Goal: Transaction & Acquisition: Purchase product/service

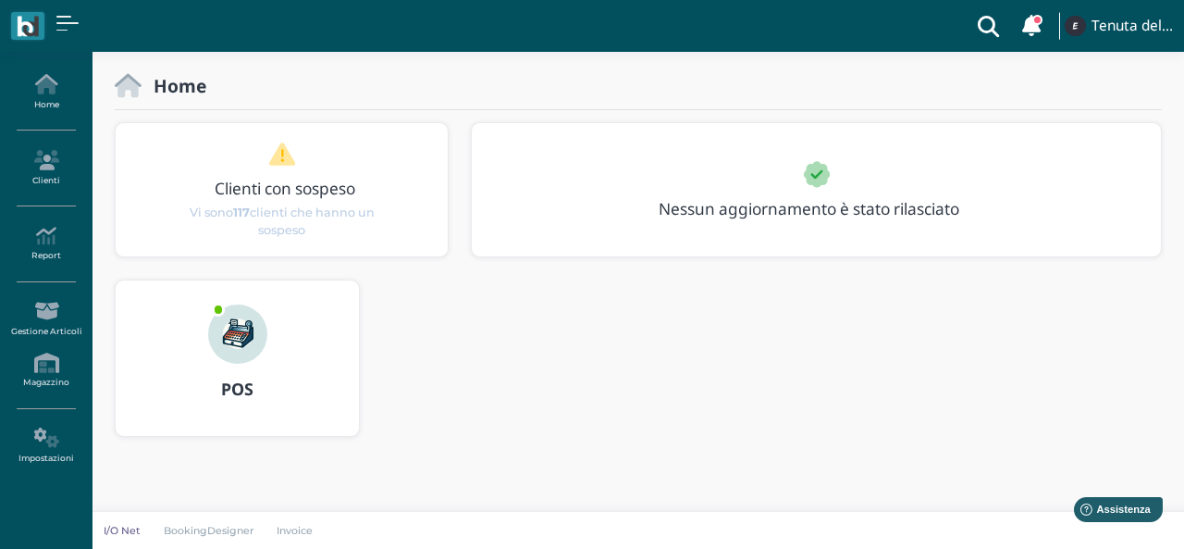
click at [252, 332] on img at bounding box center [237, 333] width 59 height 59
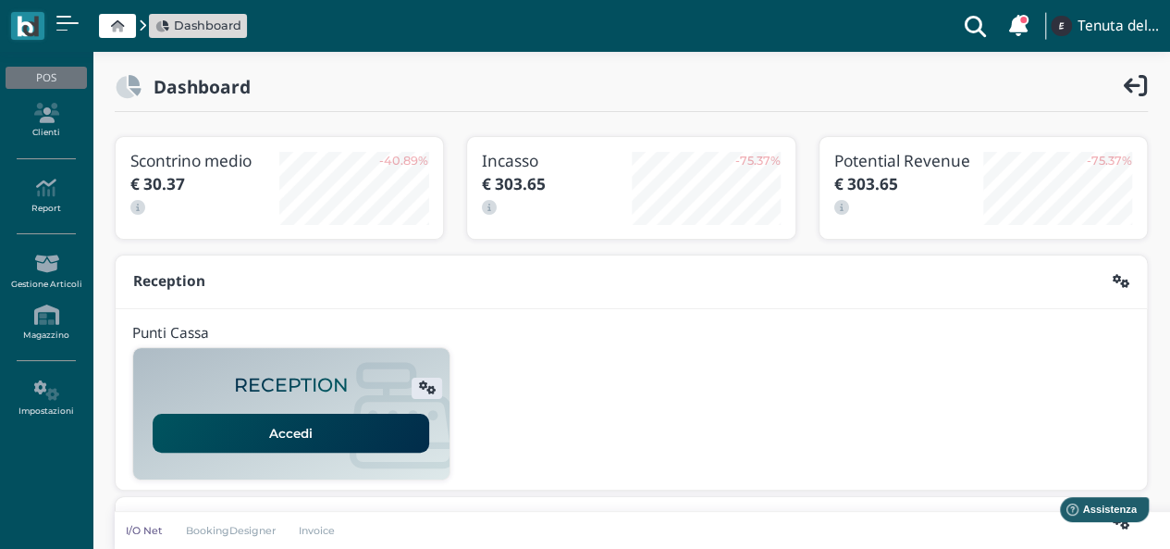
scroll to position [370, 0]
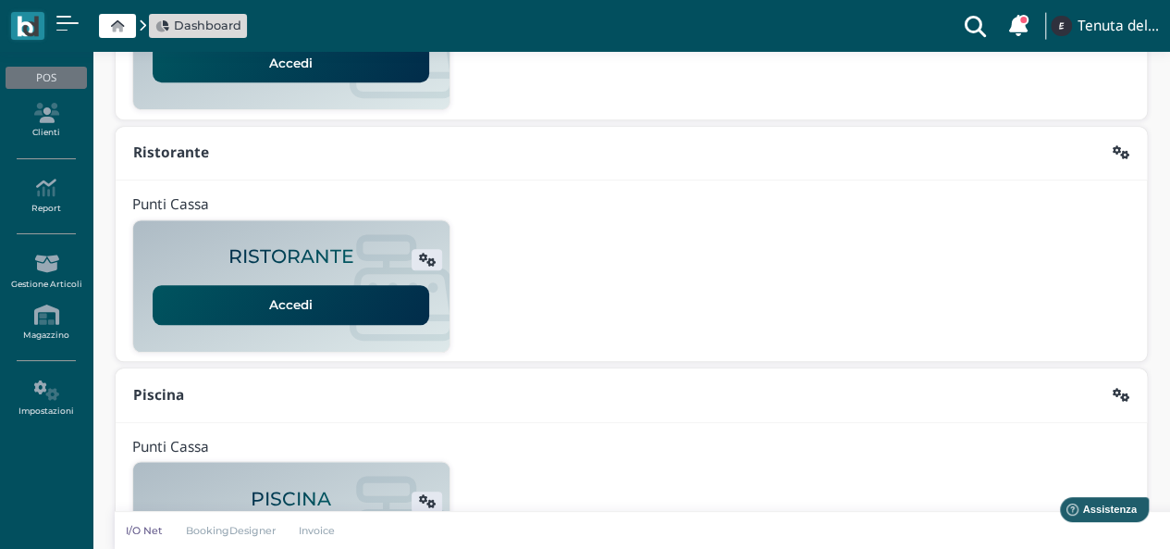
click at [363, 304] on link "Accedi" at bounding box center [291, 304] width 277 height 39
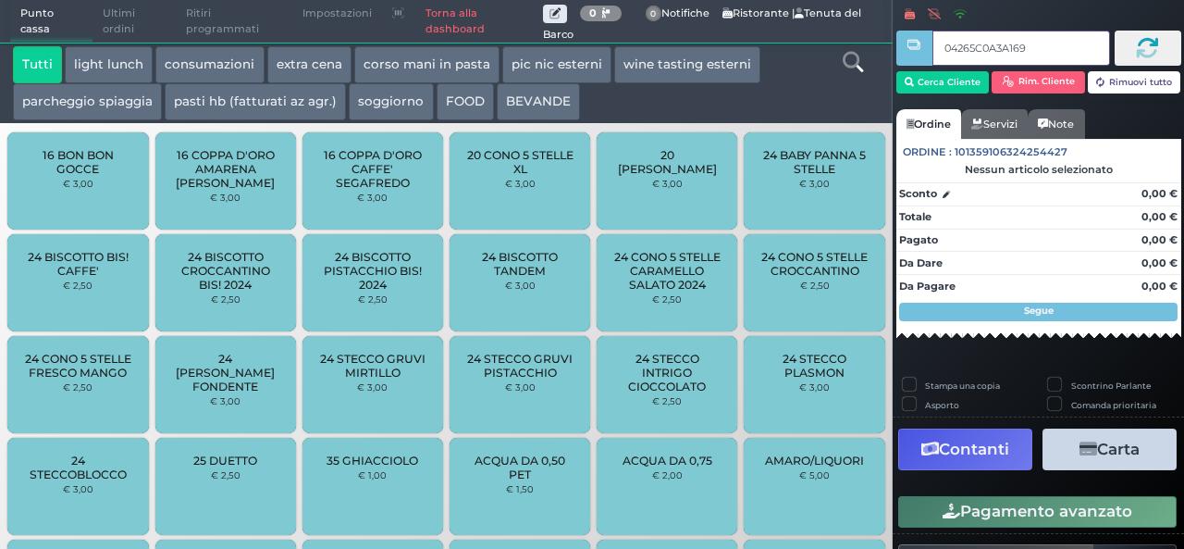
type input "04265C0A3A1691"
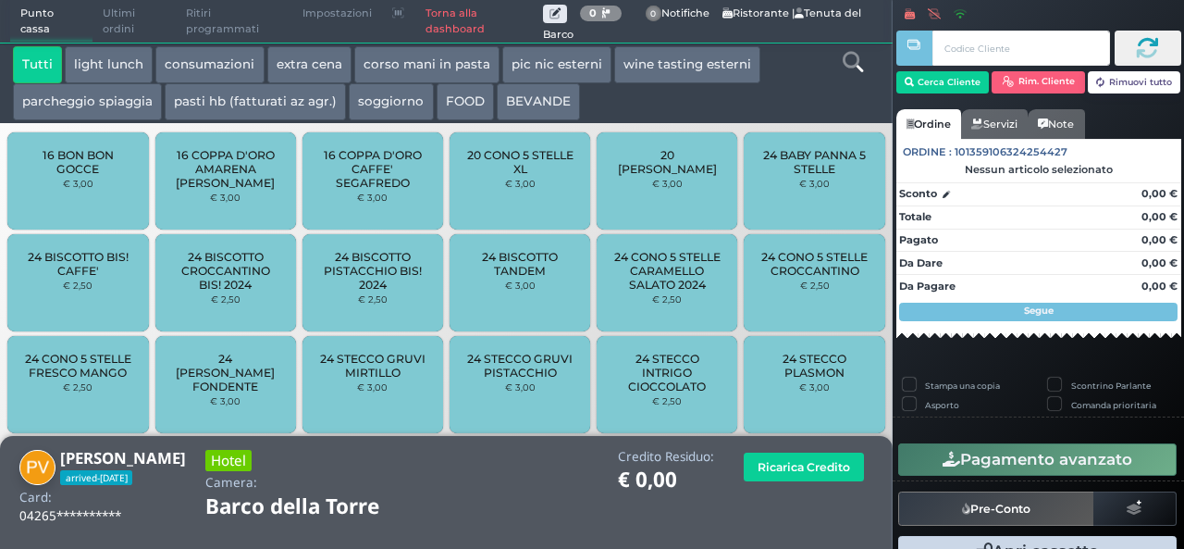
click at [405, 240] on div "24 BISCOTTO PISTACCHIO BIS! 2024 € 2,50" at bounding box center [372, 282] width 141 height 97
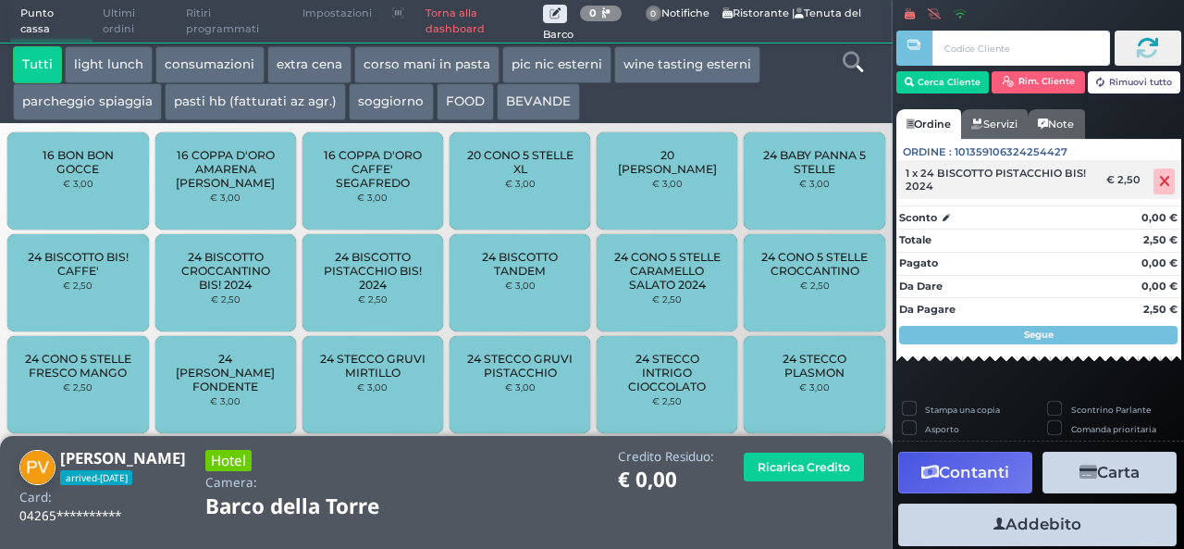
click at [1156, 190] on span at bounding box center [1163, 181] width 21 height 26
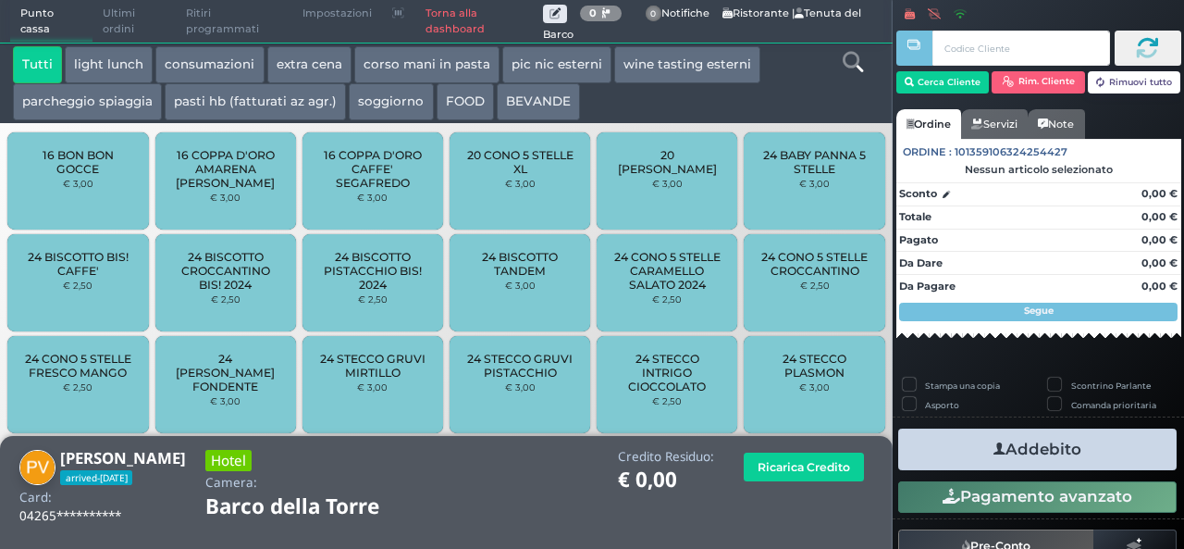
click at [293, 58] on button "extra cena" at bounding box center [309, 64] width 84 height 37
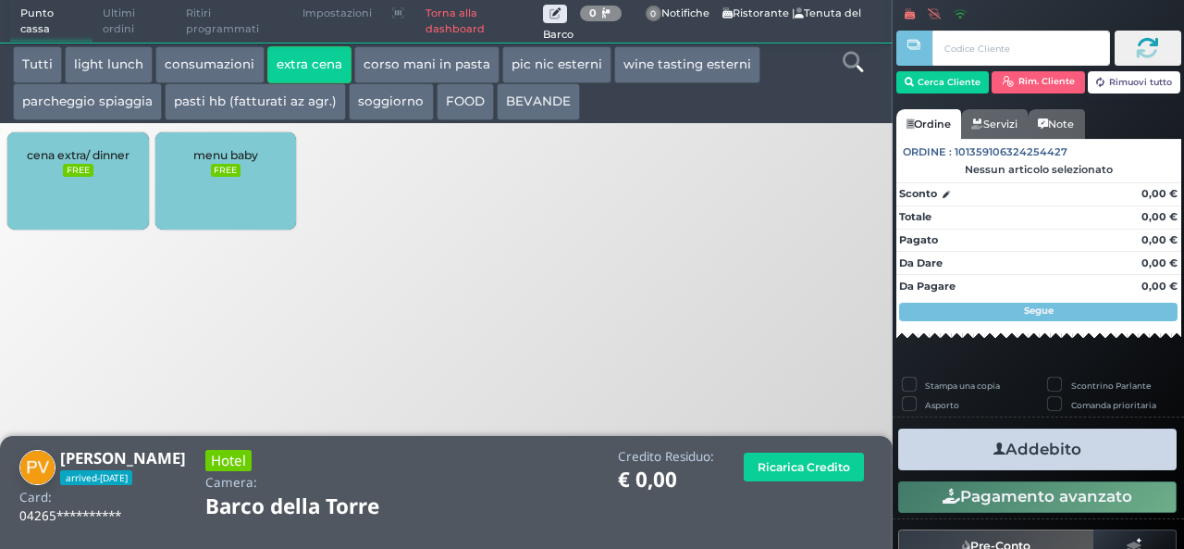
click at [81, 146] on div "cena extra/ dinner FREE" at bounding box center [77, 180] width 141 height 97
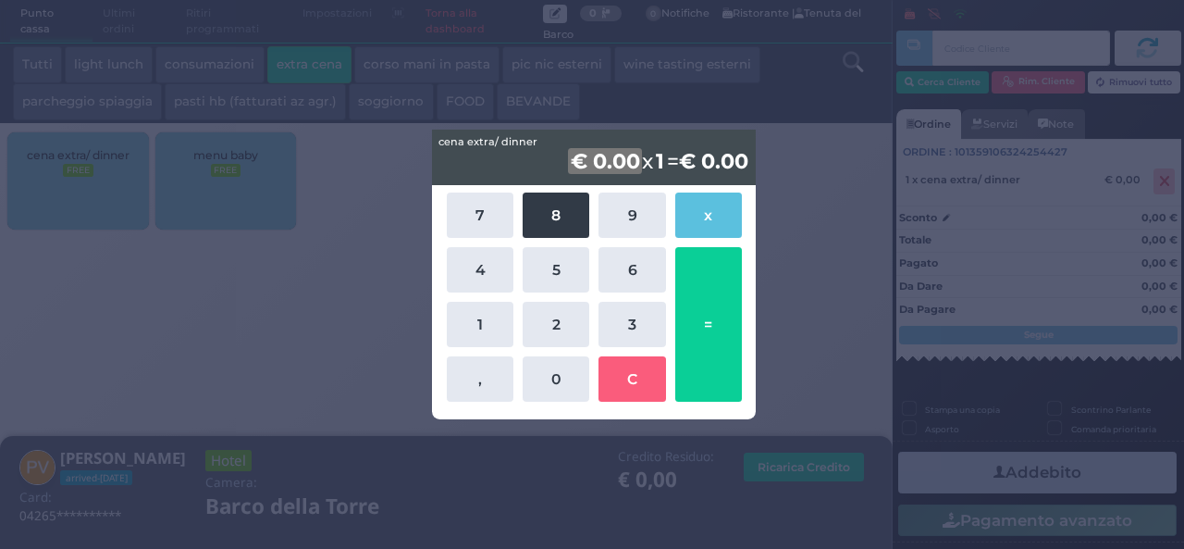
click at [548, 227] on button "8" at bounding box center [556, 214] width 67 height 45
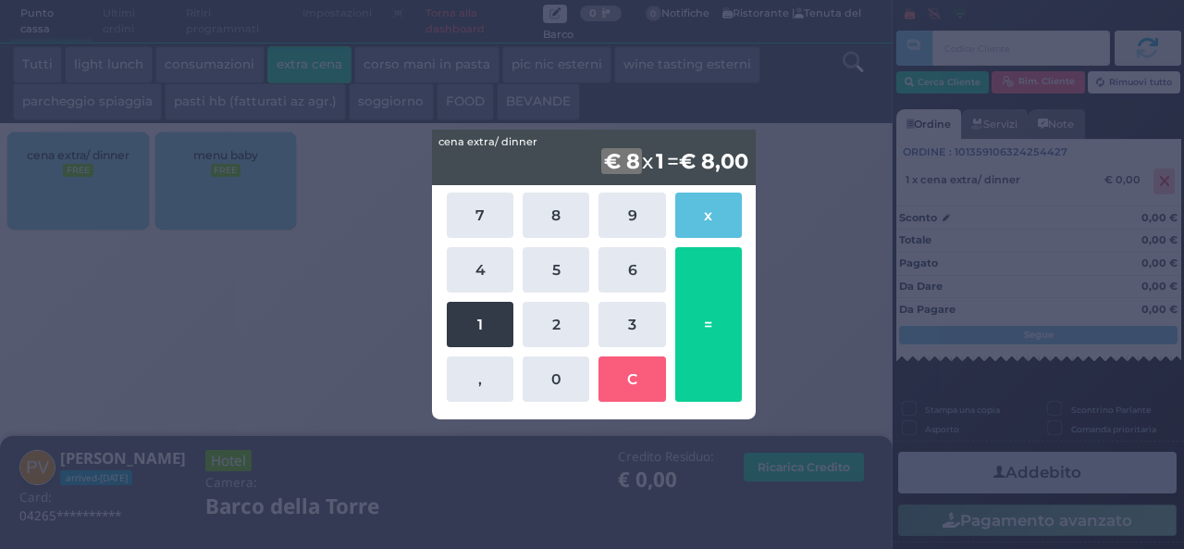
click at [484, 315] on button "1" at bounding box center [480, 324] width 67 height 45
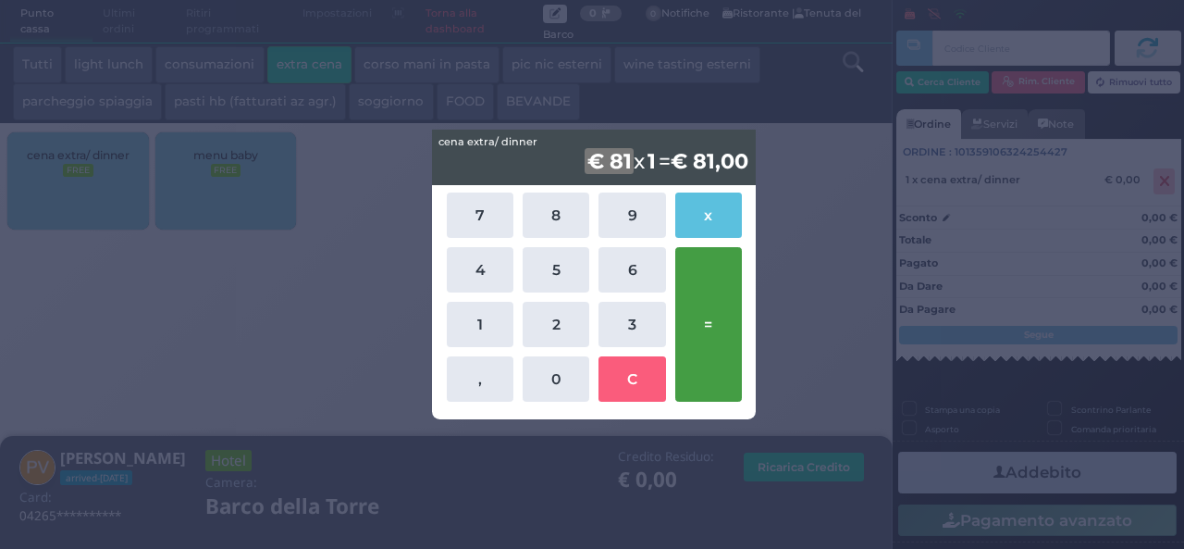
click at [726, 356] on button "=" at bounding box center [708, 324] width 67 height 154
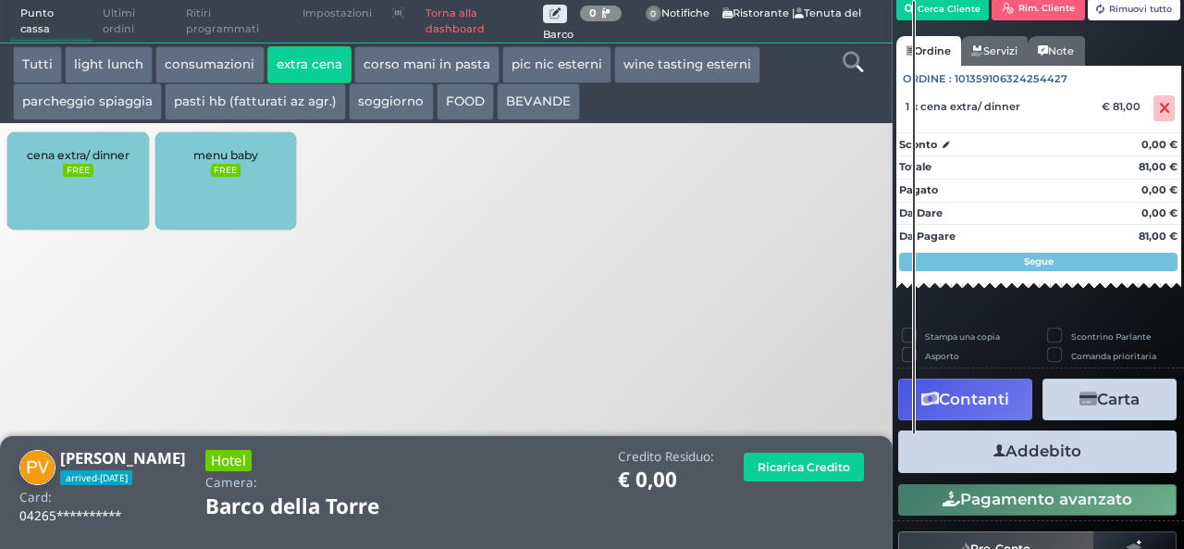
scroll to position [105, 0]
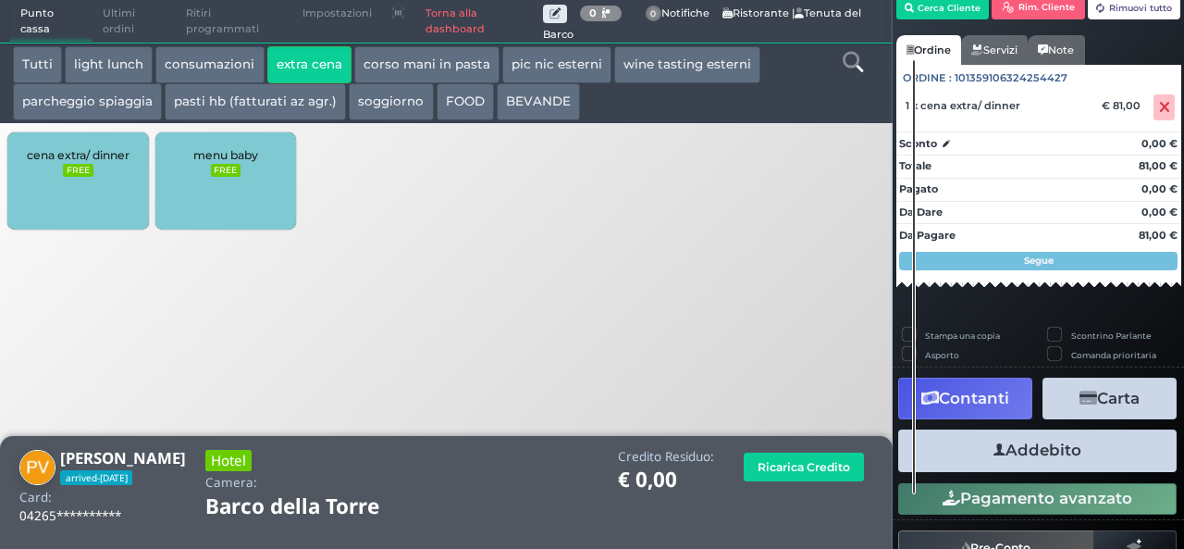
click at [1008, 441] on button "Addebito" at bounding box center [1037, 450] width 278 height 42
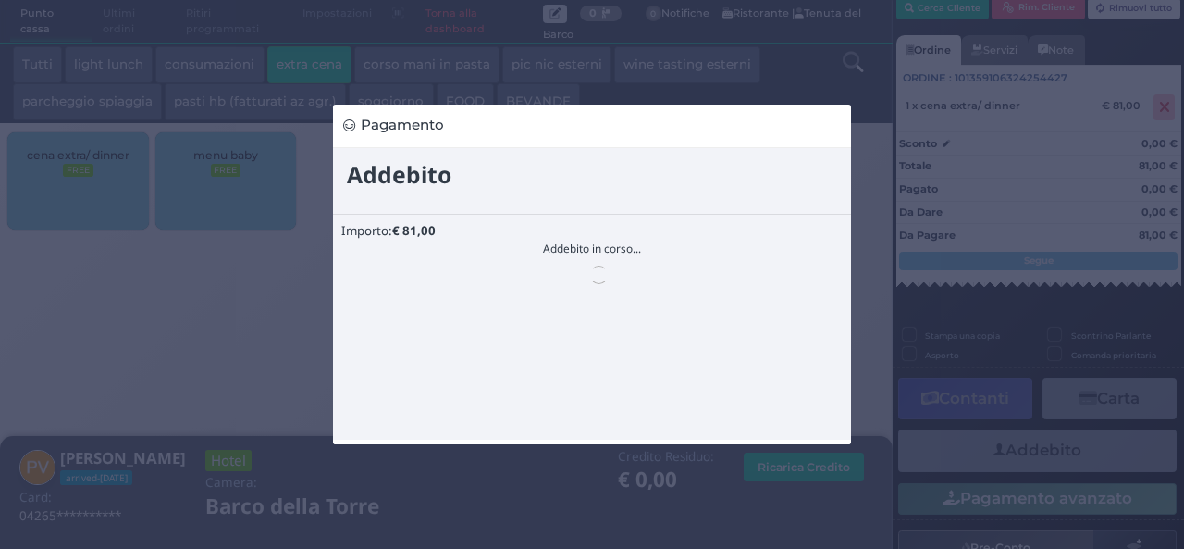
scroll to position [0, 0]
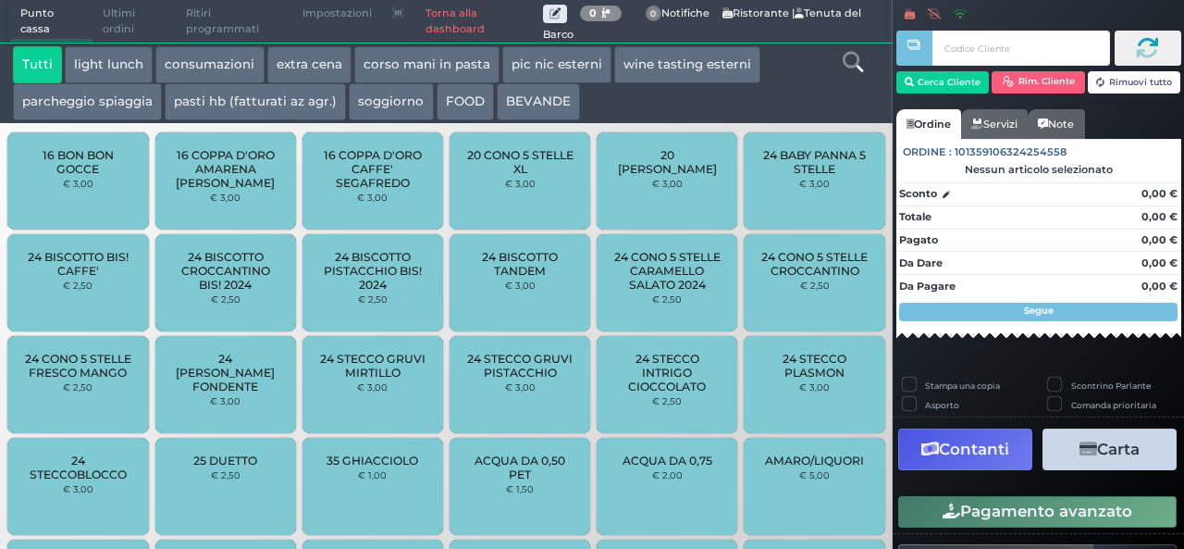
drag, startPoint x: 0, startPoint y: 0, endPoint x: 948, endPoint y: 413, distance: 1034.3
click at [948, 413] on div "Asporto" at bounding box center [966, 406] width 127 height 19
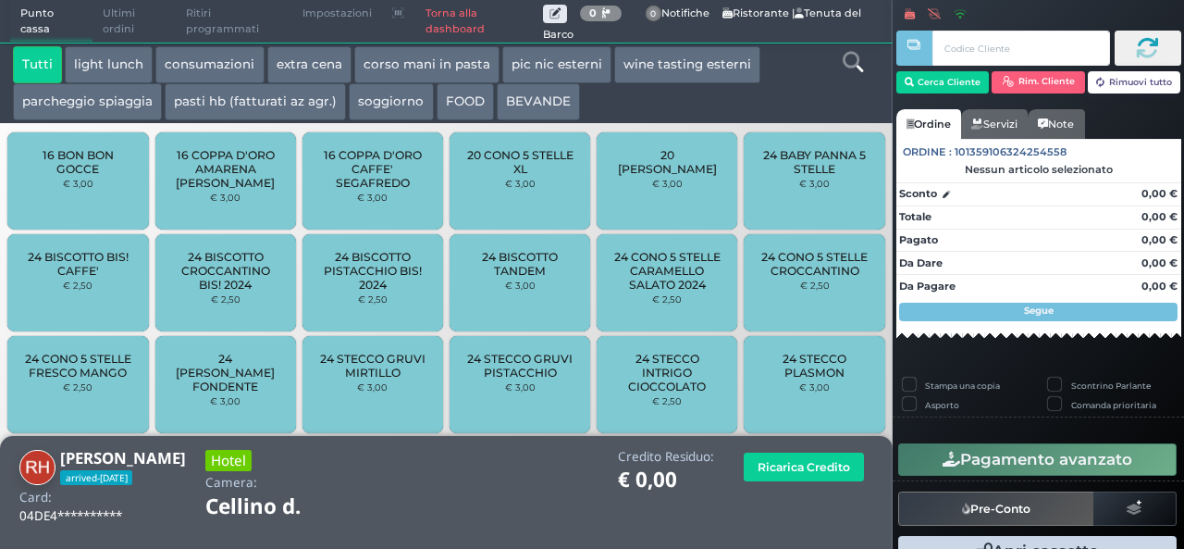
click at [300, 71] on button "extra cena" at bounding box center [309, 64] width 84 height 37
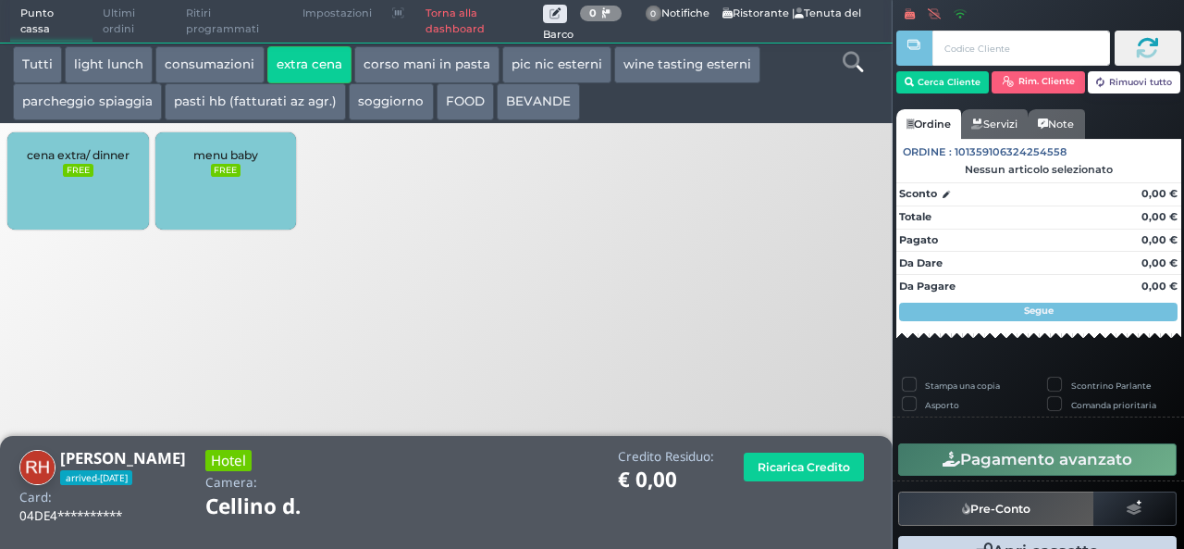
click at [97, 182] on div "cena extra/ dinner FREE" at bounding box center [77, 180] width 141 height 97
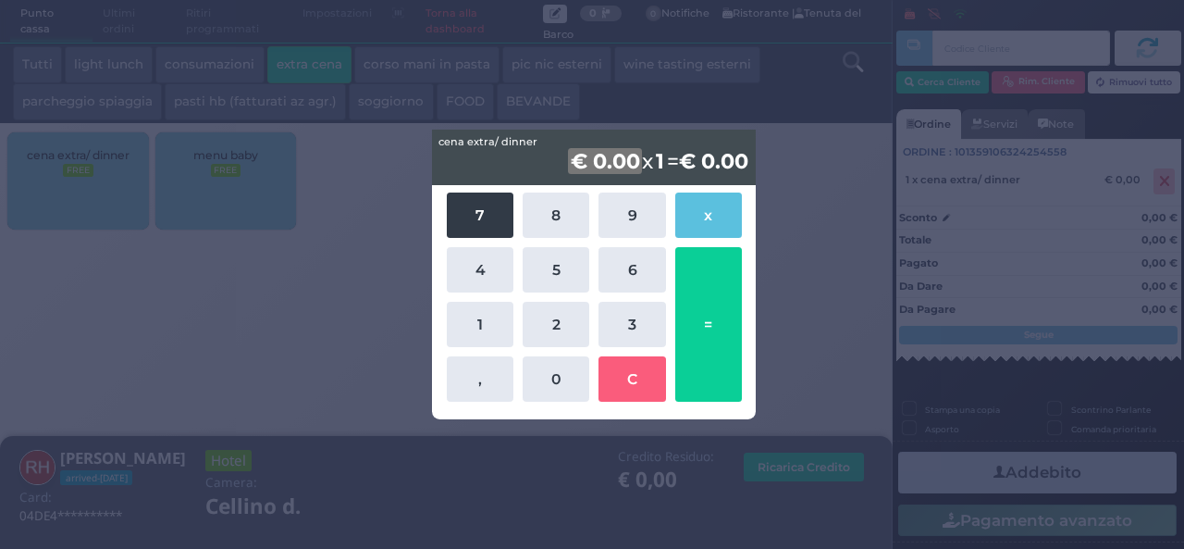
click at [475, 219] on button "7" at bounding box center [480, 214] width 67 height 45
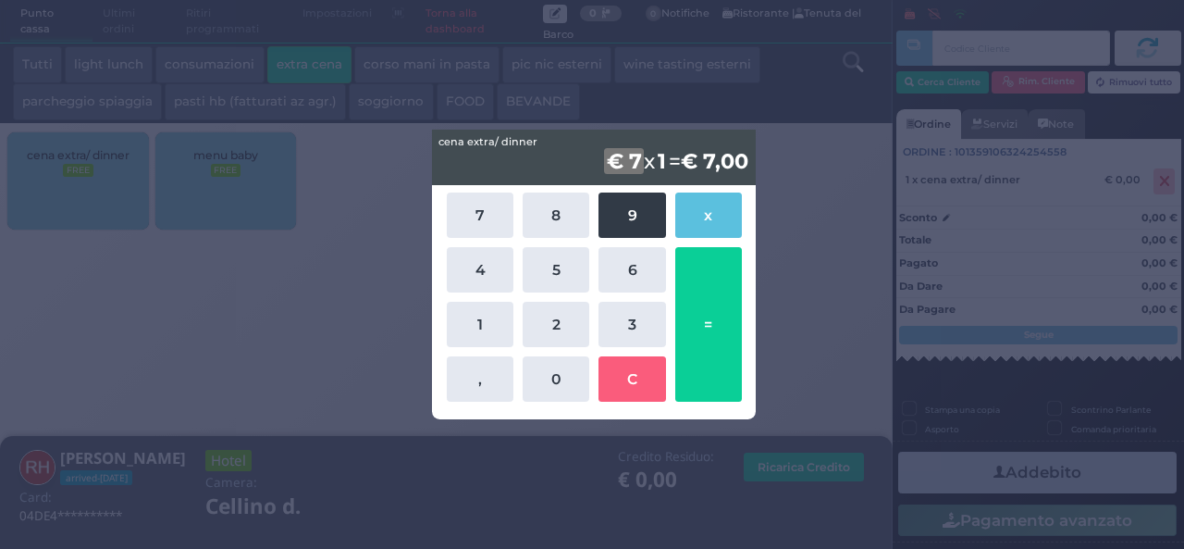
click at [641, 228] on button "9" at bounding box center [631, 214] width 67 height 45
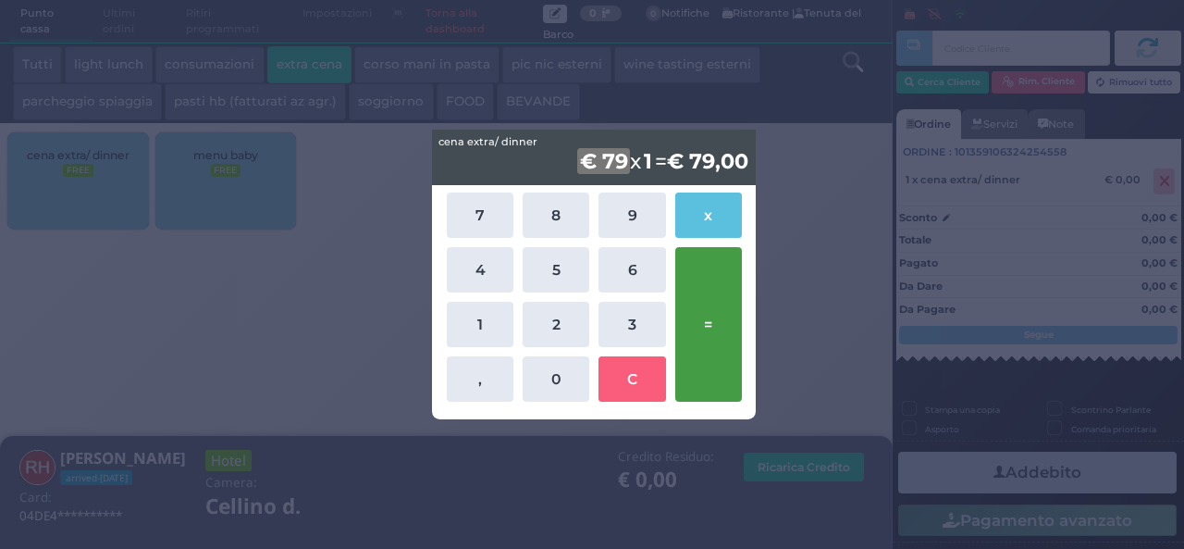
click at [707, 323] on button "=" at bounding box center [708, 324] width 67 height 154
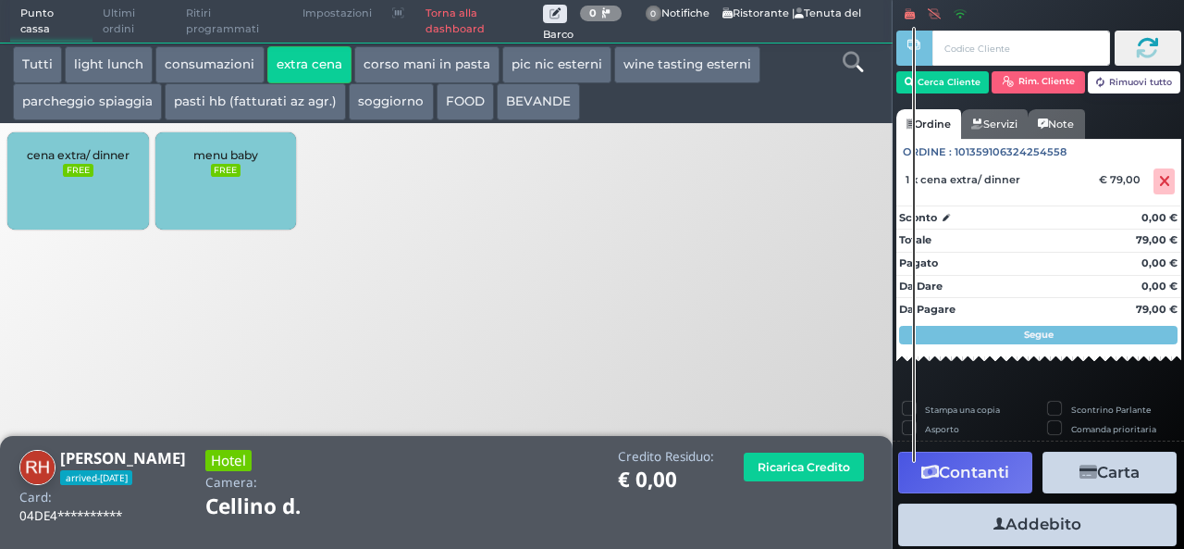
scroll to position [51, 0]
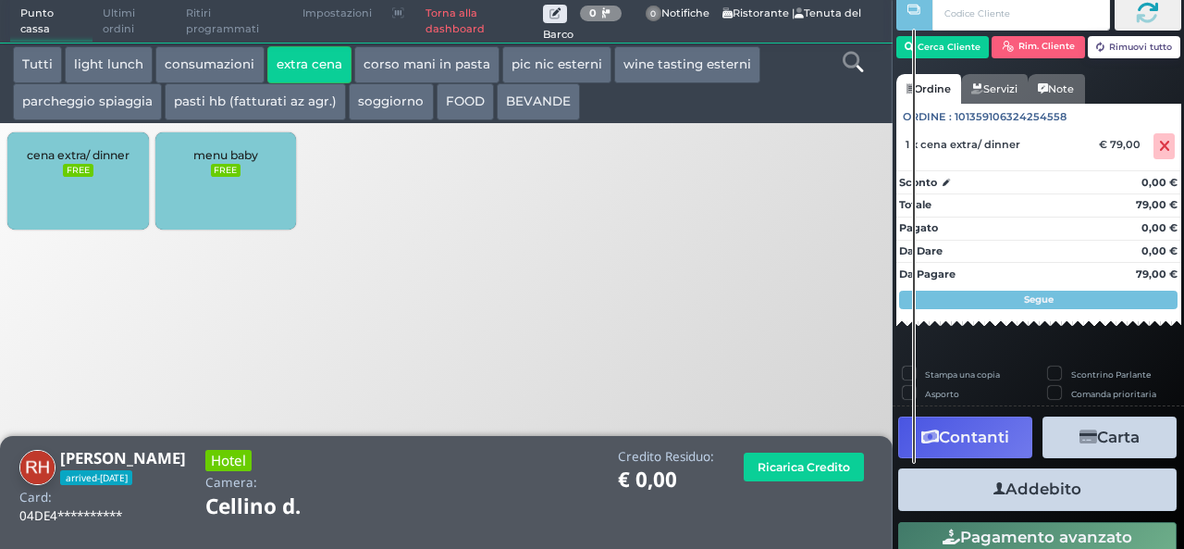
click at [1077, 489] on button "Addebito" at bounding box center [1037, 489] width 278 height 42
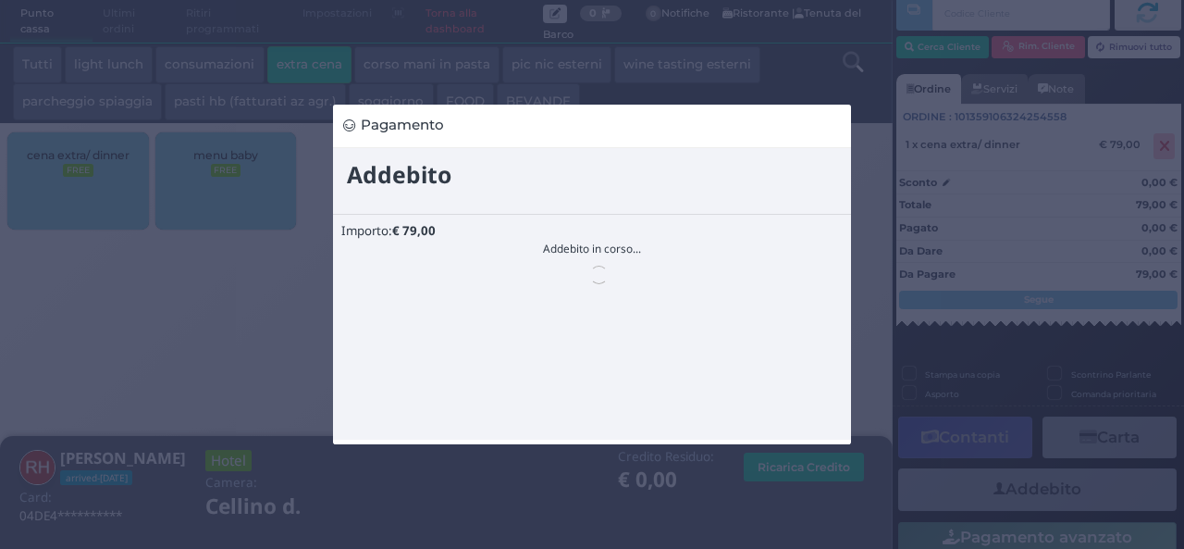
scroll to position [0, 0]
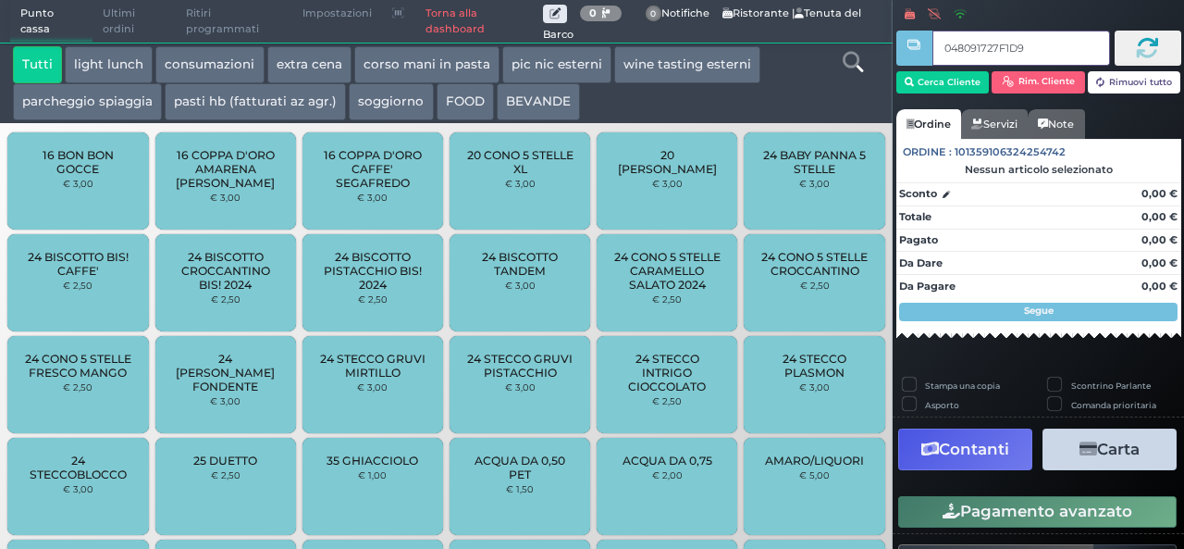
type input "048091727F1D91"
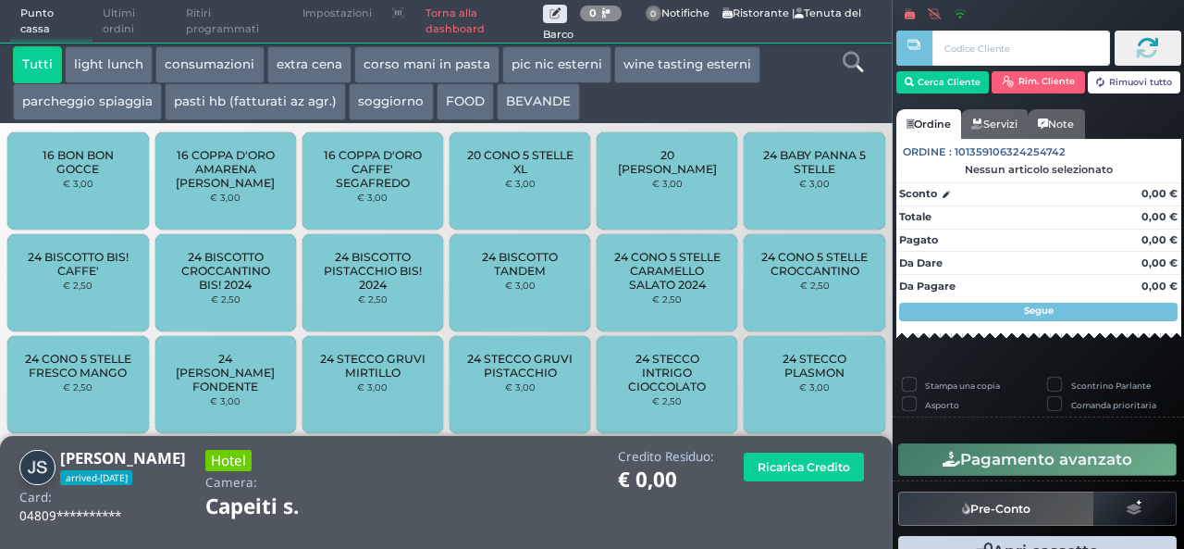
click at [307, 67] on button "extra cena" at bounding box center [309, 64] width 84 height 37
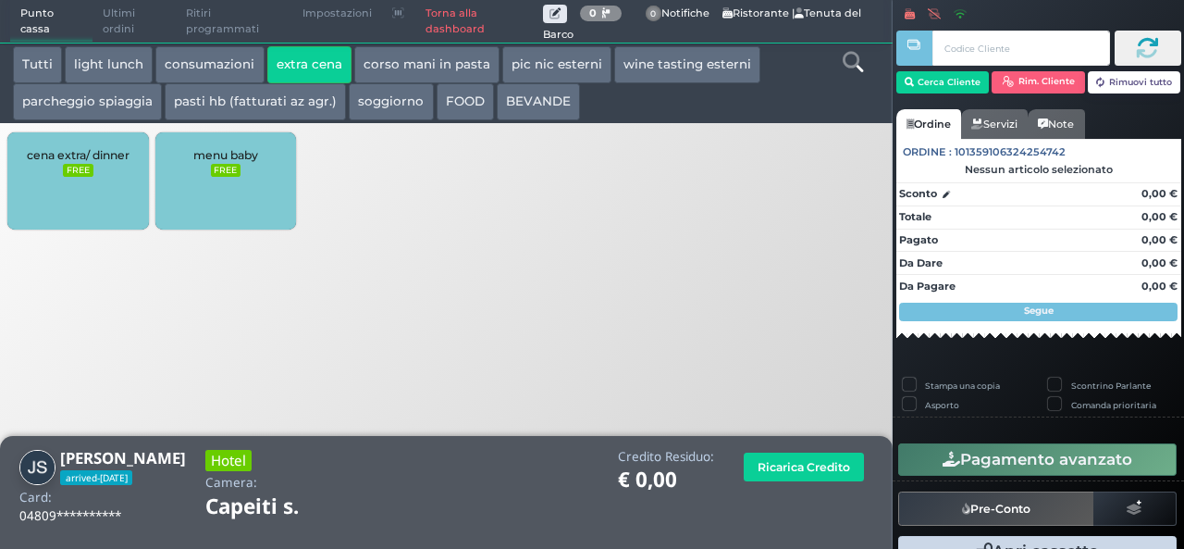
click at [90, 154] on span "cena extra/ dinner" at bounding box center [78, 155] width 103 height 14
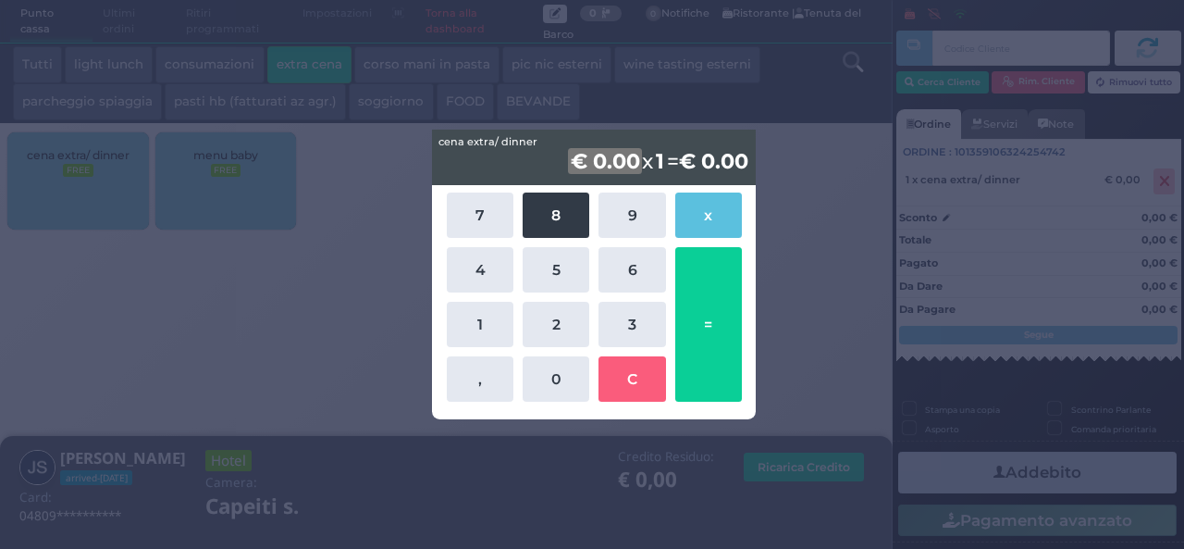
click at [564, 217] on button "8" at bounding box center [556, 214] width 67 height 45
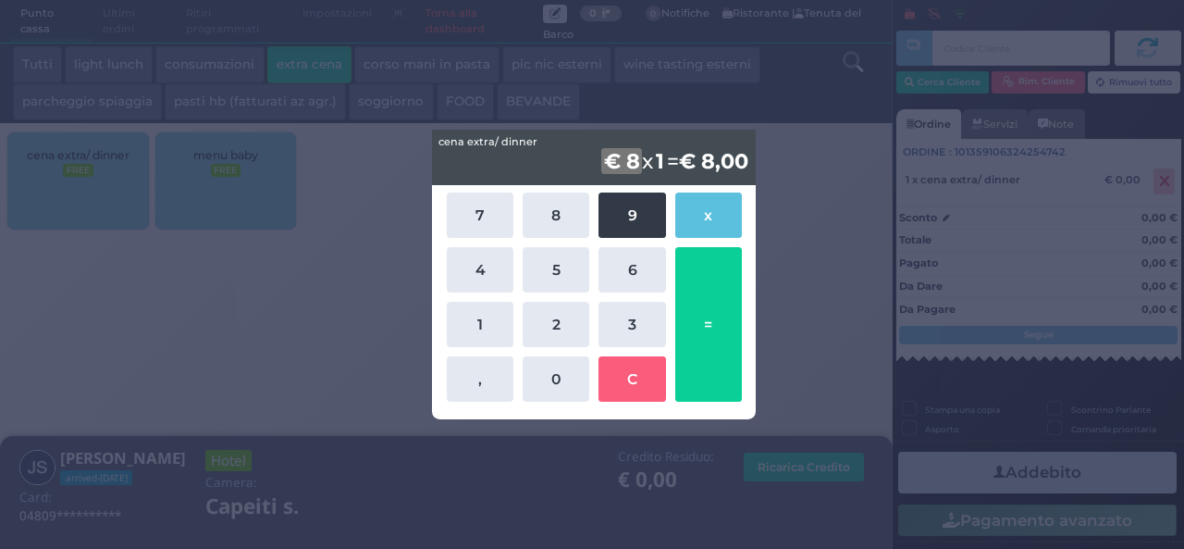
click at [622, 225] on button "9" at bounding box center [631, 214] width 67 height 45
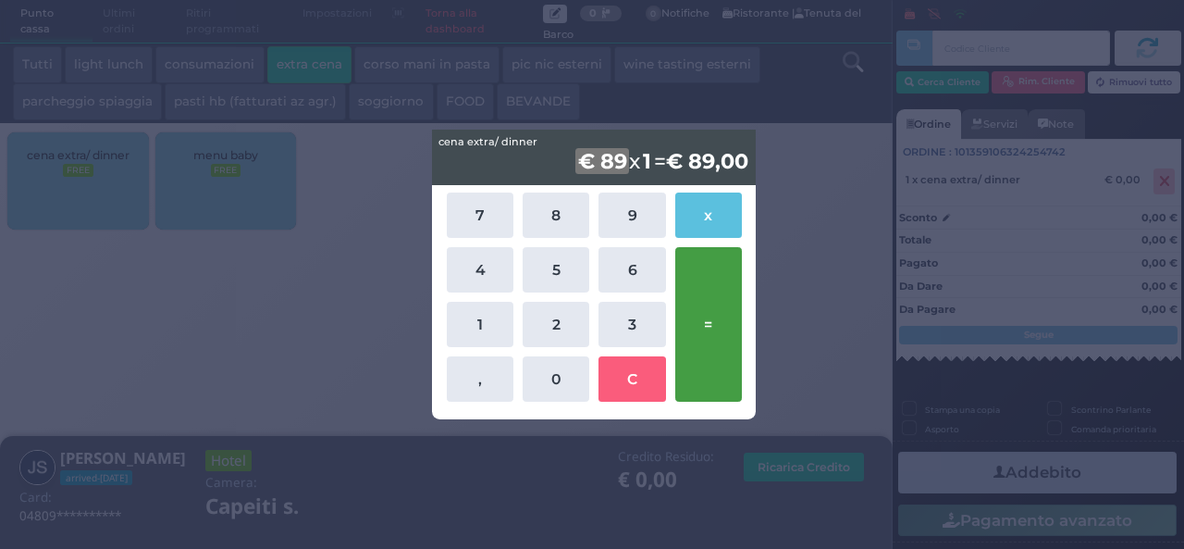
click at [706, 338] on button "=" at bounding box center [708, 324] width 67 height 154
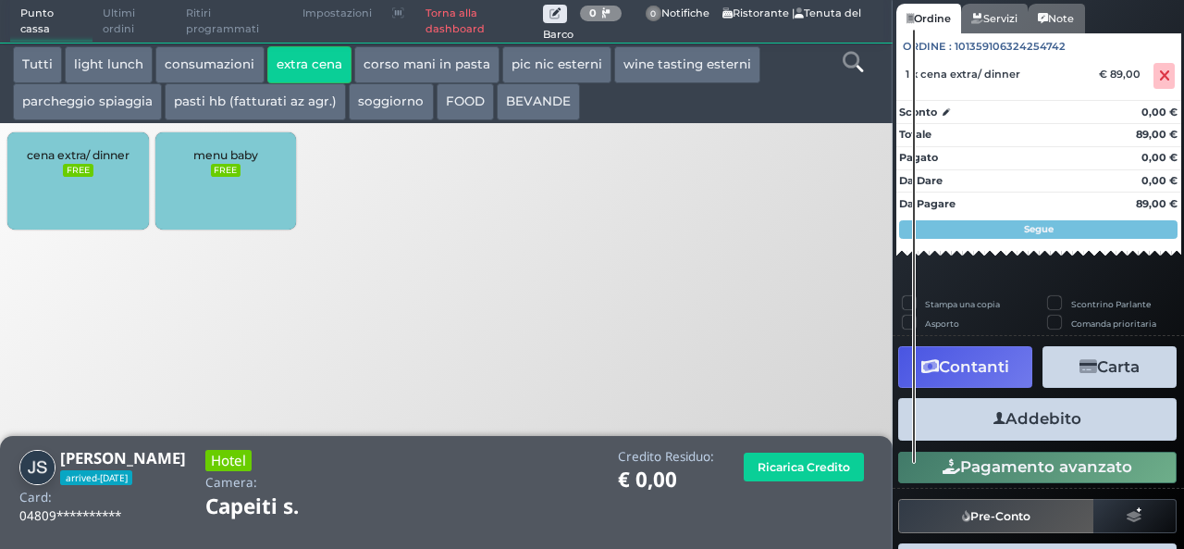
scroll to position [164, 0]
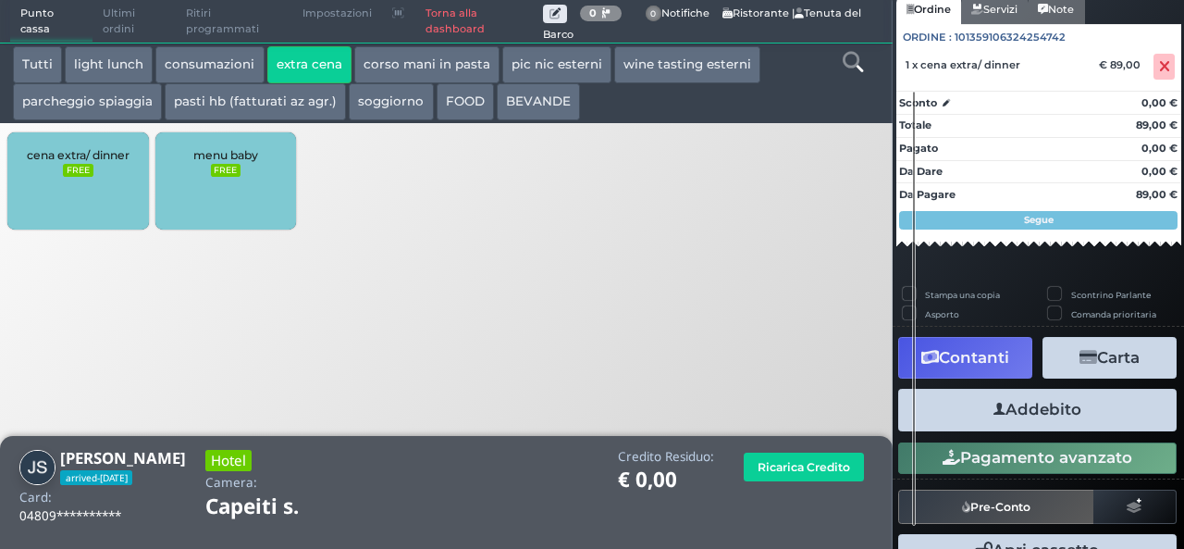
click at [1015, 422] on button "Addebito" at bounding box center [1037, 409] width 278 height 42
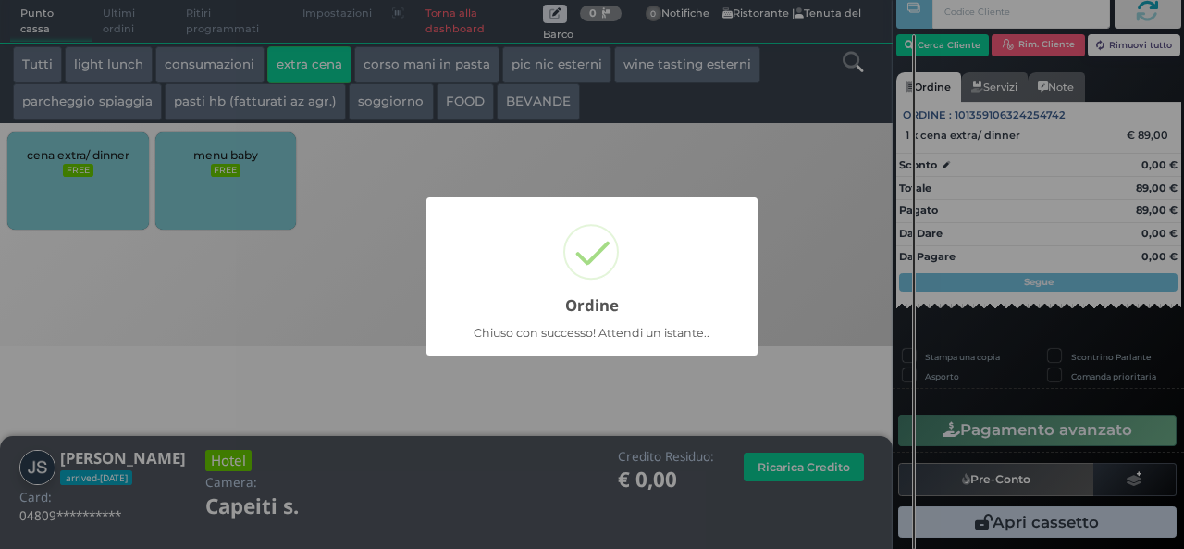
scroll to position [53, 0]
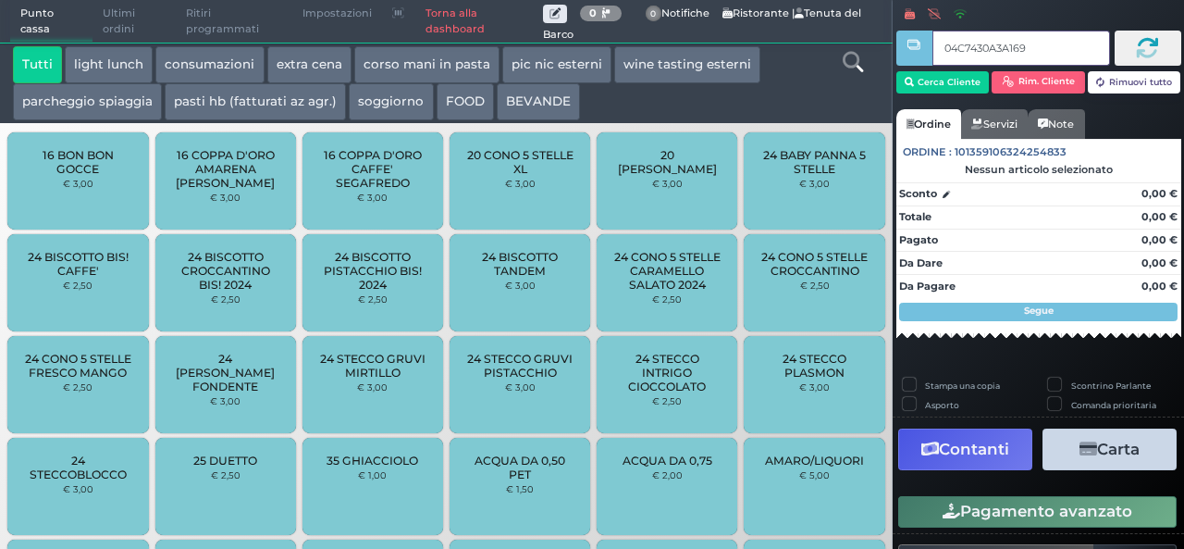
type input "04C7430A3A1691"
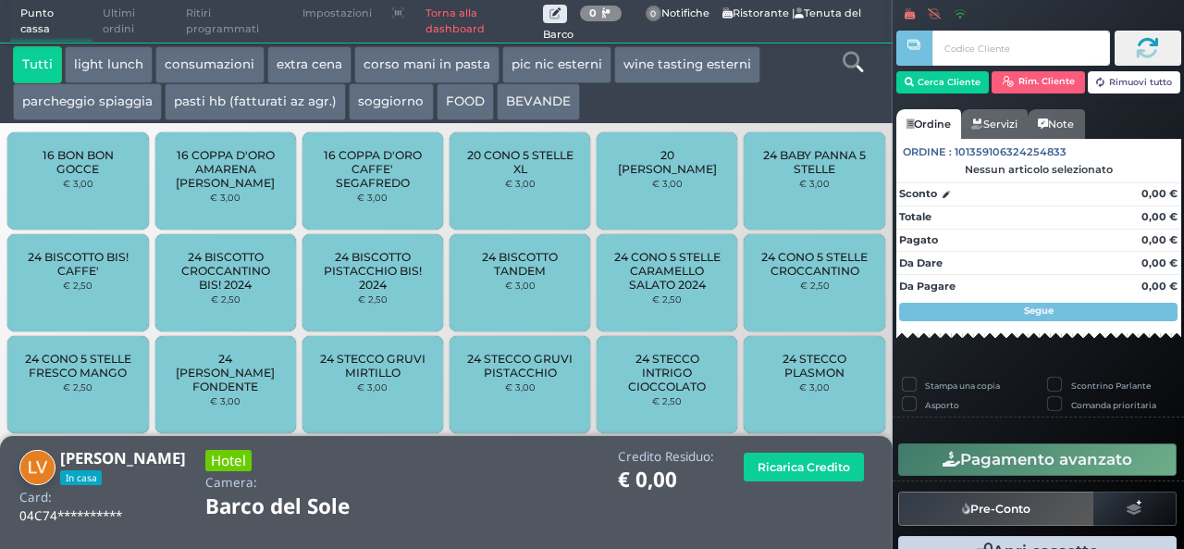
click at [314, 56] on button "extra cena" at bounding box center [309, 64] width 84 height 37
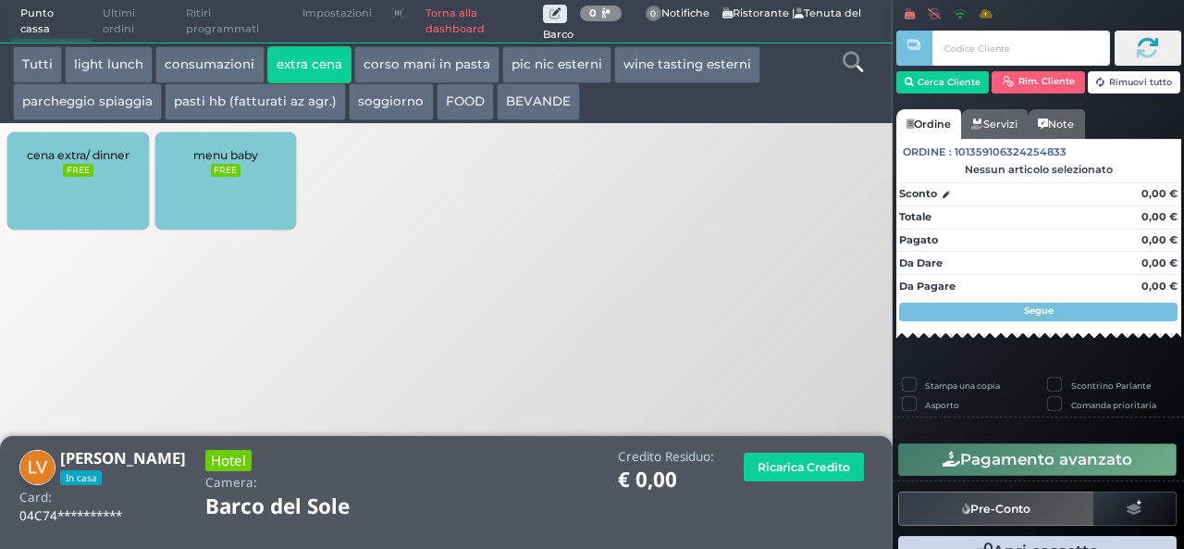
click at [91, 154] on span "cena extra/ dinner" at bounding box center [78, 155] width 103 height 14
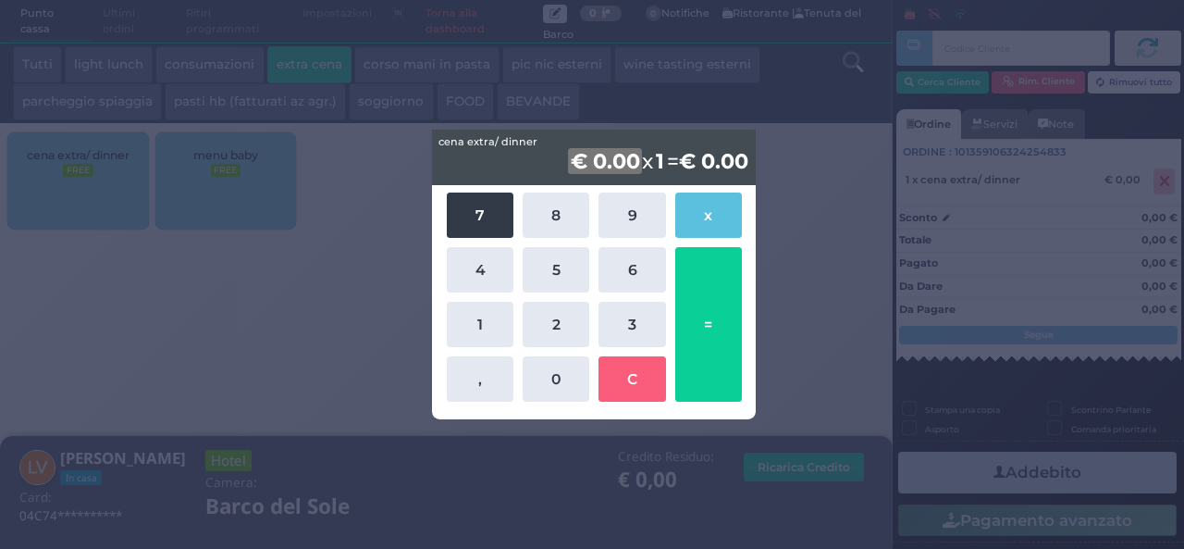
click at [481, 207] on button "7" at bounding box center [480, 214] width 67 height 45
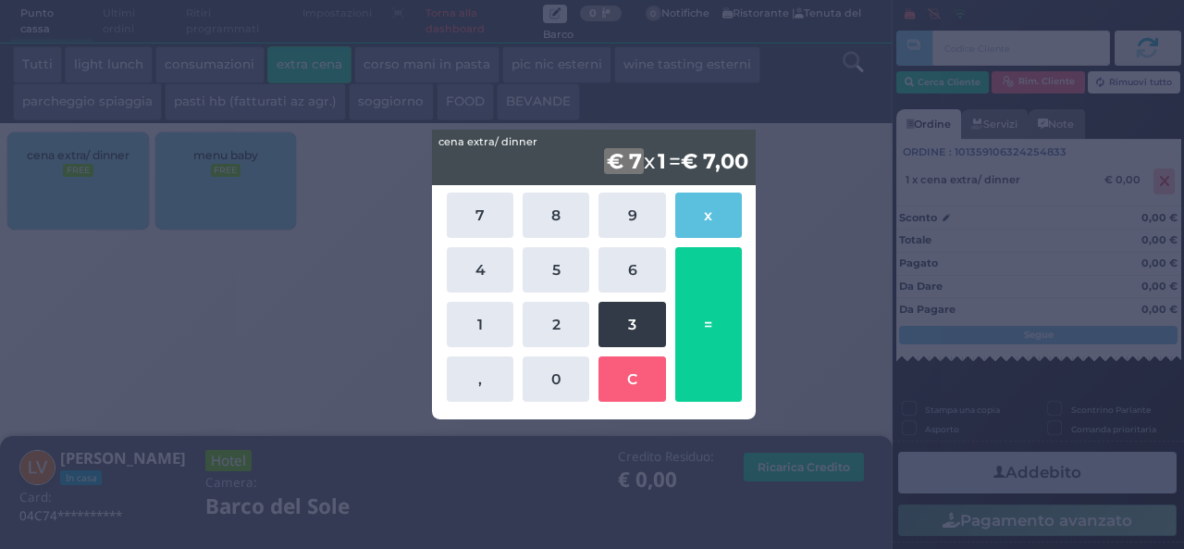
click at [646, 327] on button "3" at bounding box center [631, 324] width 67 height 45
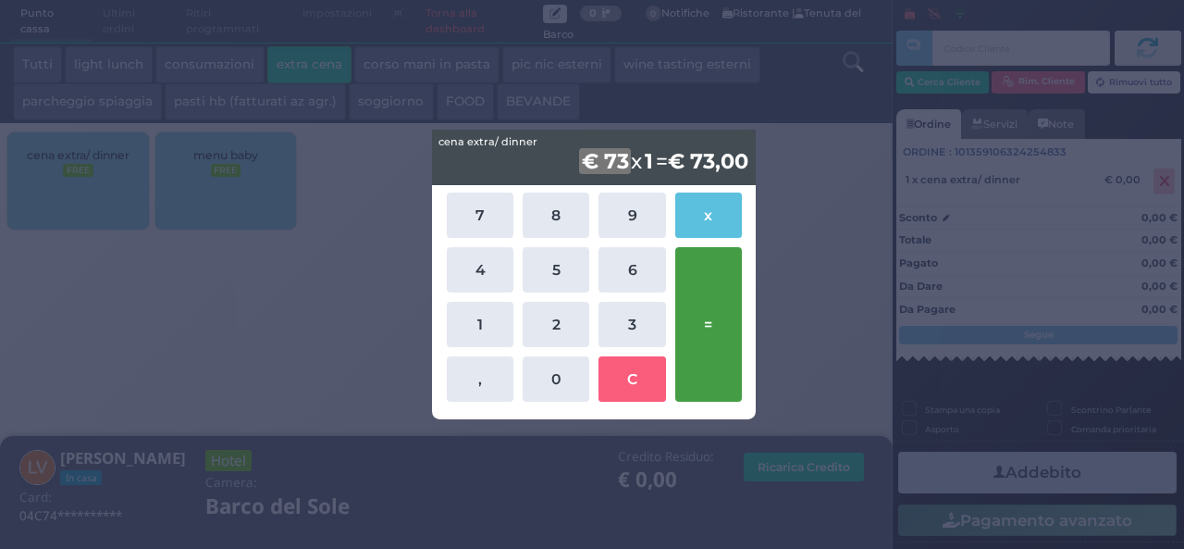
click at [705, 338] on button "=" at bounding box center [708, 324] width 67 height 154
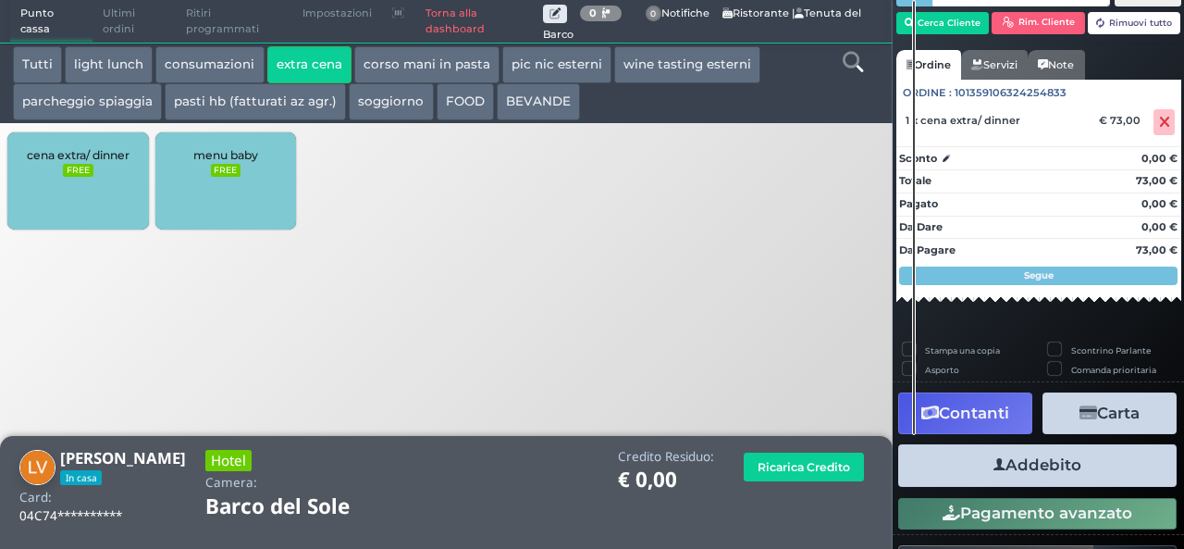
scroll to position [105, 0]
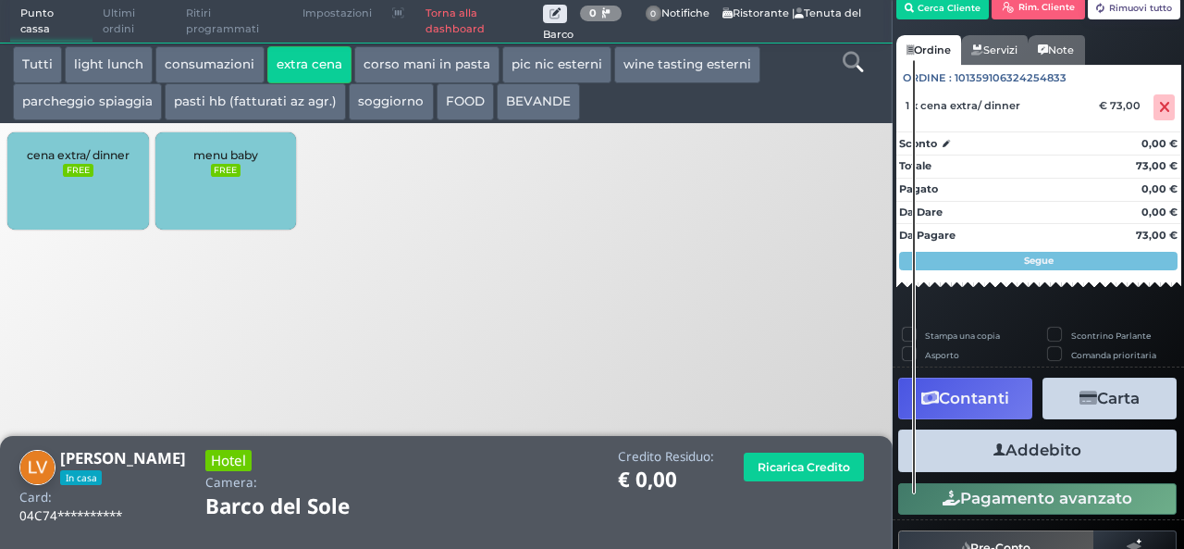
click at [980, 445] on button "Addebito" at bounding box center [1037, 450] width 278 height 42
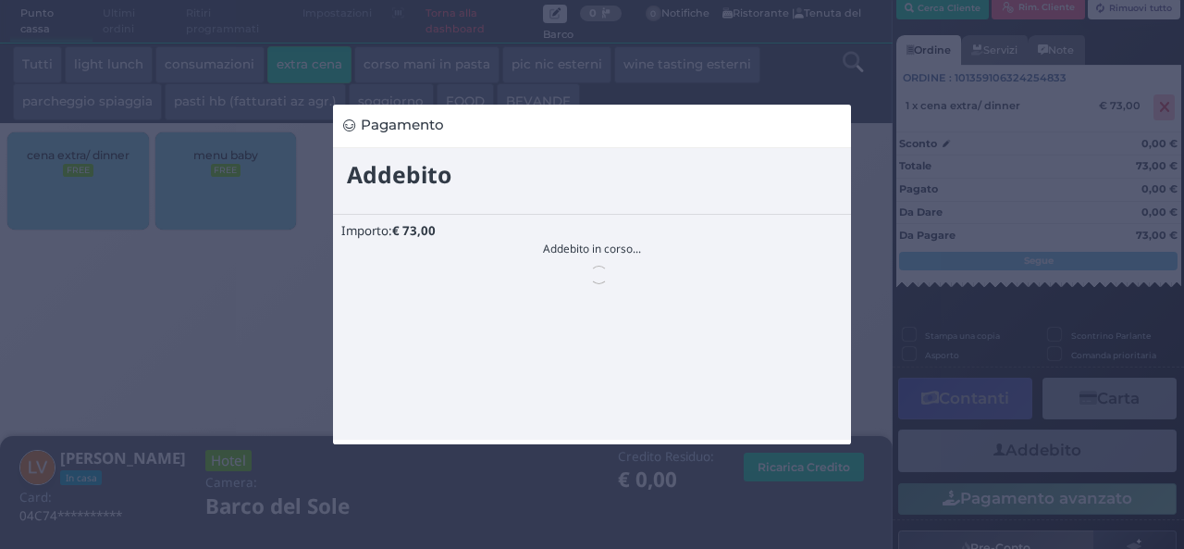
scroll to position [0, 0]
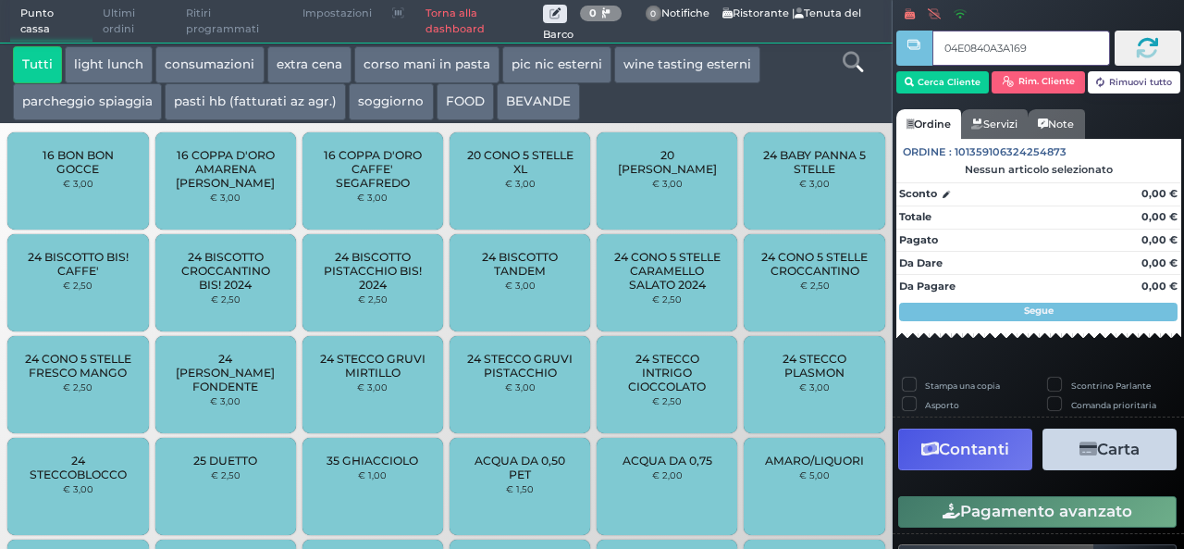
type input "04E0840A3A1694"
type input "049B2C8A7F1D94"
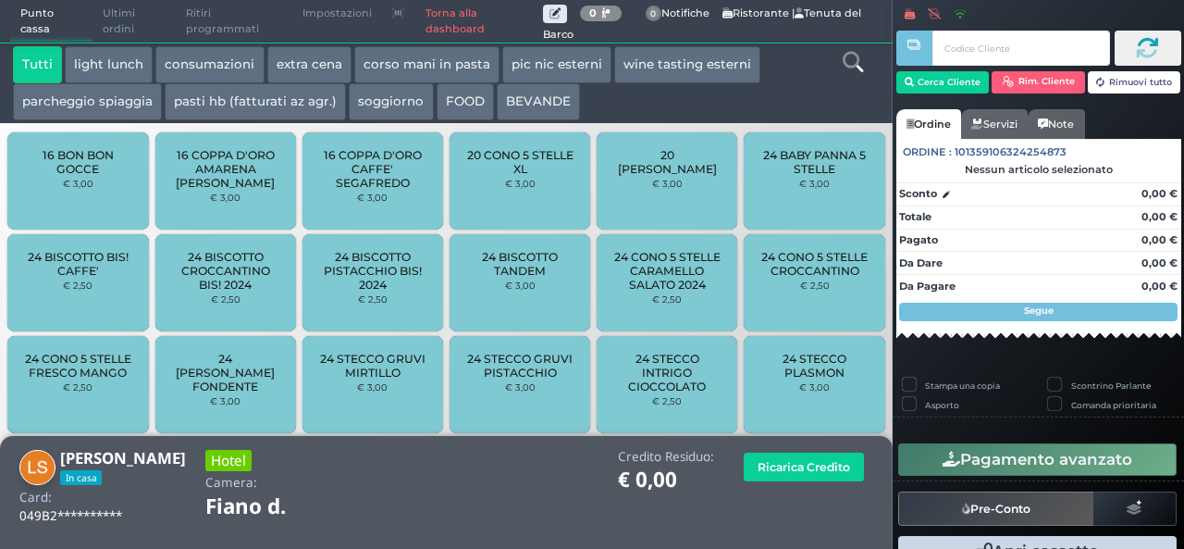
click at [328, 57] on button "extra cena" at bounding box center [309, 64] width 84 height 37
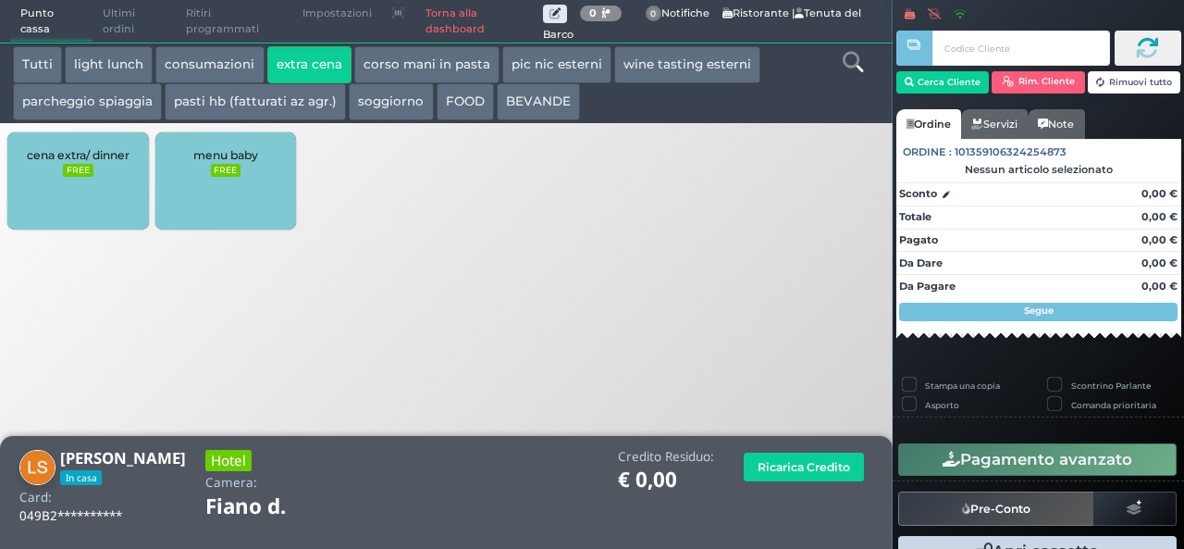
click at [87, 189] on div "cena extra/ dinner FREE" at bounding box center [77, 180] width 141 height 97
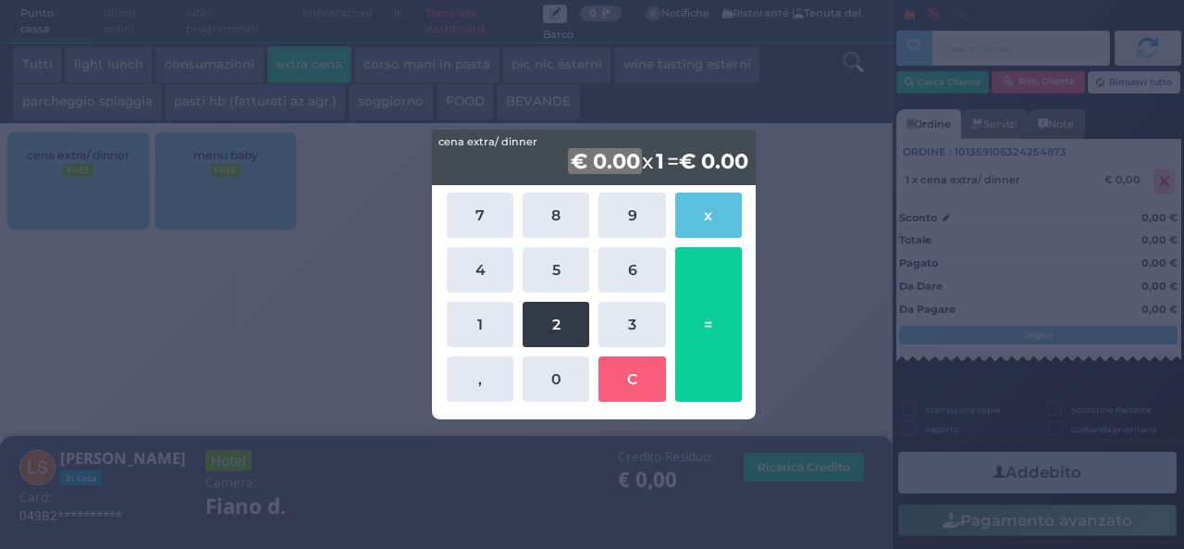
click at [559, 334] on button "2" at bounding box center [556, 324] width 67 height 45
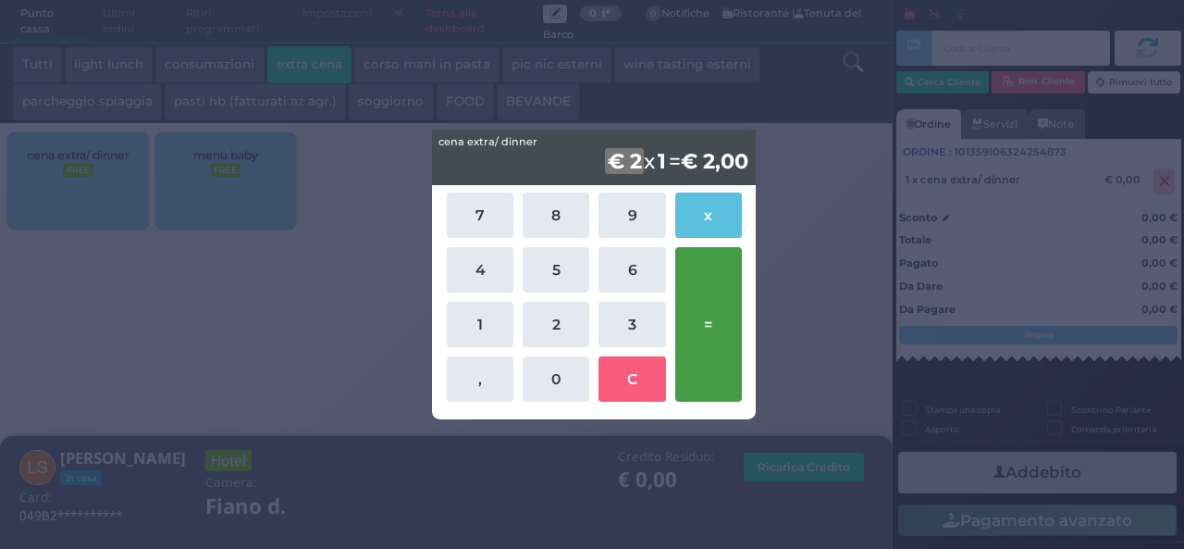
click at [698, 347] on button "=" at bounding box center [708, 324] width 67 height 154
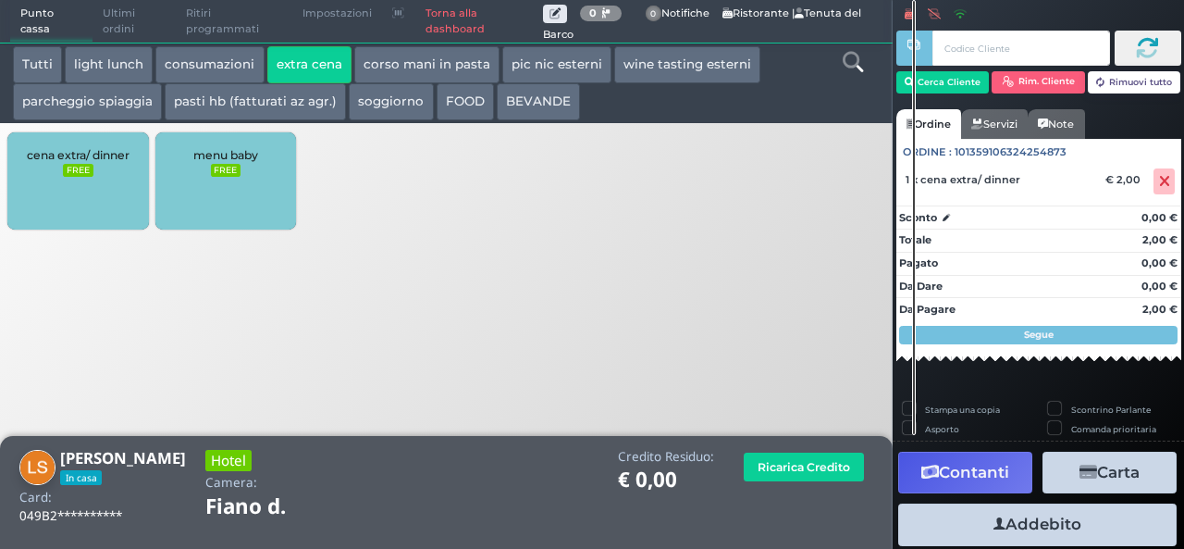
click at [1027, 533] on button "Addebito" at bounding box center [1037, 524] width 278 height 42
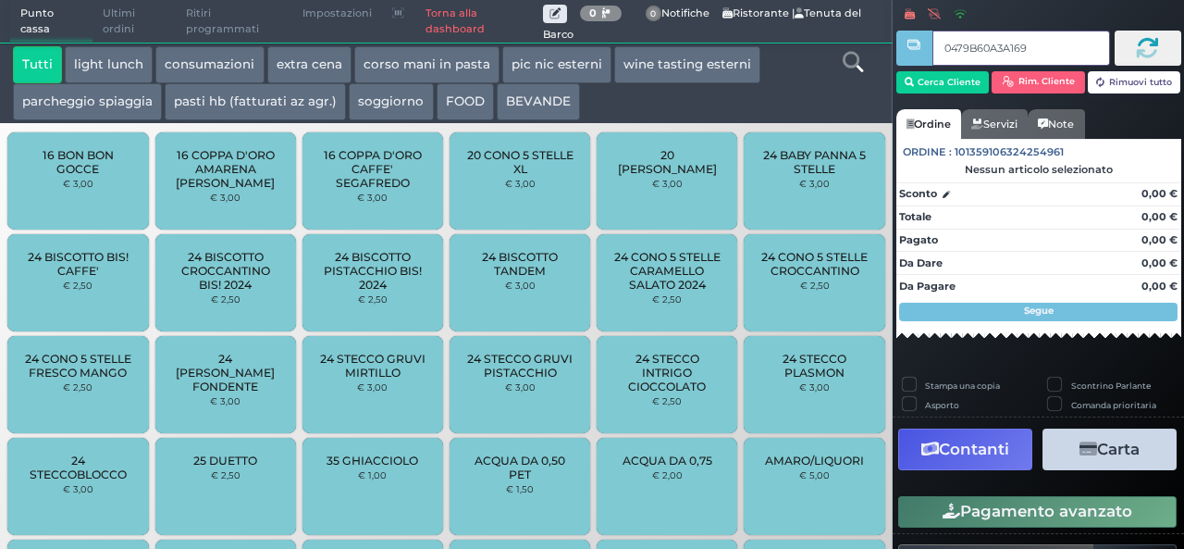
type input "0479B60A3A1694"
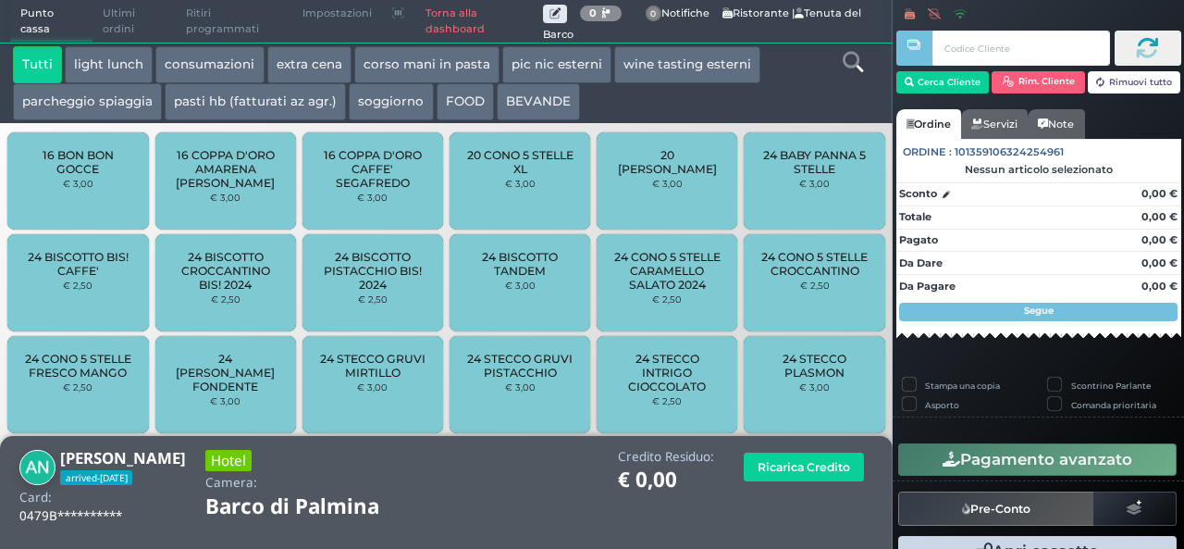
click at [321, 57] on button "extra cena" at bounding box center [309, 64] width 84 height 37
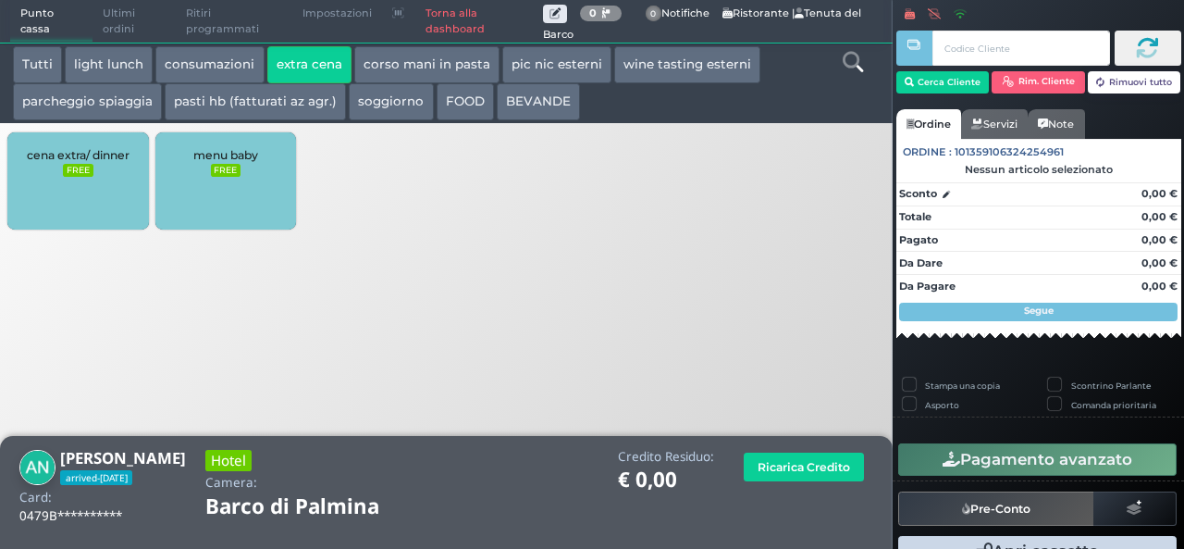
click at [62, 191] on div "cena extra/ dinner FREE" at bounding box center [77, 180] width 141 height 97
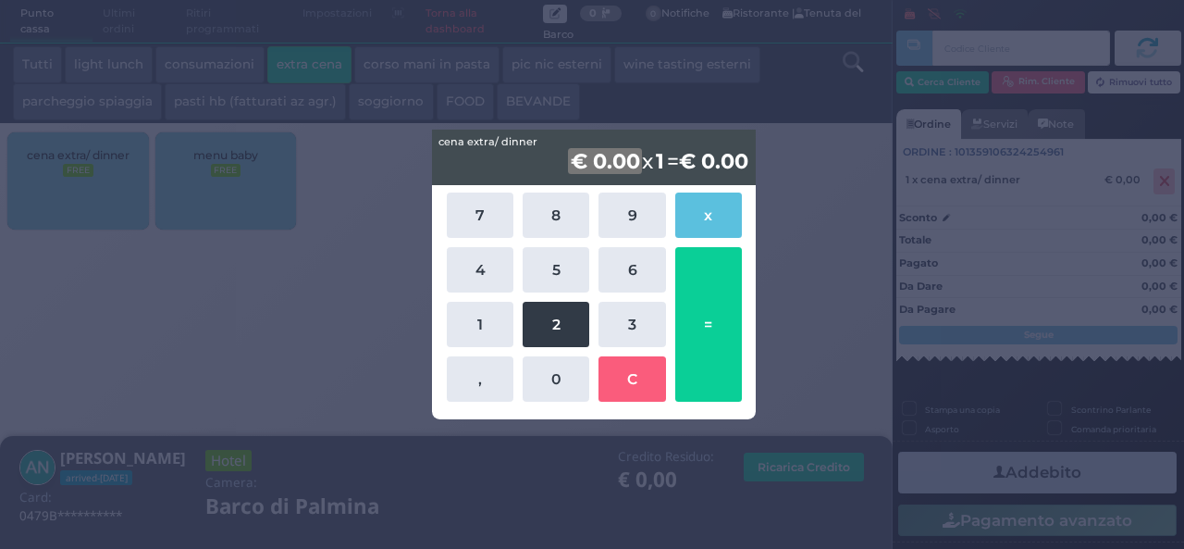
click at [555, 334] on button "2" at bounding box center [556, 324] width 67 height 45
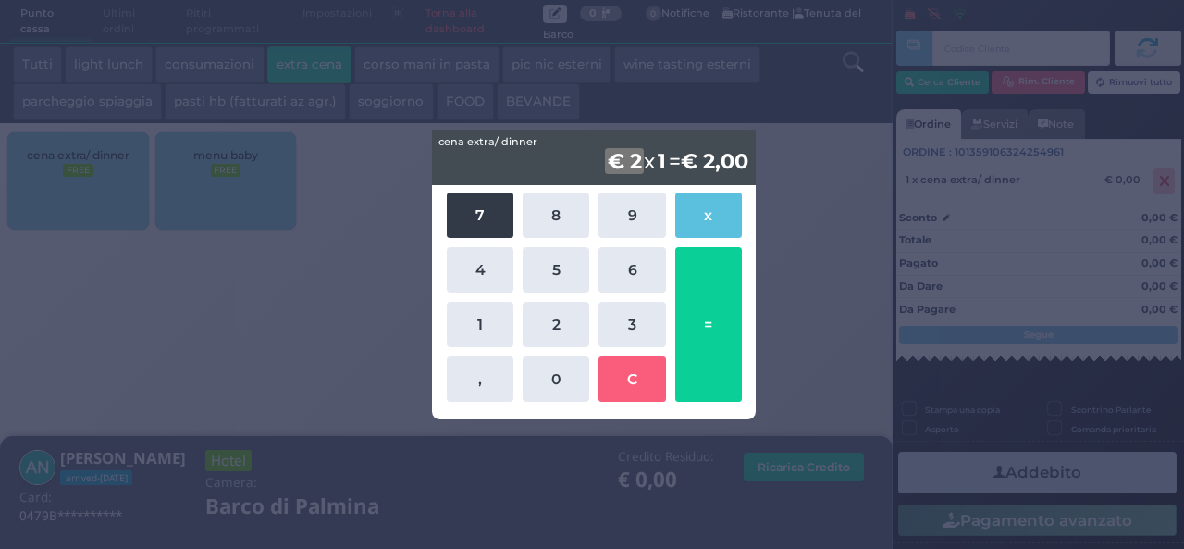
click at [461, 202] on button "7" at bounding box center [480, 214] width 67 height 45
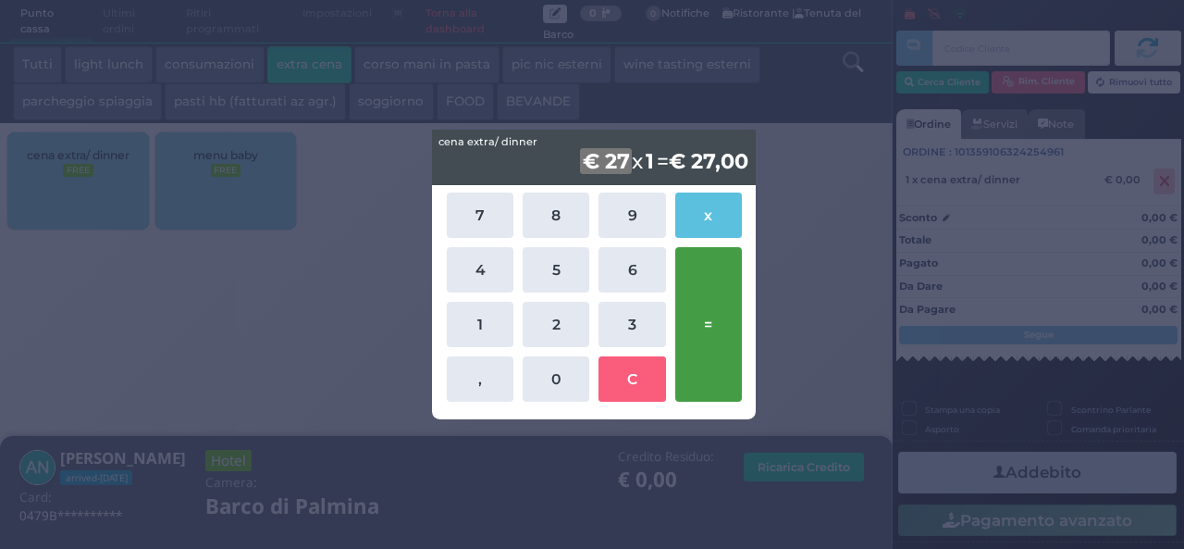
click at [720, 330] on button "=" at bounding box center [708, 324] width 67 height 154
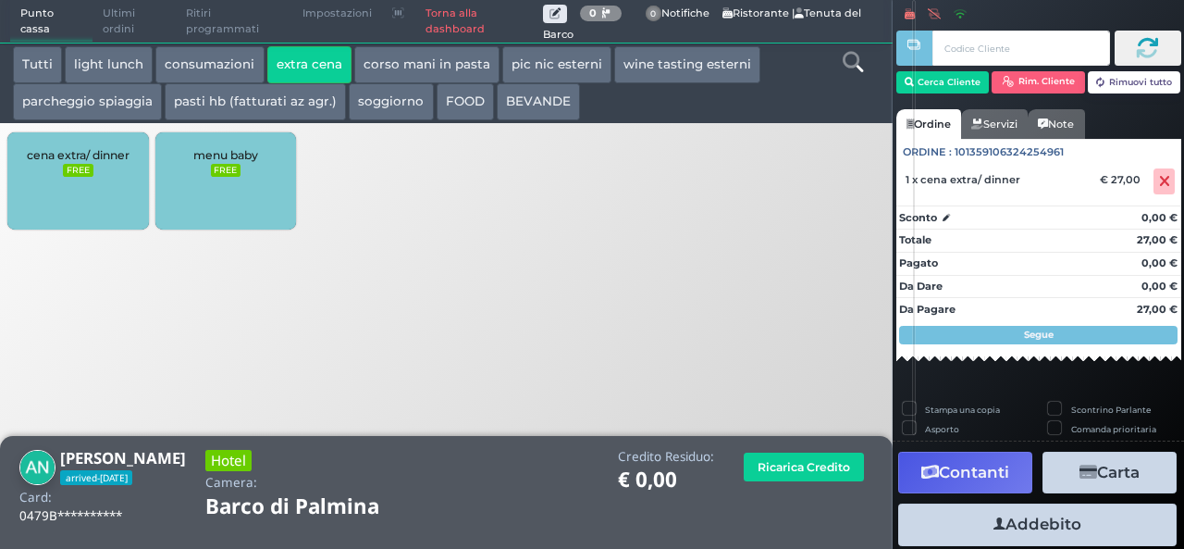
click at [1014, 530] on button "Addebito" at bounding box center [1037, 524] width 278 height 42
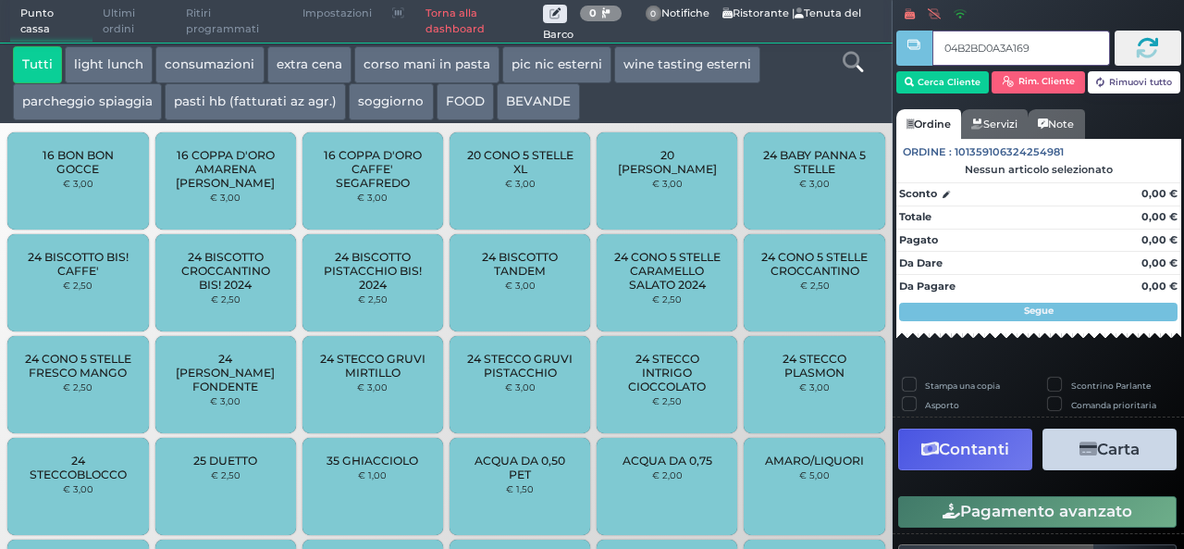
type input "04B2BD0A3A1695"
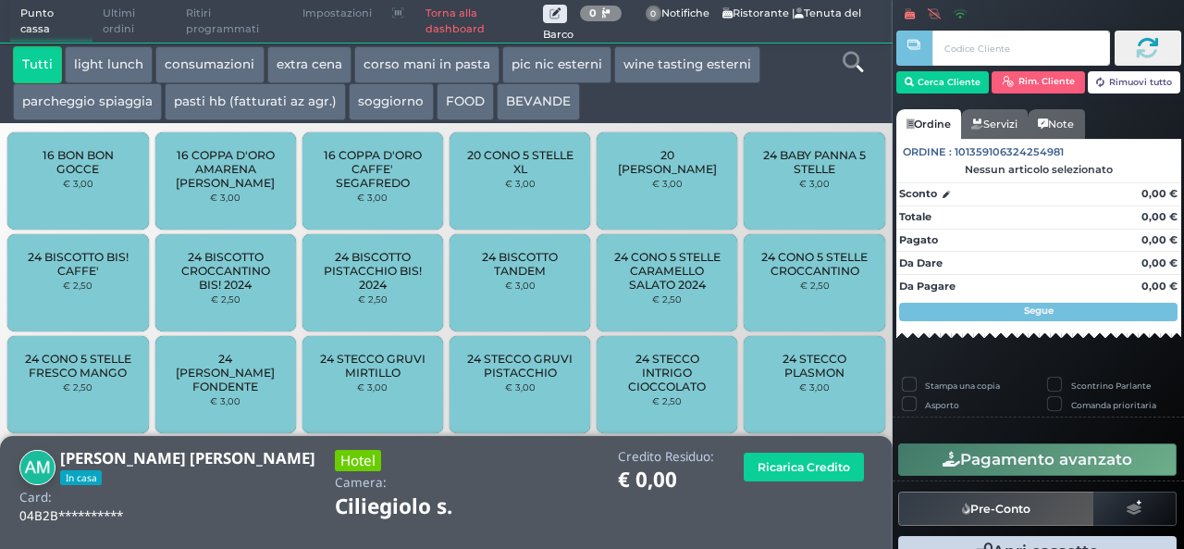
click at [289, 55] on button "extra cena" at bounding box center [309, 64] width 84 height 37
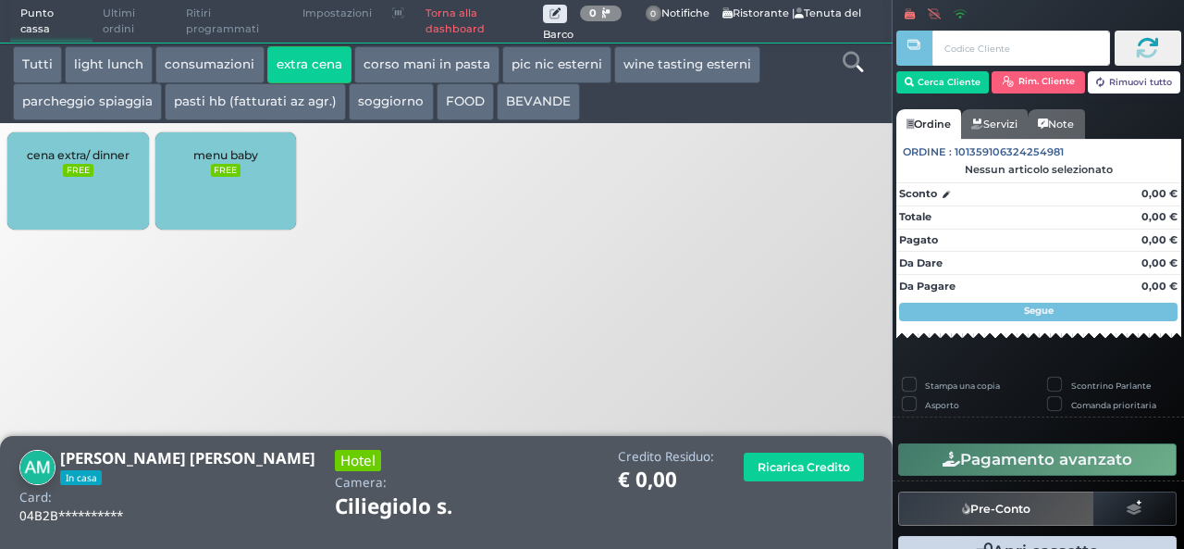
click at [101, 216] on div "cena extra/ dinner FREE" at bounding box center [77, 180] width 141 height 97
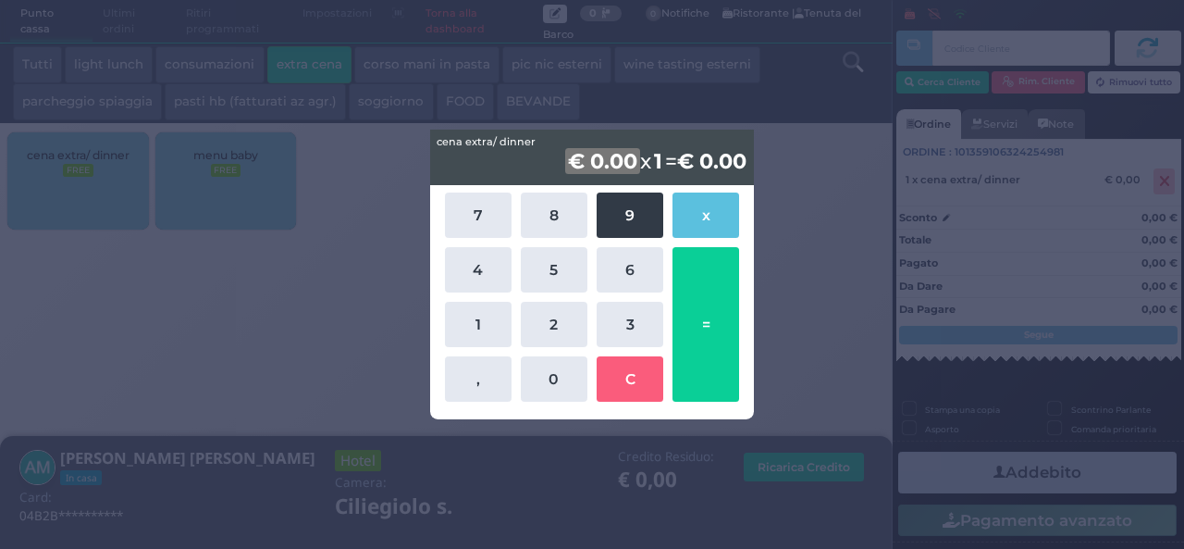
click at [647, 214] on button "9" at bounding box center [630, 214] width 67 height 45
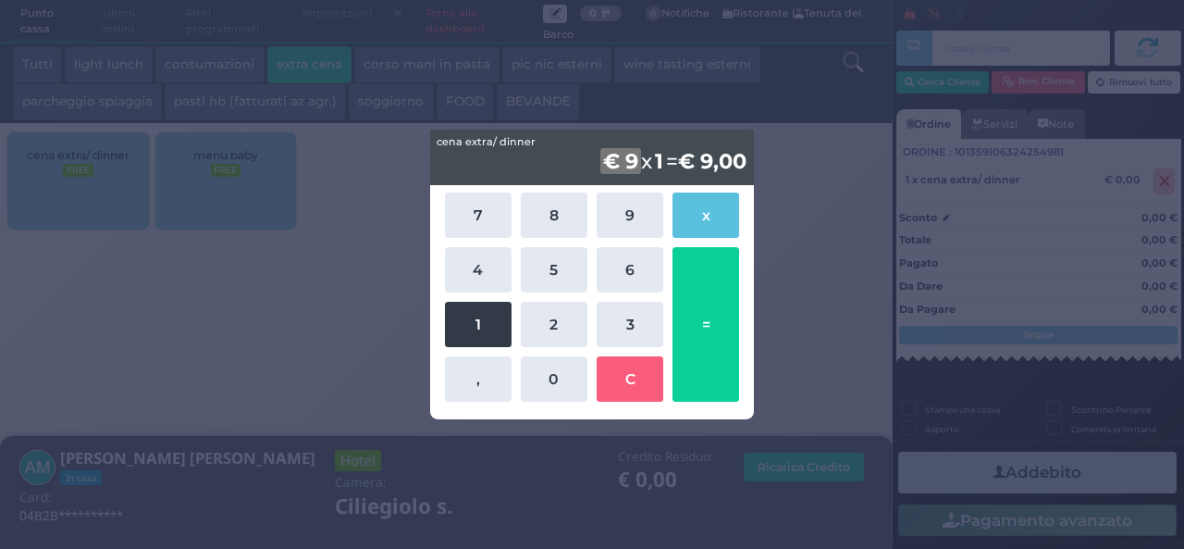
click at [494, 334] on button "1" at bounding box center [478, 324] width 67 height 45
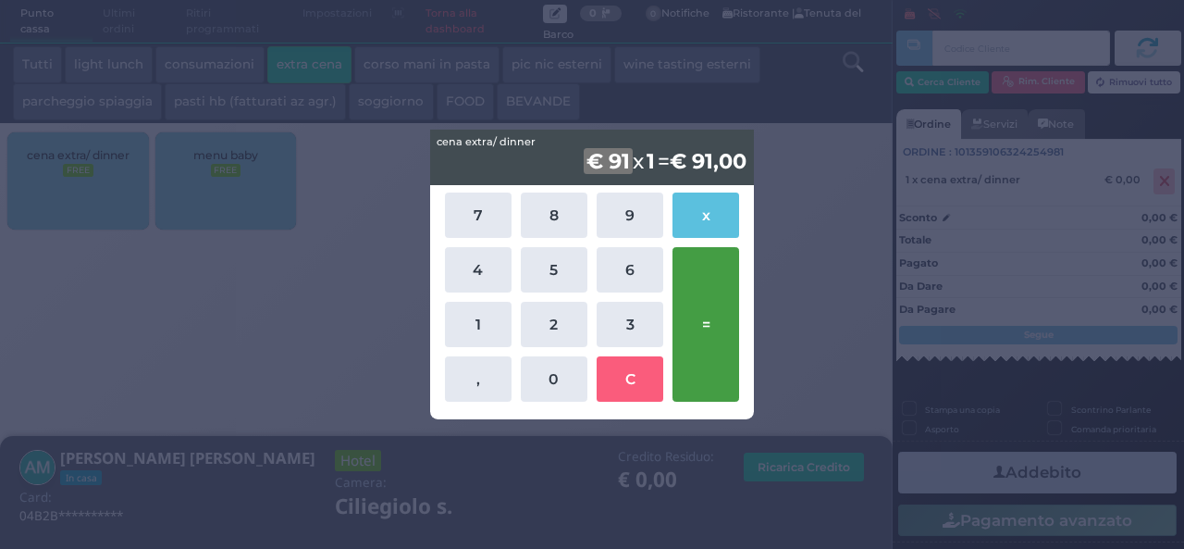
click at [692, 302] on button "=" at bounding box center [705, 324] width 67 height 154
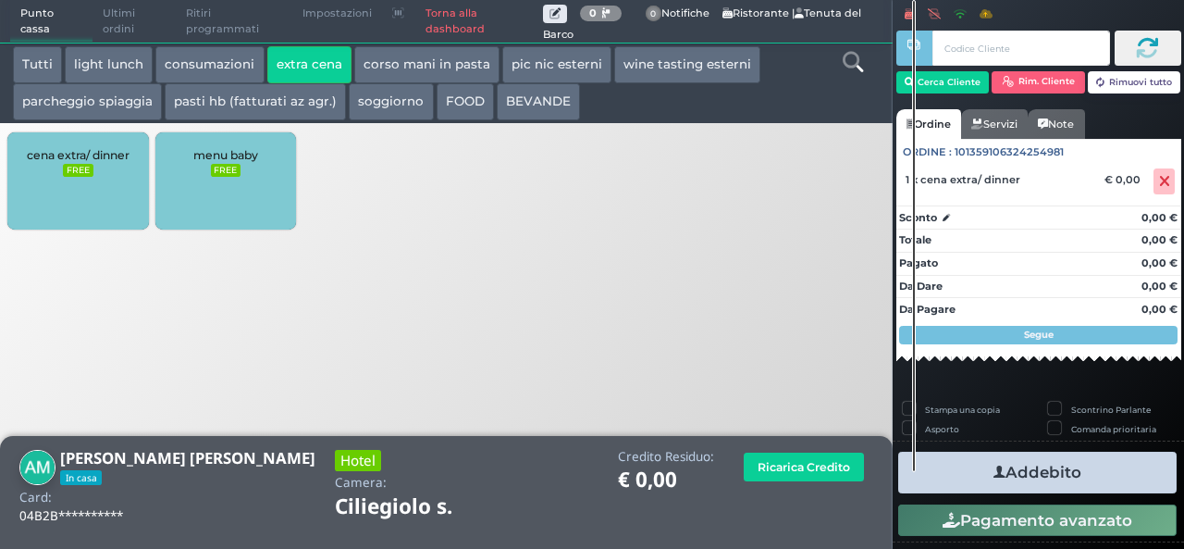
scroll to position [51, 0]
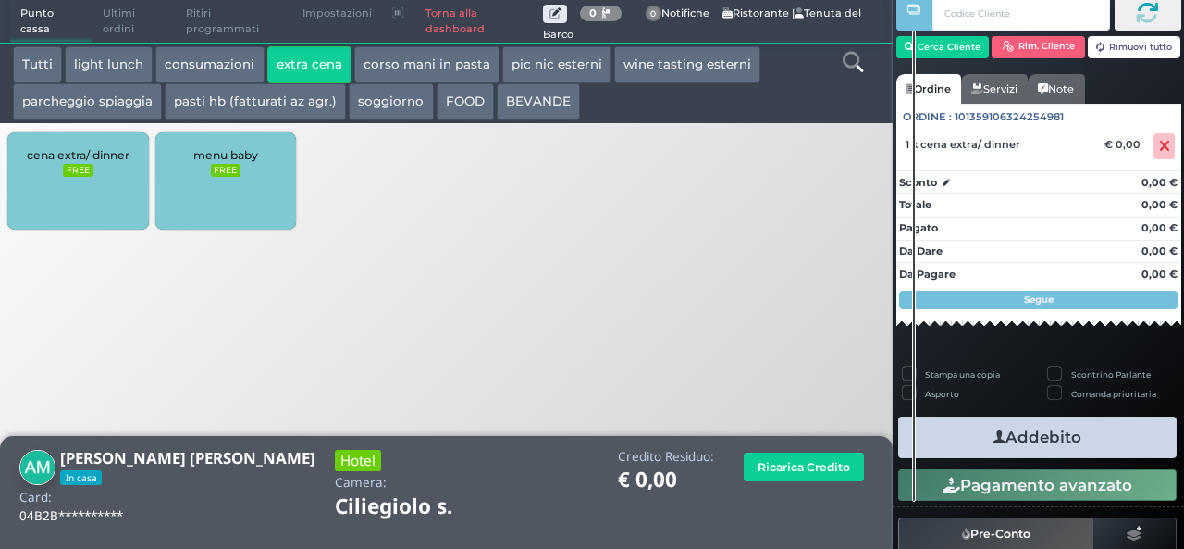
click at [0, 0] on button "Contanti" at bounding box center [0, 0] width 0 height 0
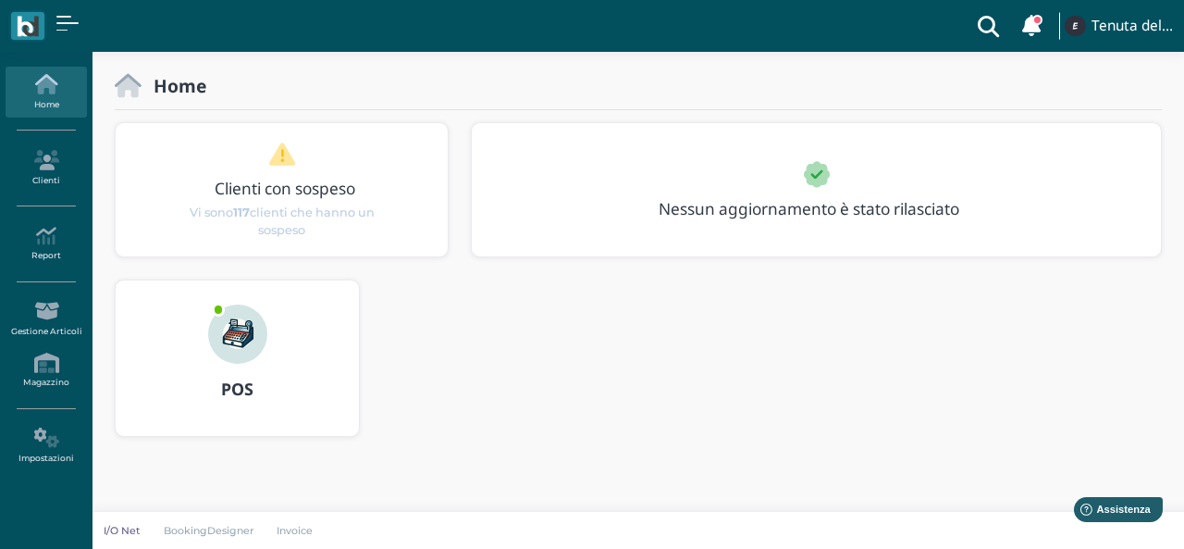
click at [263, 341] on img at bounding box center [237, 333] width 59 height 59
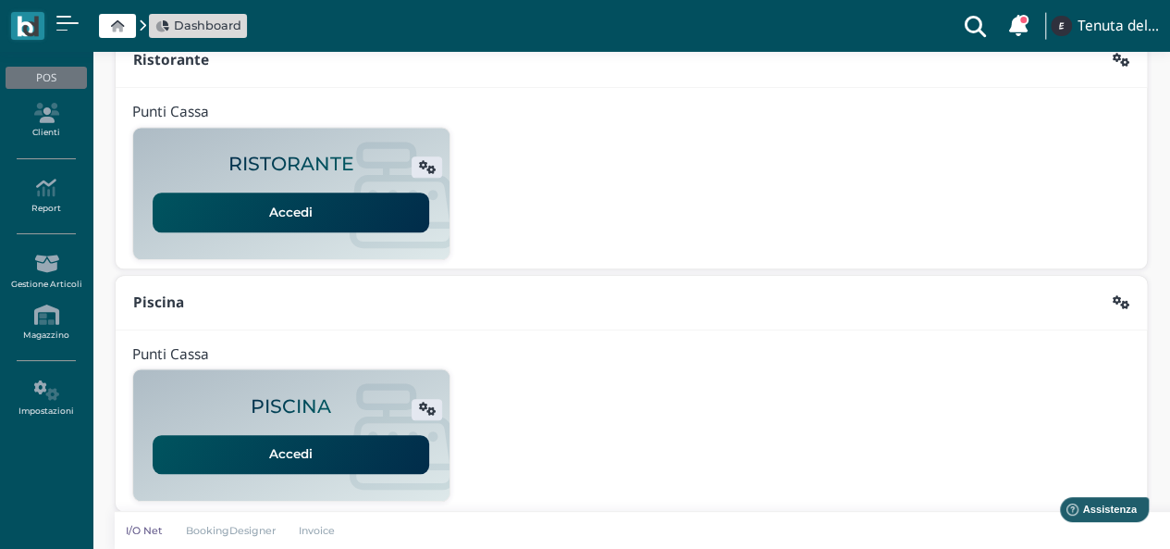
click at [298, 213] on link "Accedi" at bounding box center [291, 211] width 277 height 39
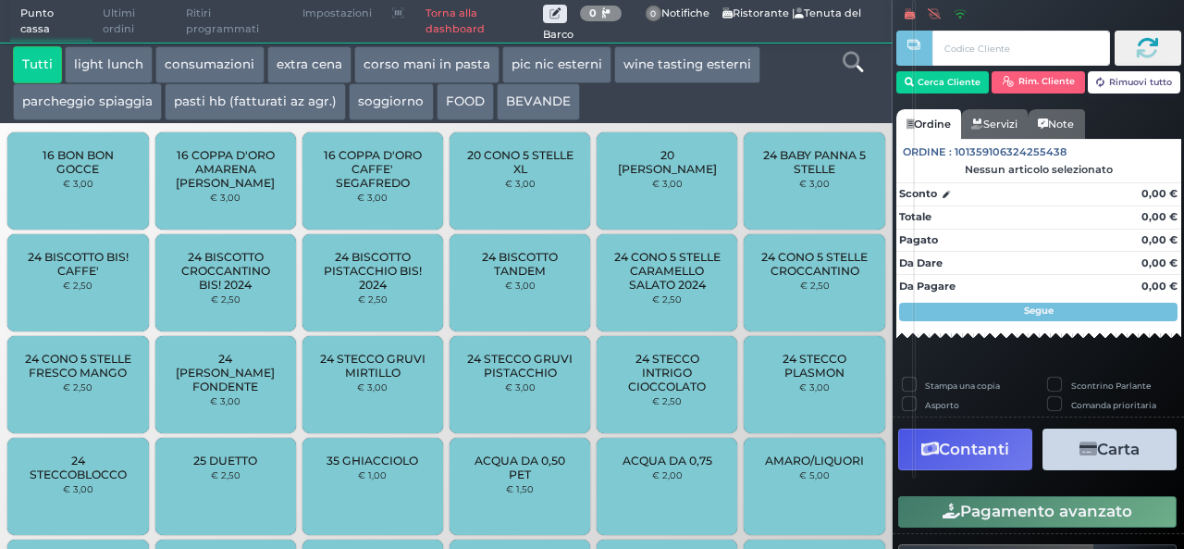
click at [297, 68] on button "extra cena" at bounding box center [309, 64] width 84 height 37
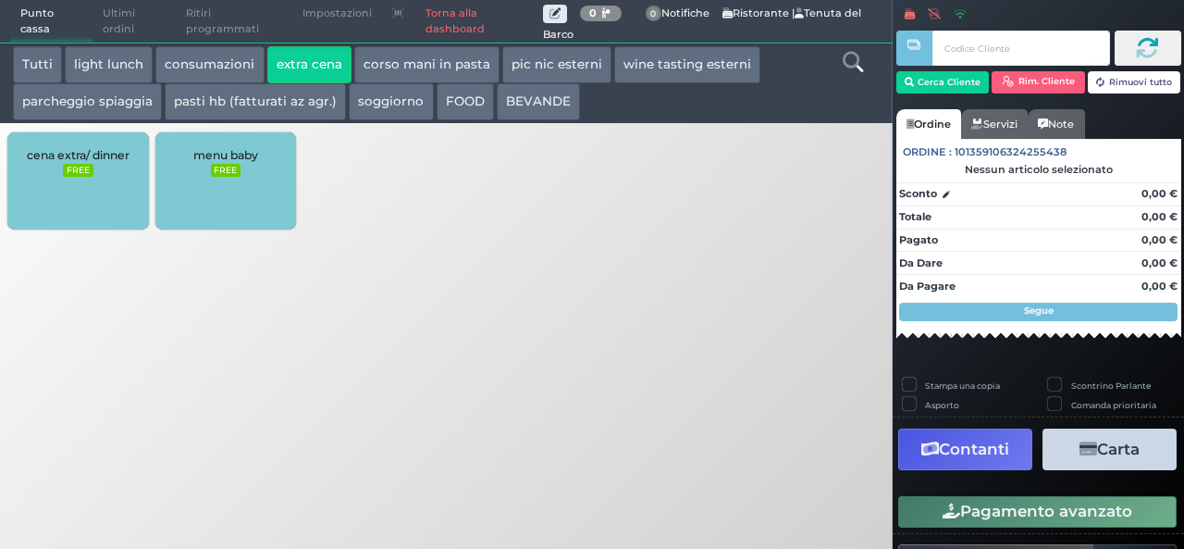
drag, startPoint x: 77, startPoint y: 184, endPoint x: 78, endPoint y: 199, distance: 14.8
click at [77, 184] on div "cena extra/ dinner FREE" at bounding box center [77, 180] width 141 height 97
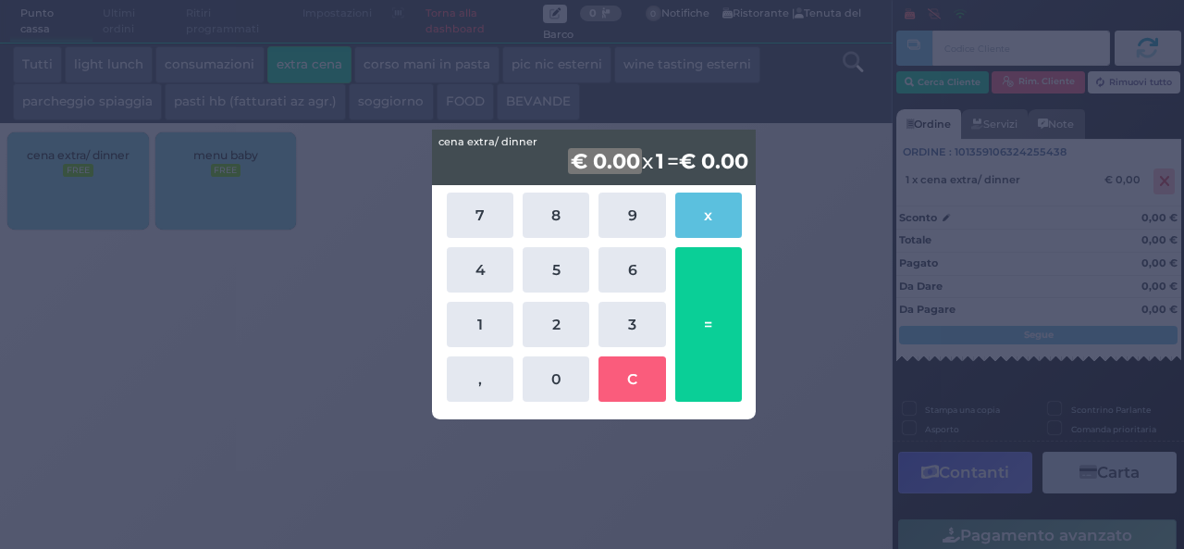
click at [830, 313] on div "cena extra/ dinner cena extra/ dinner € 0.00 x 1 = € 0.00 7 8 9 x 4 5 6 1 2 3 ,…" at bounding box center [592, 274] width 1184 height 549
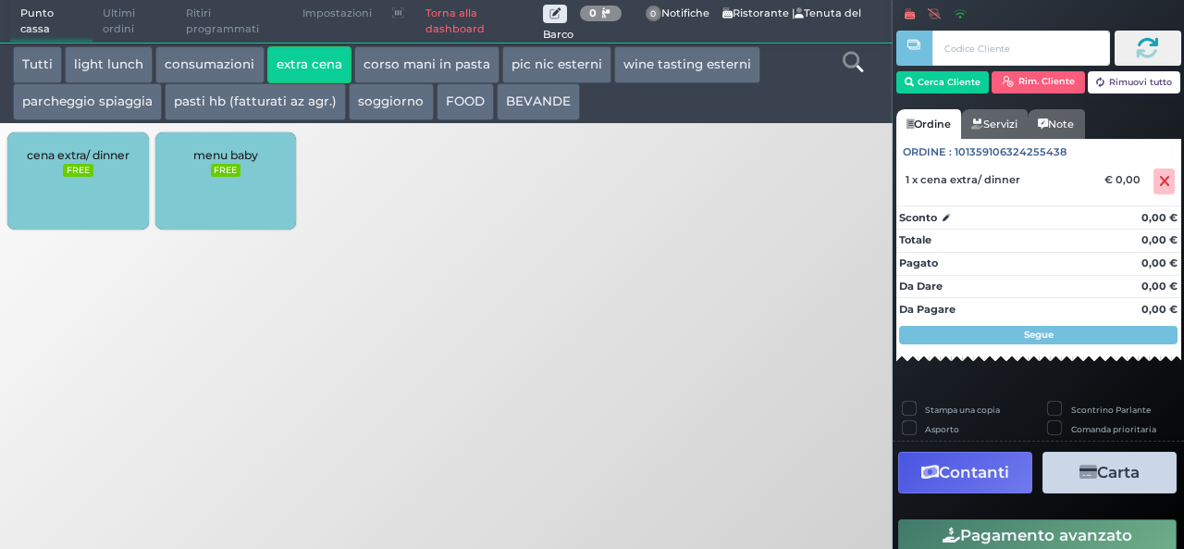
click at [388, 295] on div "Punto cassa Mappa Ultimi ordini Delivery Ritiri programmati Impostazioni Torna …" at bounding box center [592, 274] width 1184 height 549
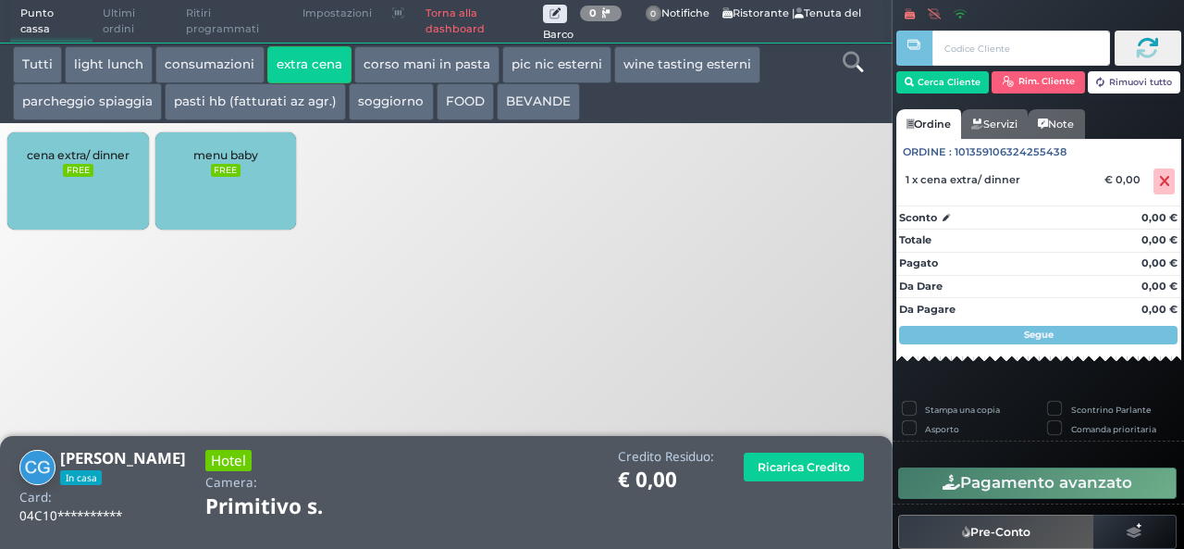
click at [24, 193] on div "cena extra/ dinner FREE" at bounding box center [77, 180] width 141 height 97
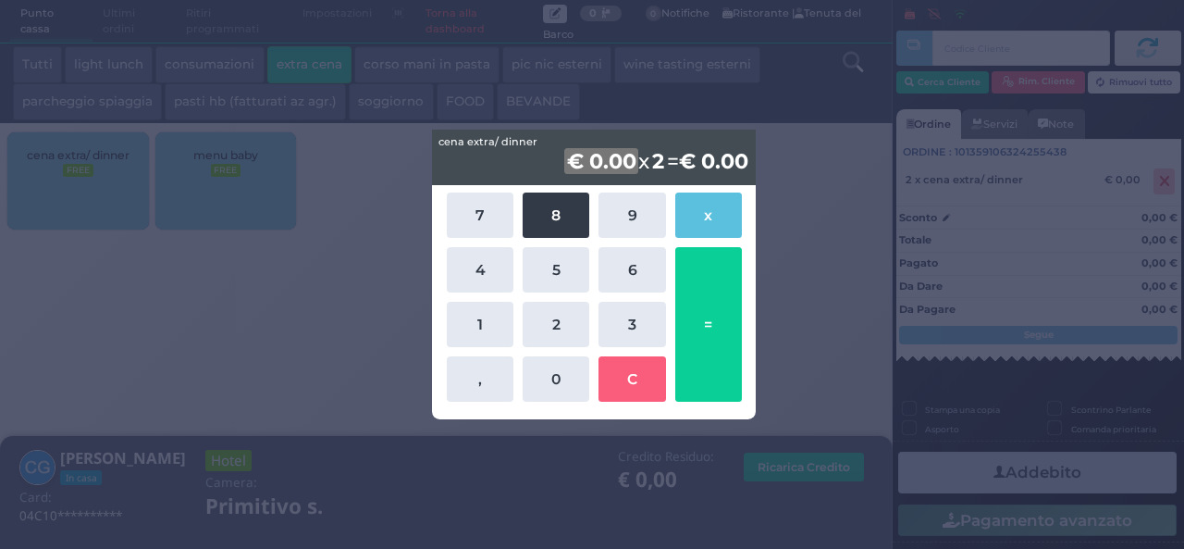
click at [556, 218] on button "8" at bounding box center [556, 214] width 67 height 45
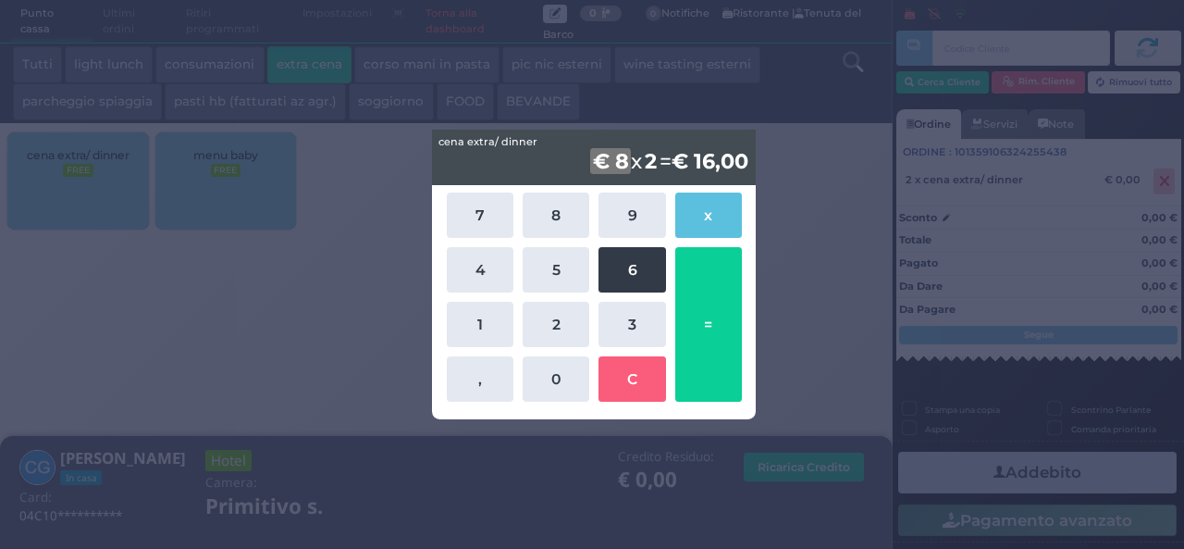
click at [629, 285] on button "6" at bounding box center [631, 269] width 67 height 45
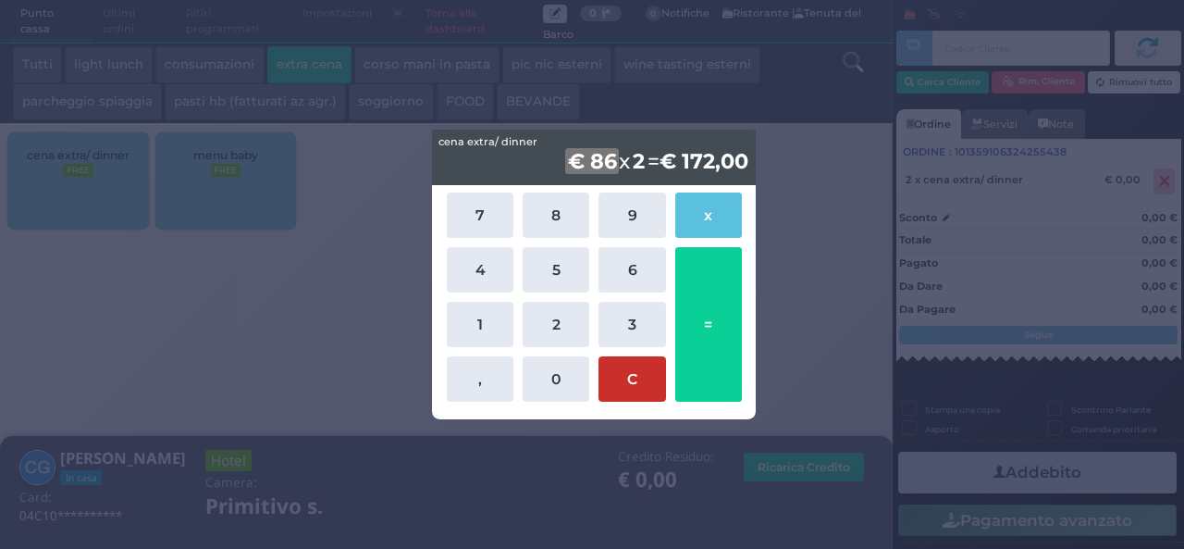
click at [642, 373] on button "C" at bounding box center [631, 378] width 67 height 45
click at [649, 160] on b "2" at bounding box center [658, 161] width 18 height 26
click at [652, 166] on b "2" at bounding box center [658, 161] width 18 height 26
click at [777, 164] on div "cena extra/ dinner cena extra/ dinner € 0.00 x 2 = € 0,00 7 8 9 x 4 5 6 1 2 3 ,…" at bounding box center [592, 274] width 1184 height 549
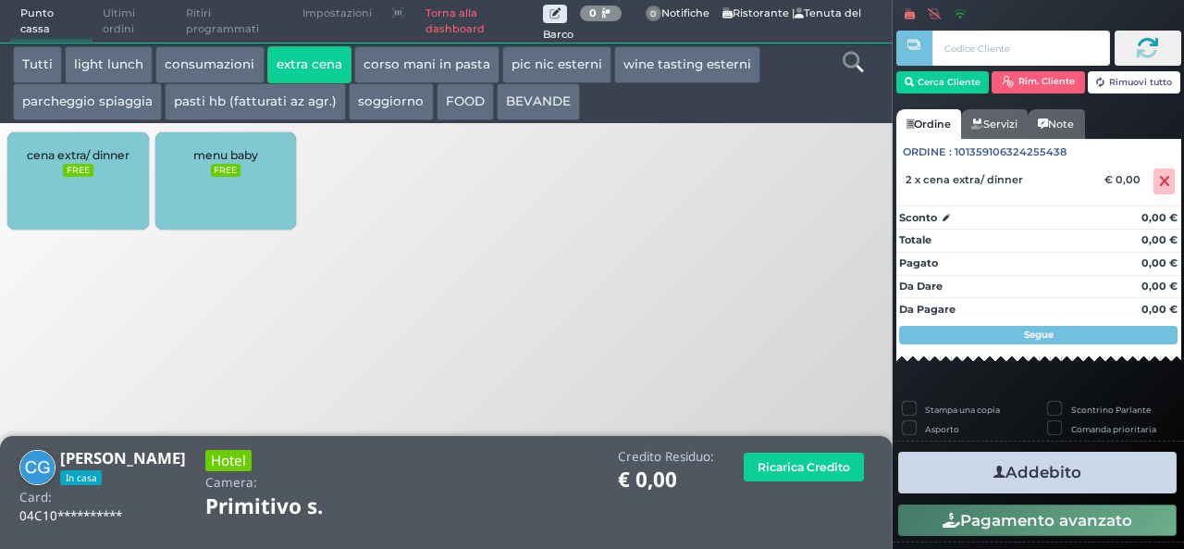
click at [84, 140] on div "cena extra/ dinner FREE" at bounding box center [77, 180] width 141 height 97
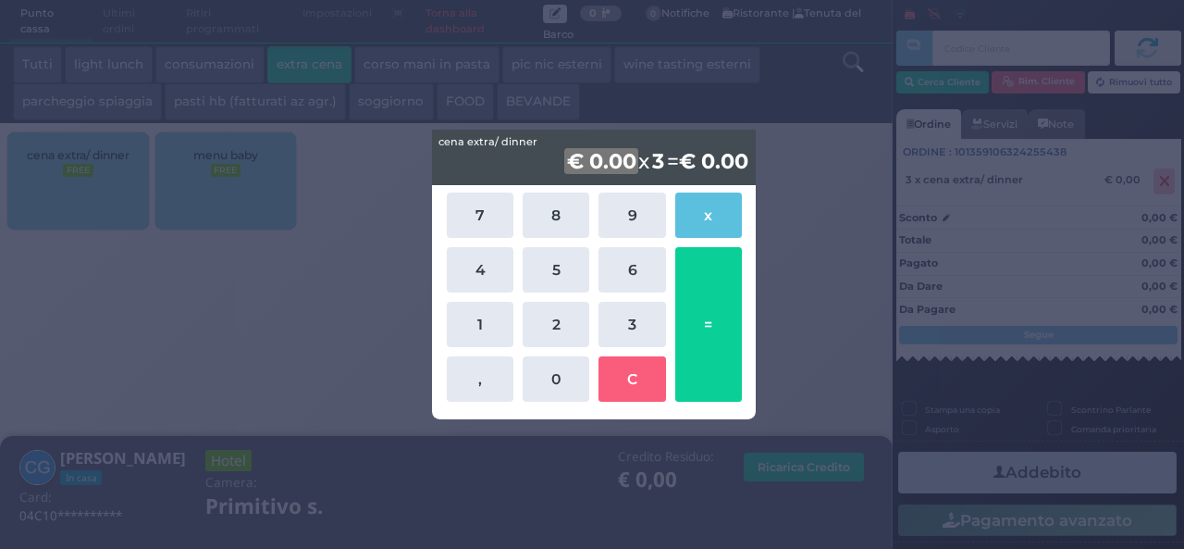
click at [667, 166] on div "€ 0.00 x 3 = € 0.00" at bounding box center [594, 156] width 324 height 55
click at [853, 253] on div "cena extra/ dinner cena extra/ dinner € 0.00 x 3 = € 0.00 7 8 9 x 4 5 6 1 2 3 ,…" at bounding box center [592, 274] width 1184 height 549
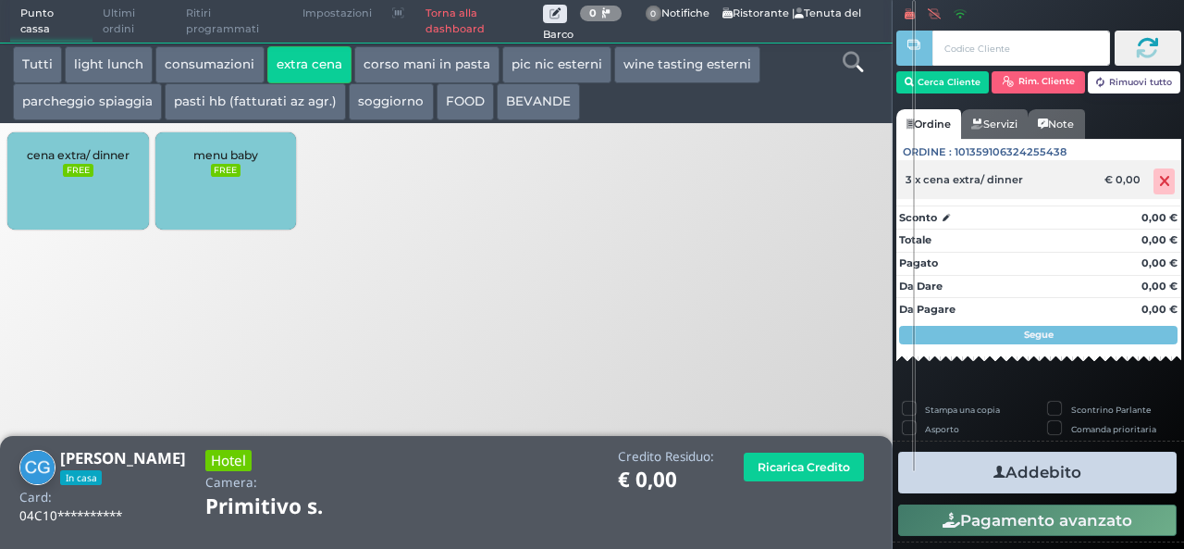
click at [1159, 181] on icon at bounding box center [1164, 181] width 11 height 1
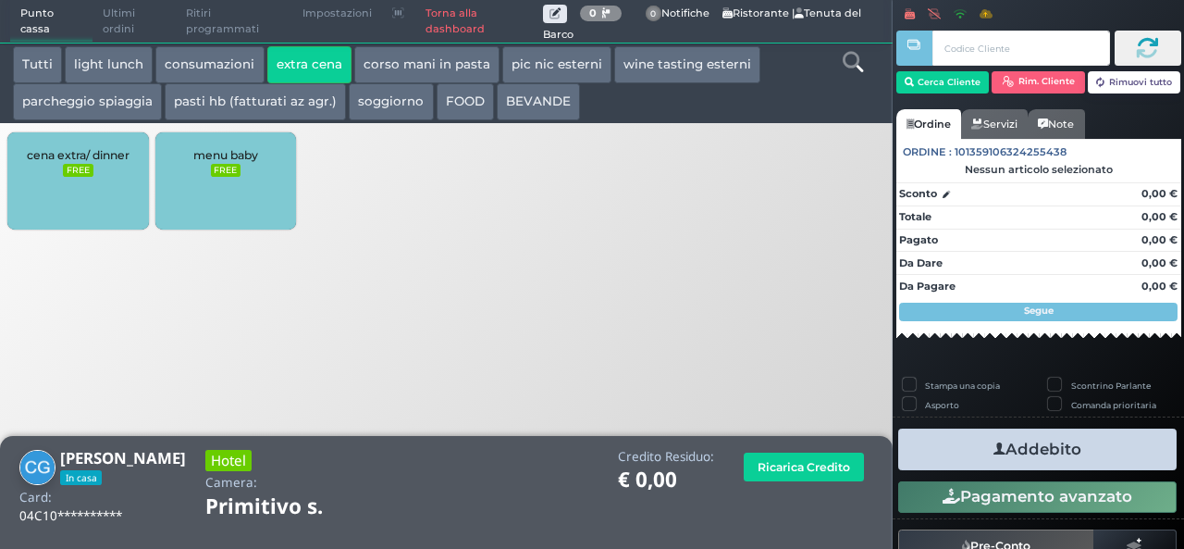
click at [83, 175] on small "FREE" at bounding box center [78, 170] width 30 height 13
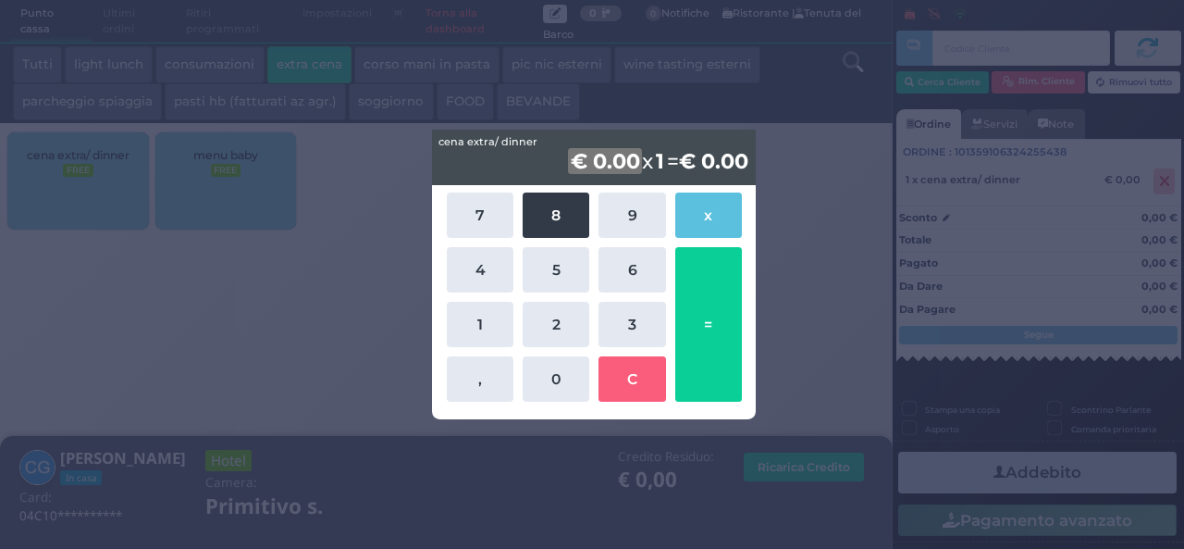
click at [555, 222] on button "8" at bounding box center [556, 214] width 67 height 45
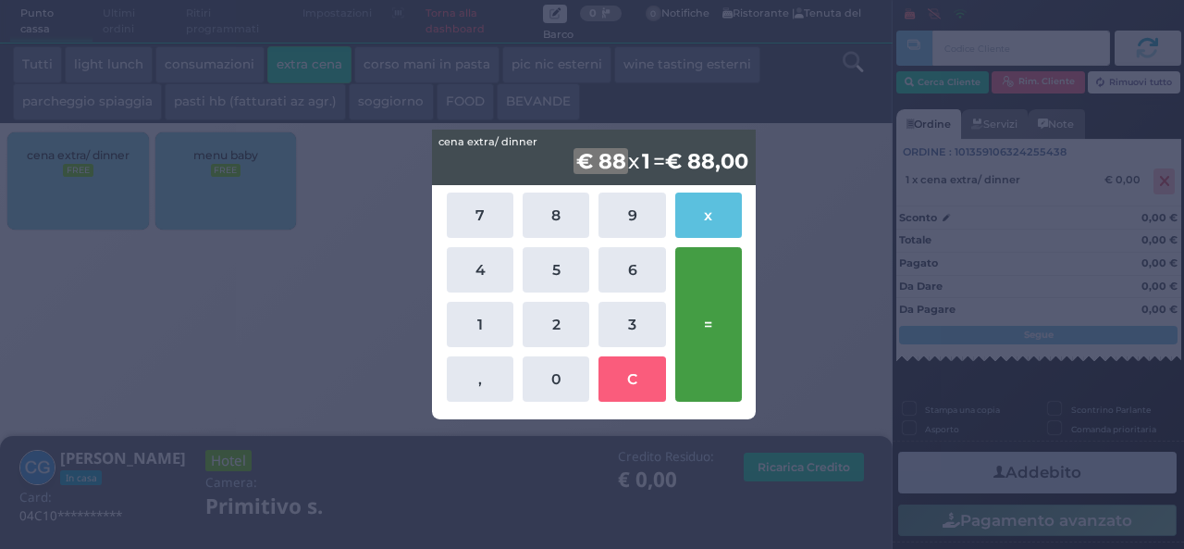
click at [714, 330] on button "=" at bounding box center [708, 324] width 67 height 154
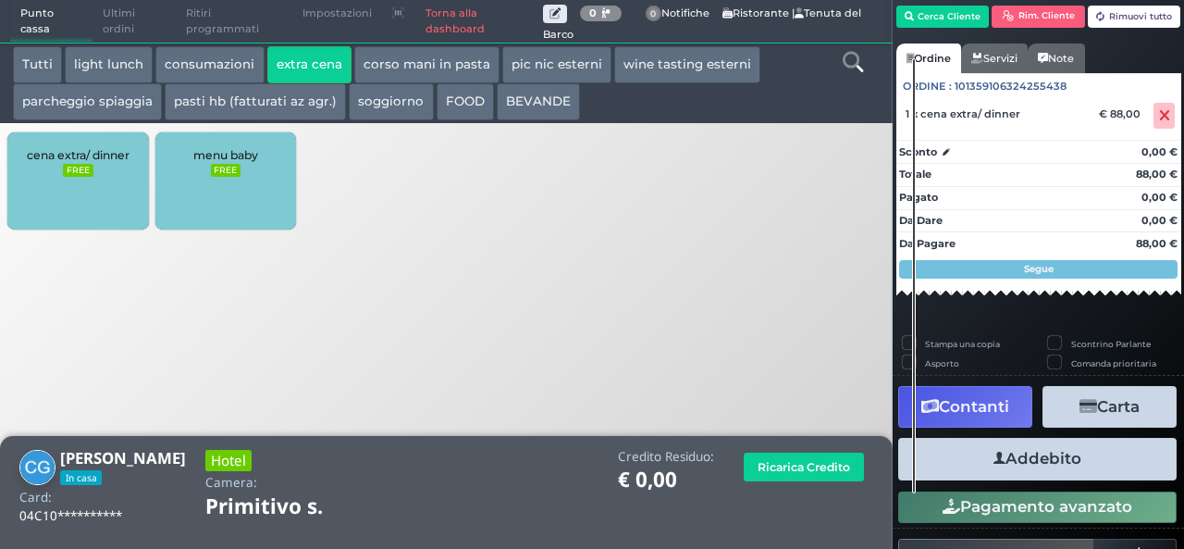
scroll to position [105, 0]
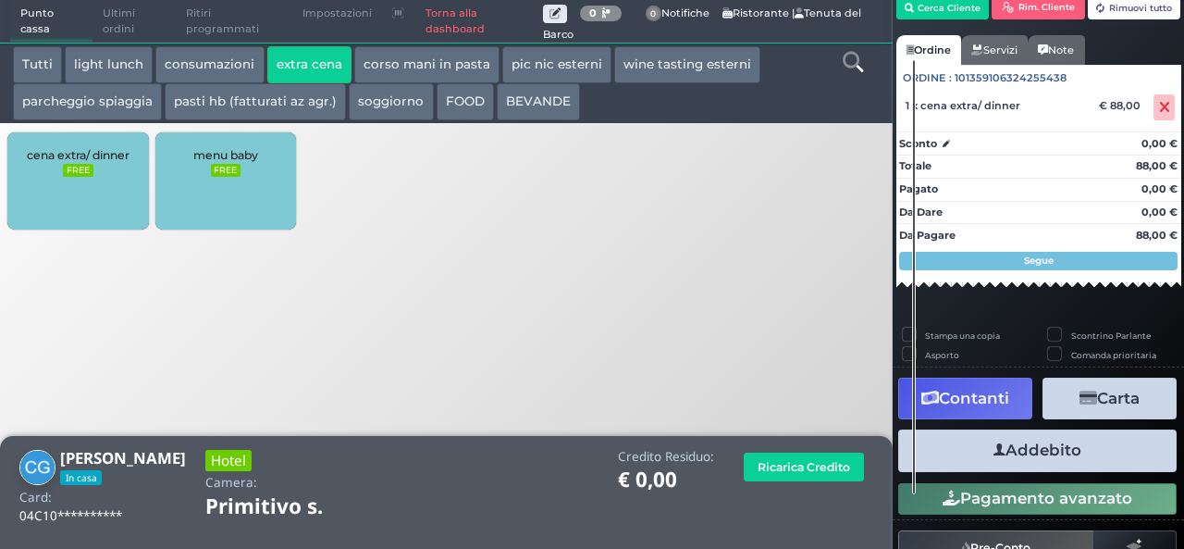
click at [1022, 445] on button "Addebito" at bounding box center [1037, 450] width 278 height 42
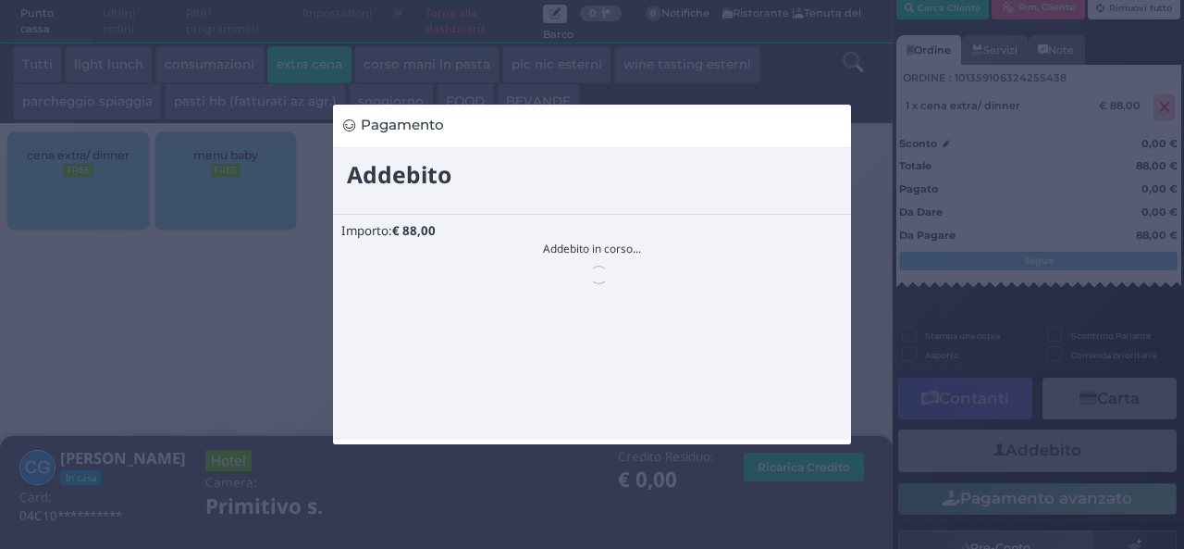
scroll to position [0, 0]
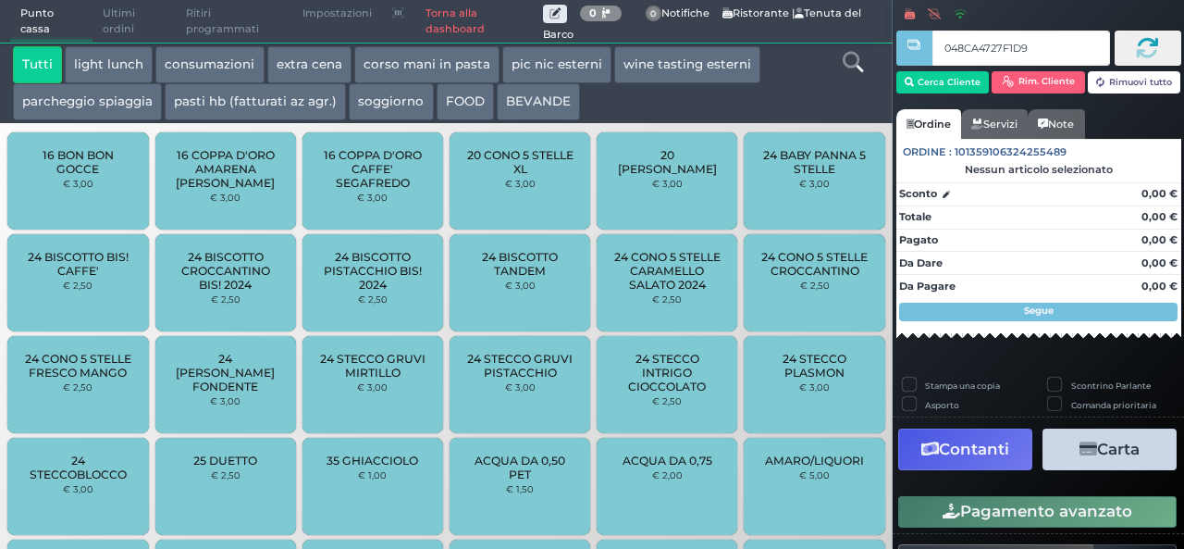
type input "048CA4727F1D91"
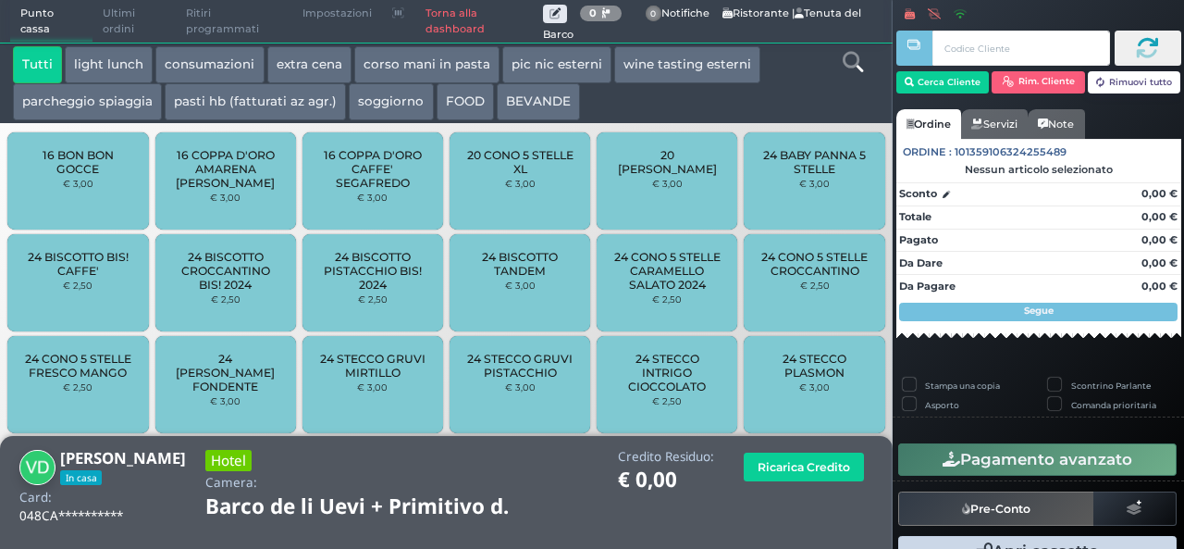
click at [302, 65] on button "extra cena" at bounding box center [309, 64] width 84 height 37
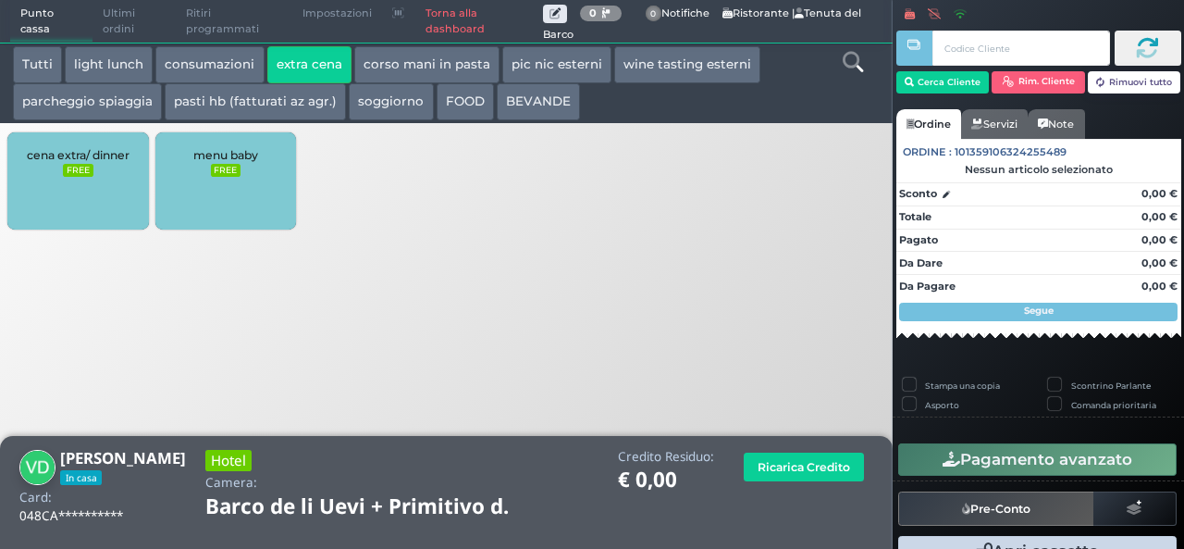
click at [54, 183] on div "cena extra/ dinner FREE" at bounding box center [77, 180] width 141 height 97
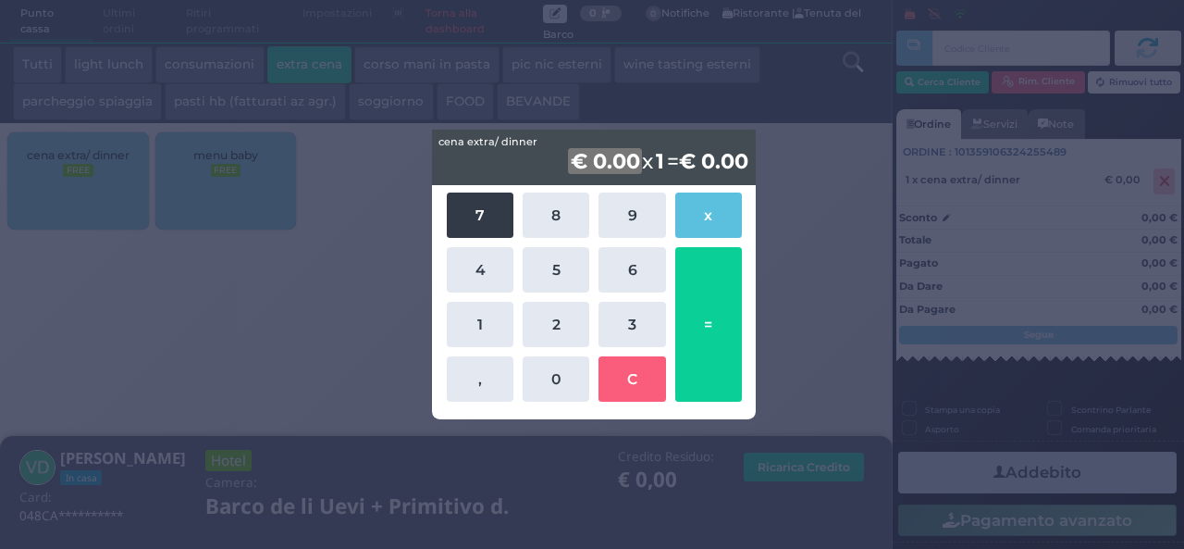
click at [472, 206] on button "7" at bounding box center [480, 214] width 67 height 45
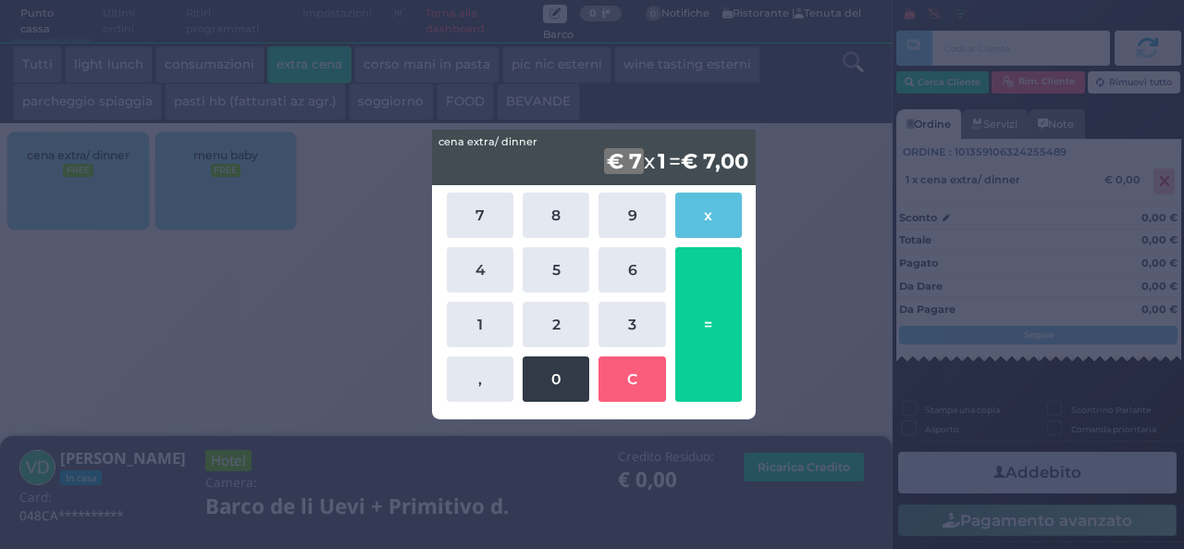
click at [570, 382] on button "0" at bounding box center [556, 378] width 67 height 45
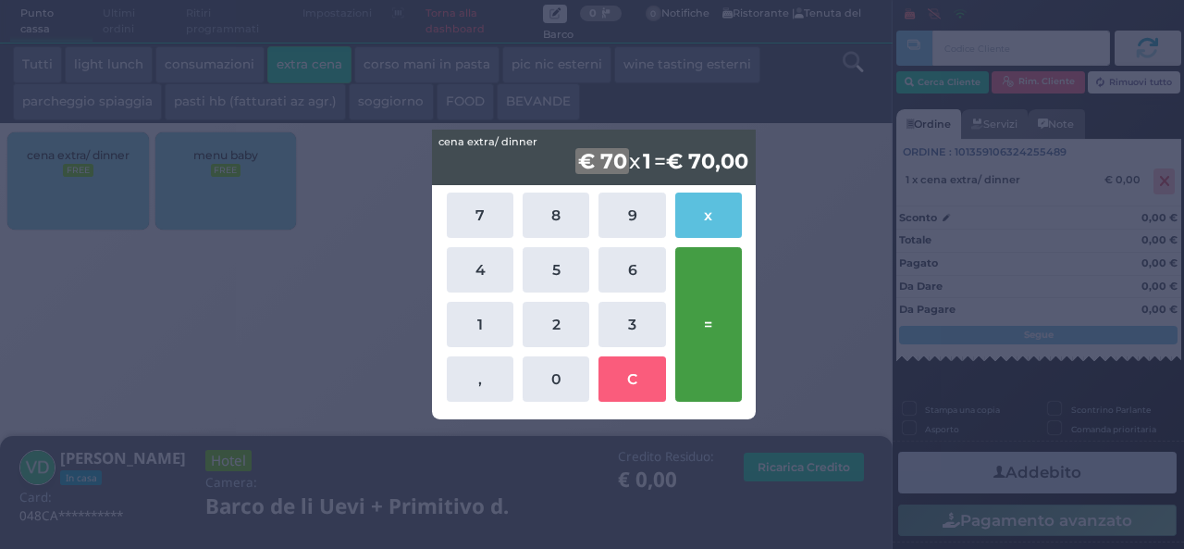
click at [714, 351] on button "=" at bounding box center [708, 324] width 67 height 154
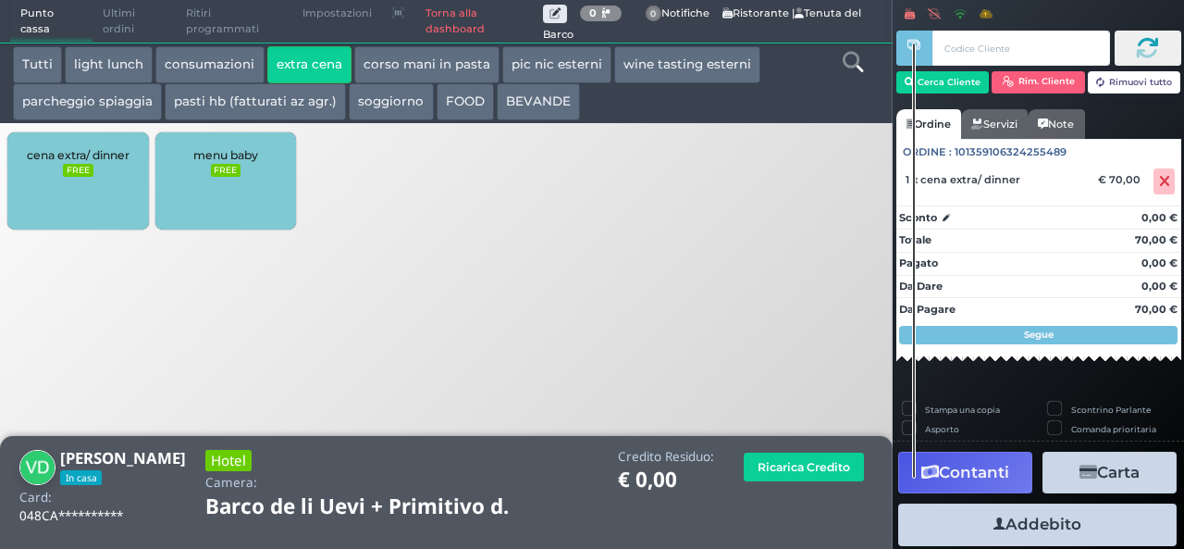
scroll to position [105, 0]
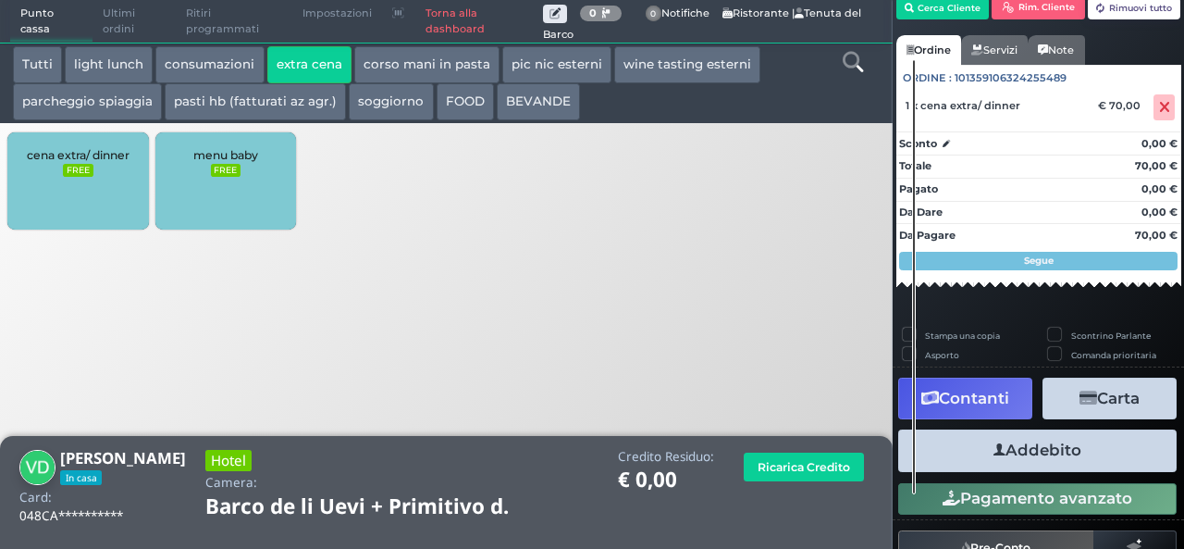
click at [1067, 453] on button "Addebito" at bounding box center [1037, 450] width 278 height 42
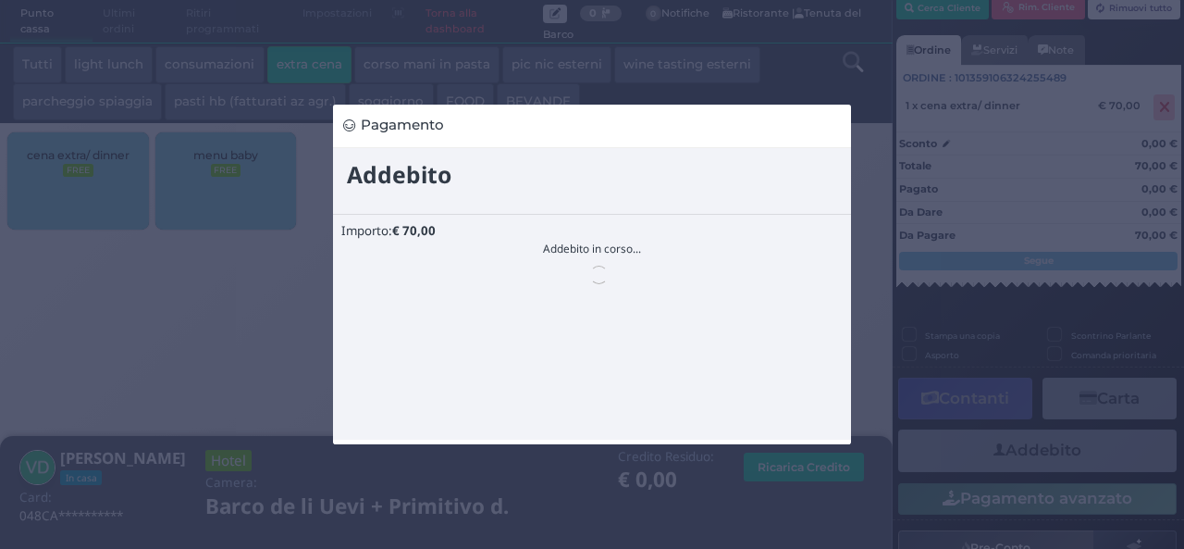
scroll to position [0, 0]
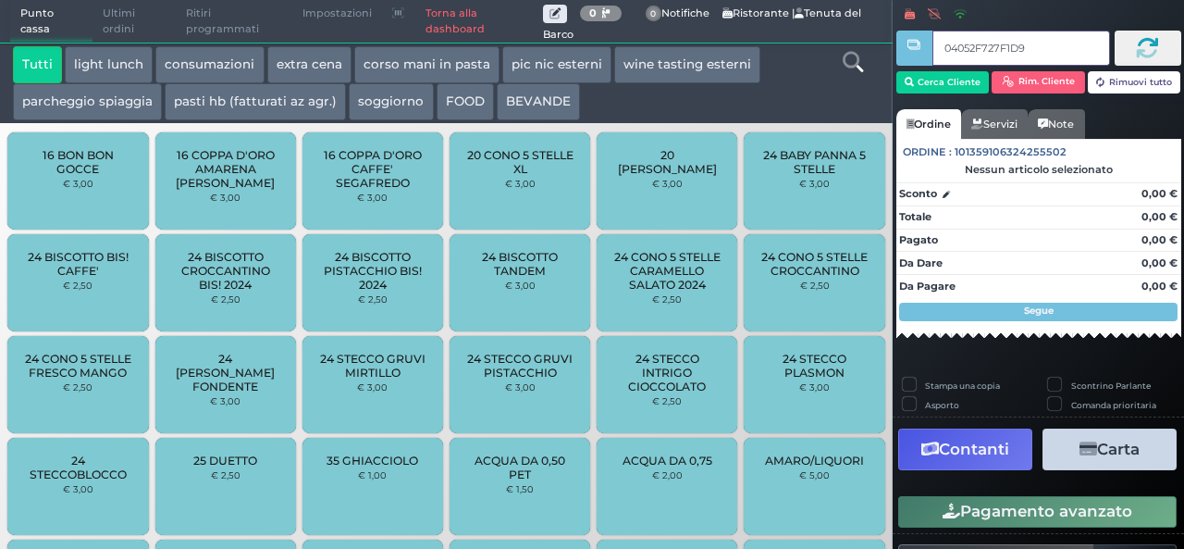
type input "04052F727F1D91"
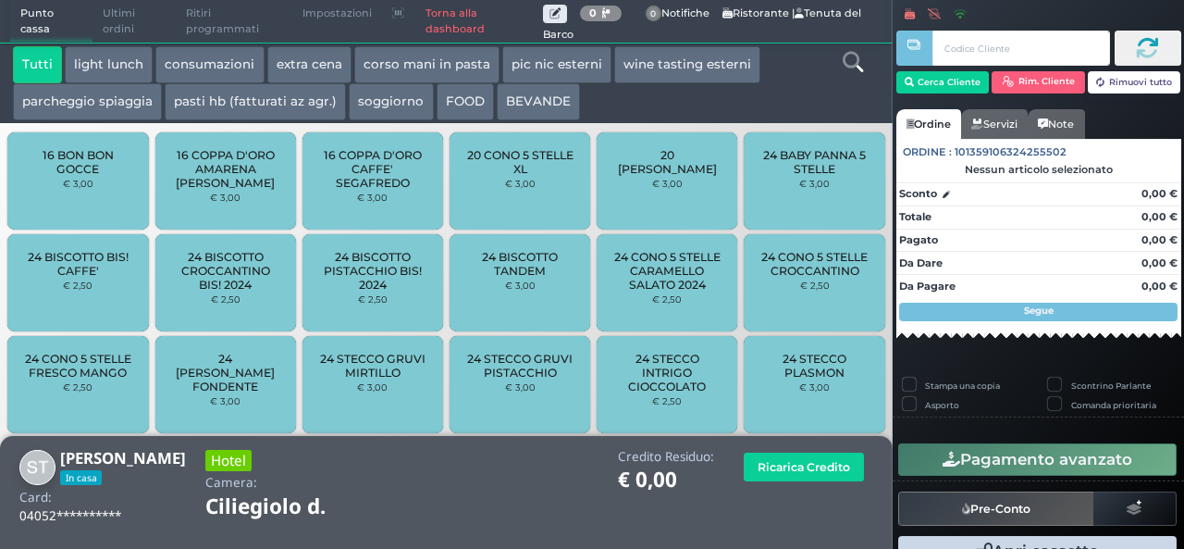
click at [333, 55] on button "extra cena" at bounding box center [309, 64] width 84 height 37
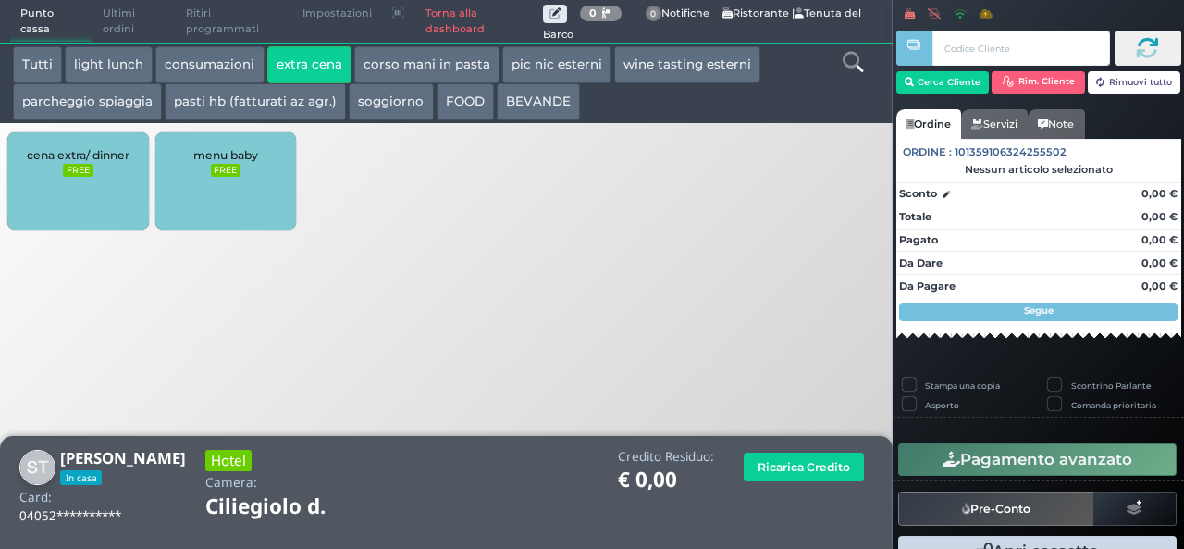
click at [92, 156] on span "cena extra/ dinner" at bounding box center [78, 155] width 103 height 14
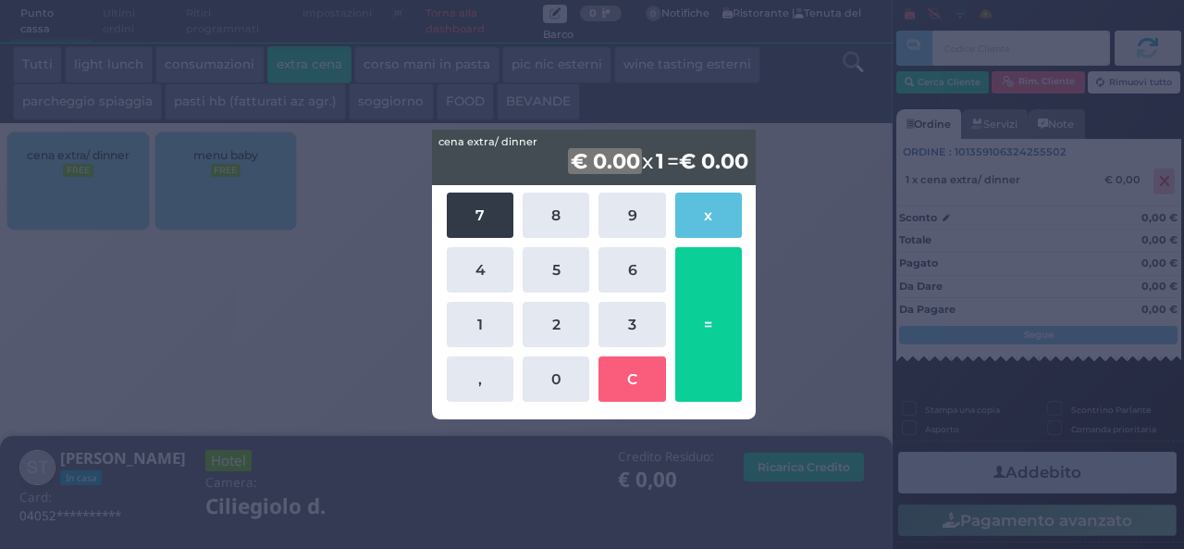
click at [488, 220] on button "7" at bounding box center [480, 214] width 67 height 45
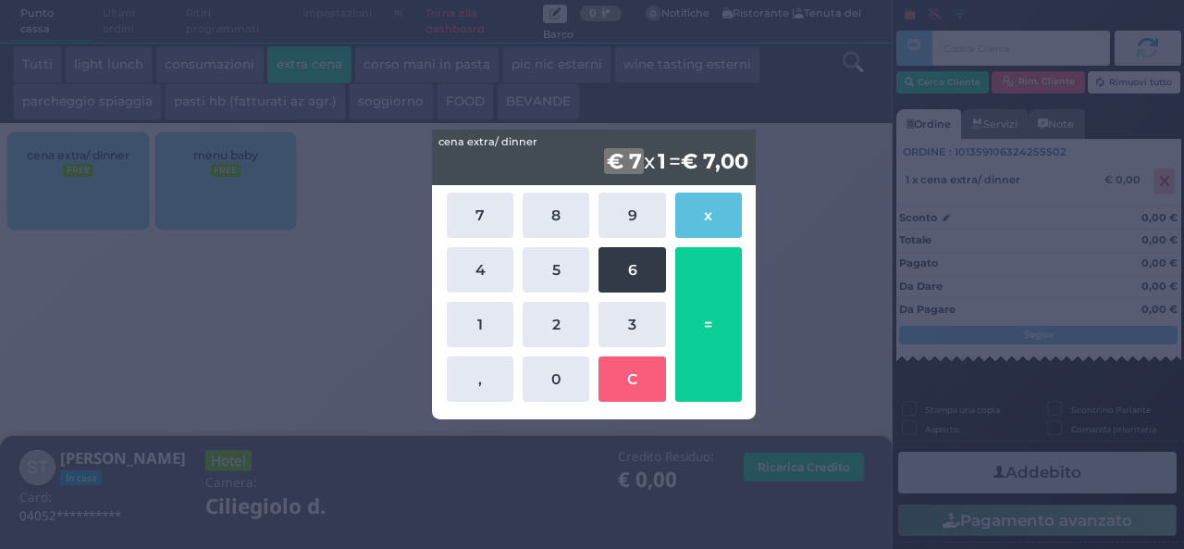
click at [636, 268] on button "6" at bounding box center [631, 269] width 67 height 45
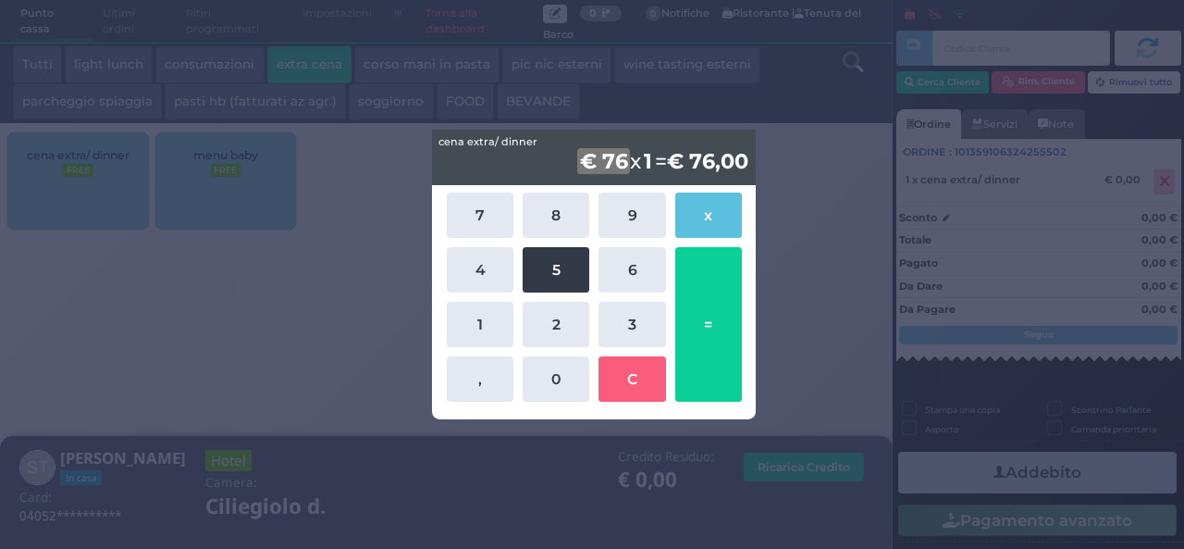
click at [546, 290] on button "5" at bounding box center [556, 269] width 67 height 45
click at [490, 408] on div "7 8 9 x 4 5 6 1 2 3 , 0 C =" at bounding box center [594, 297] width 324 height 224
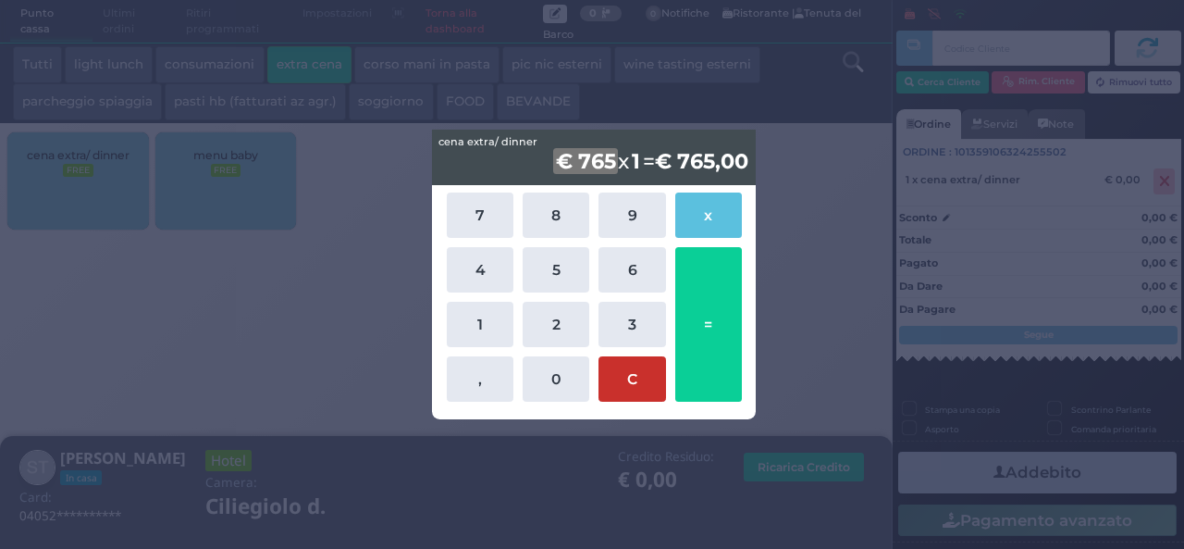
click at [625, 369] on button "C" at bounding box center [631, 378] width 67 height 45
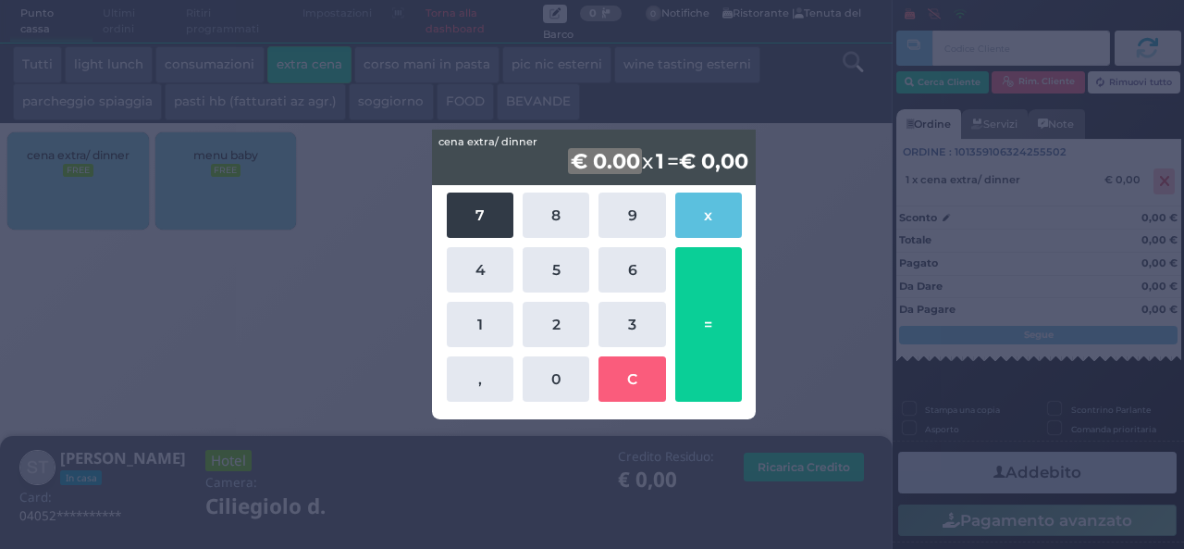
click at [477, 208] on button "7" at bounding box center [480, 214] width 67 height 45
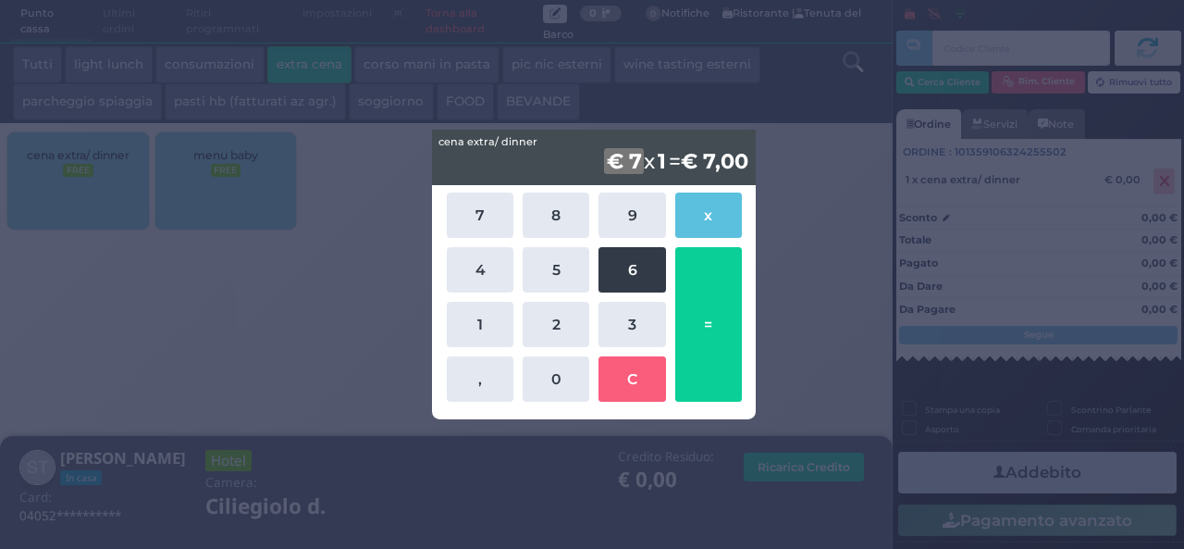
click at [627, 260] on button "6" at bounding box center [631, 269] width 67 height 45
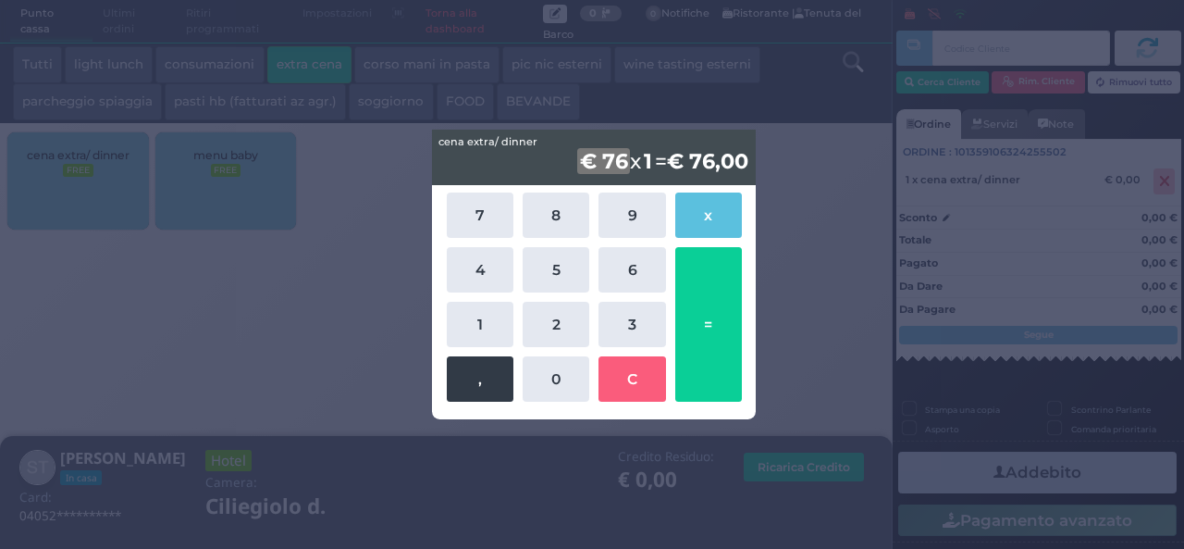
click at [479, 374] on button "," at bounding box center [480, 378] width 67 height 45
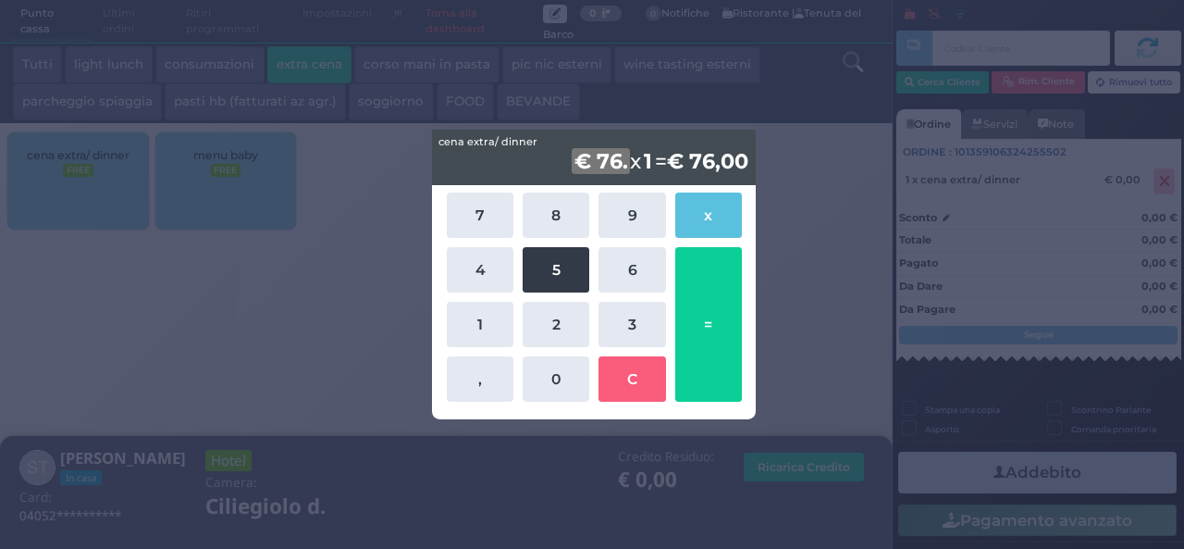
click at [560, 265] on button "5" at bounding box center [556, 269] width 67 height 45
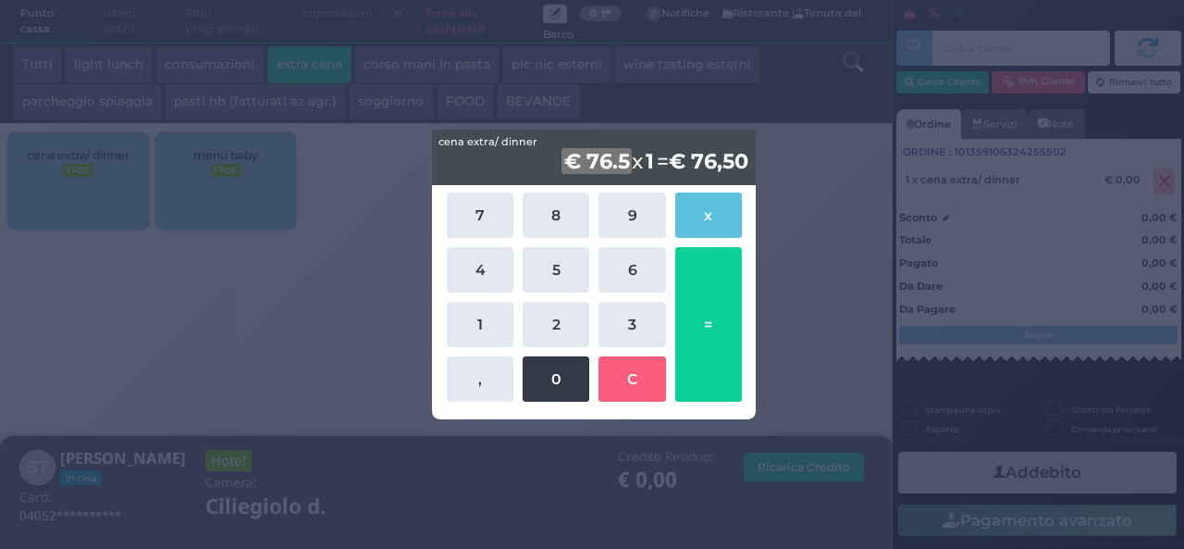
click at [572, 380] on button "0" at bounding box center [556, 378] width 67 height 45
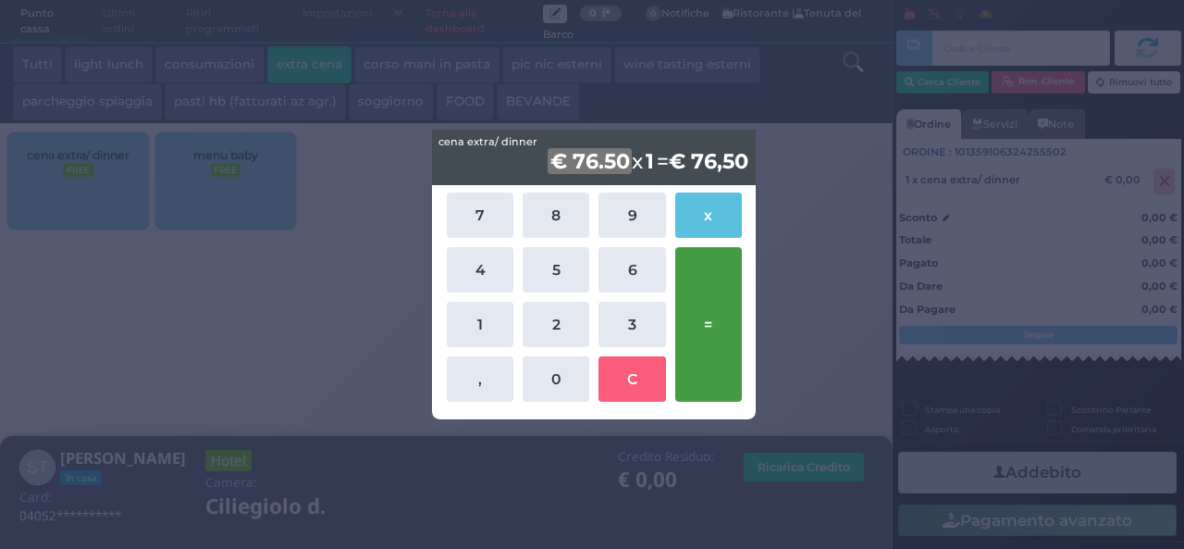
click at [695, 333] on button "=" at bounding box center [708, 324] width 67 height 154
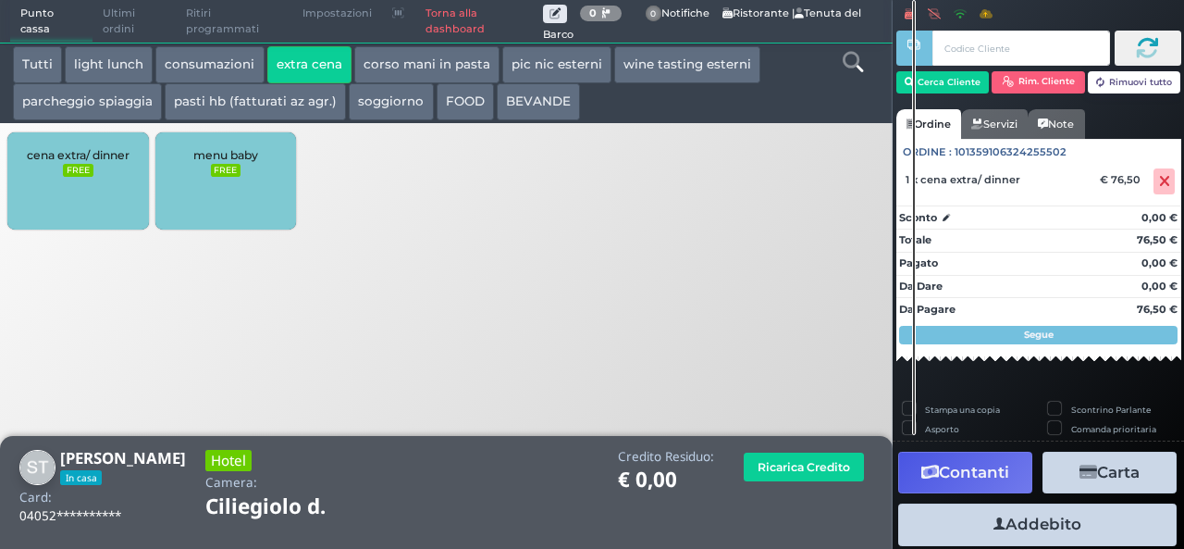
scroll to position [51, 0]
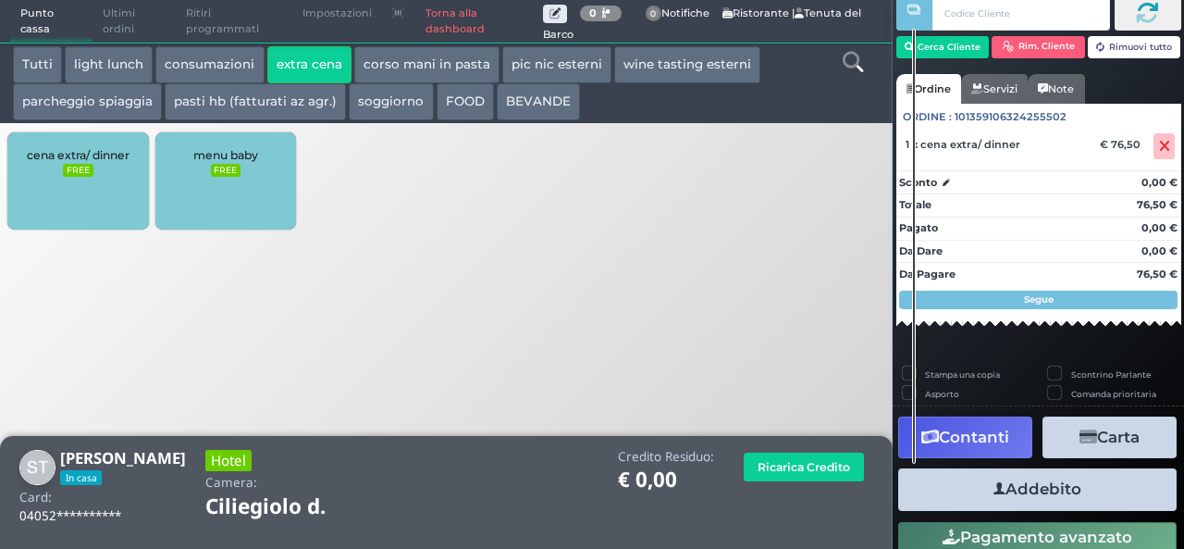
click at [1044, 484] on button "Addebito" at bounding box center [1037, 489] width 278 height 42
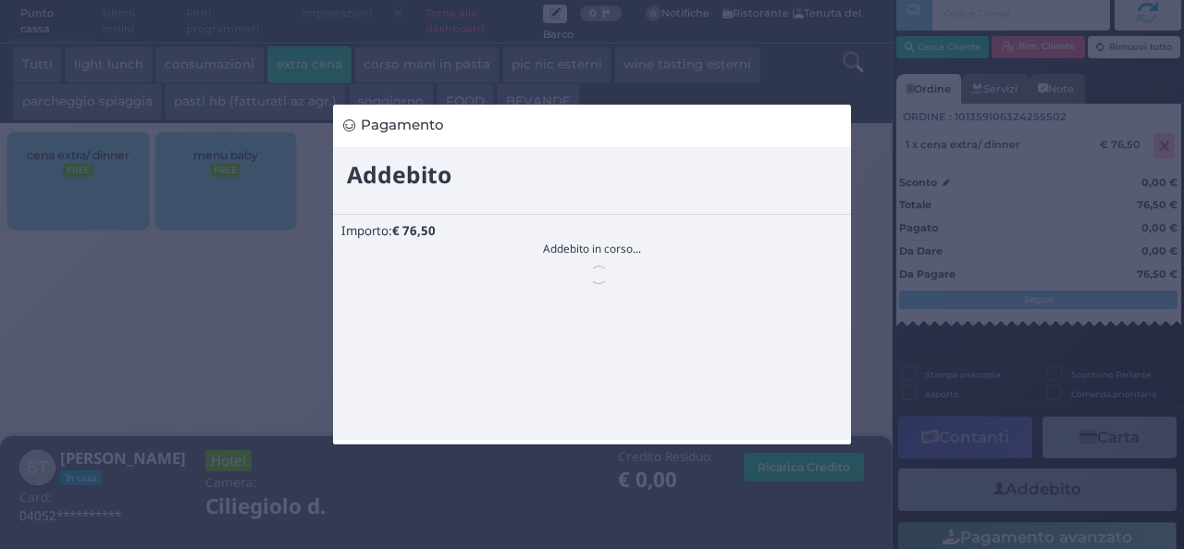
scroll to position [0, 0]
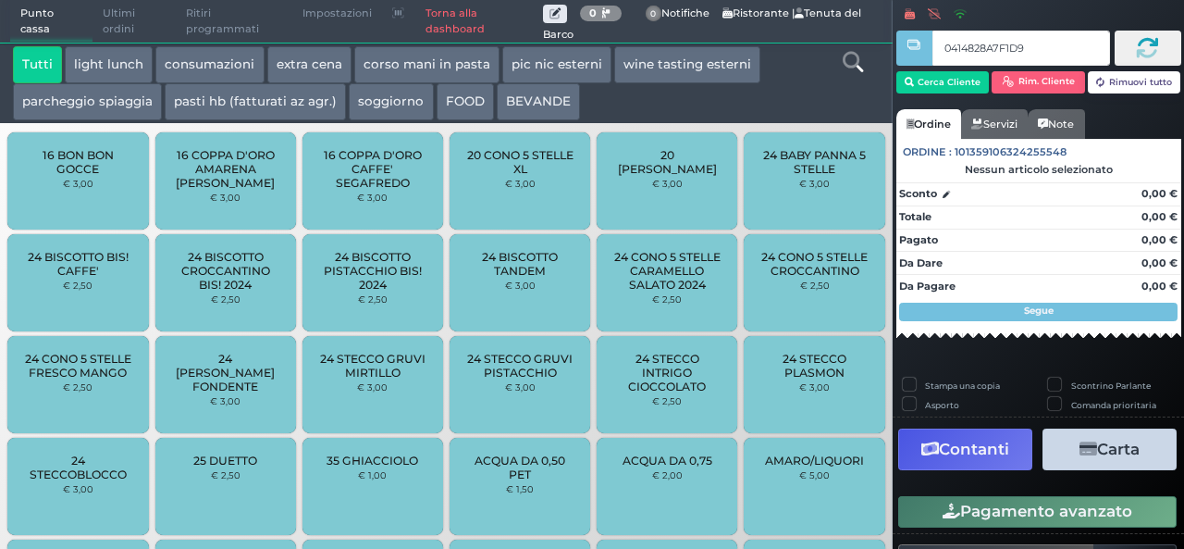
type input "0414828A7F1D91"
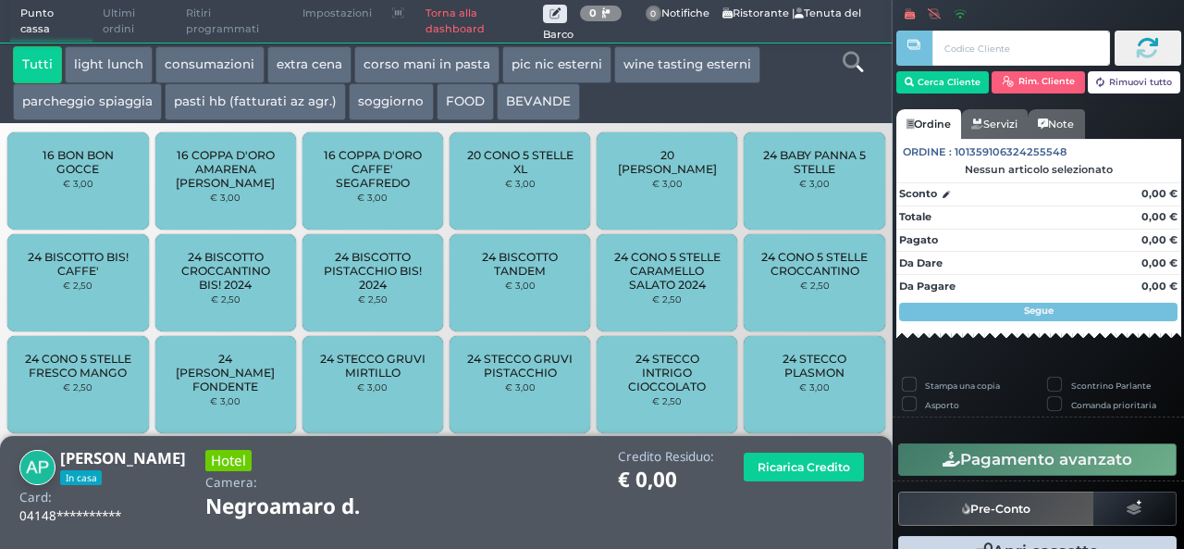
click at [300, 64] on button "extra cena" at bounding box center [309, 64] width 84 height 37
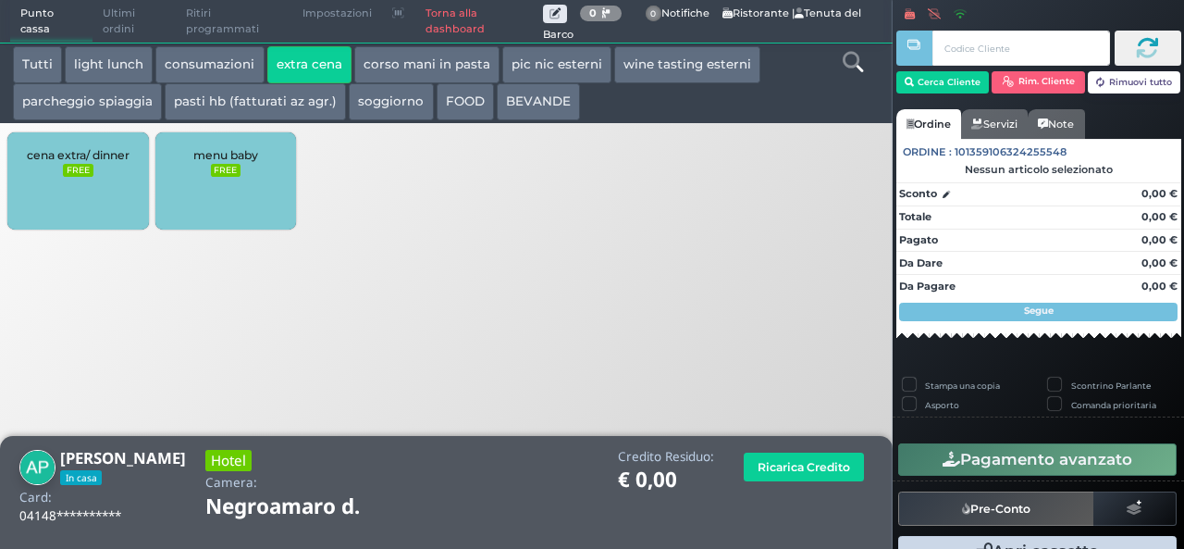
click at [27, 204] on div "cena extra/ dinner FREE" at bounding box center [77, 180] width 141 height 97
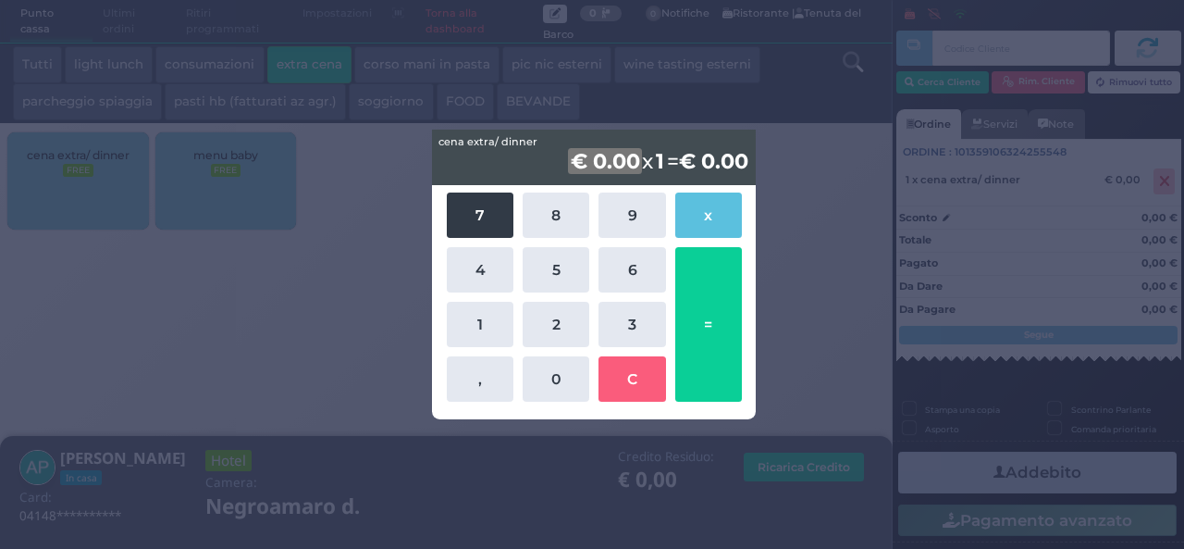
click at [483, 225] on button "7" at bounding box center [480, 214] width 67 height 45
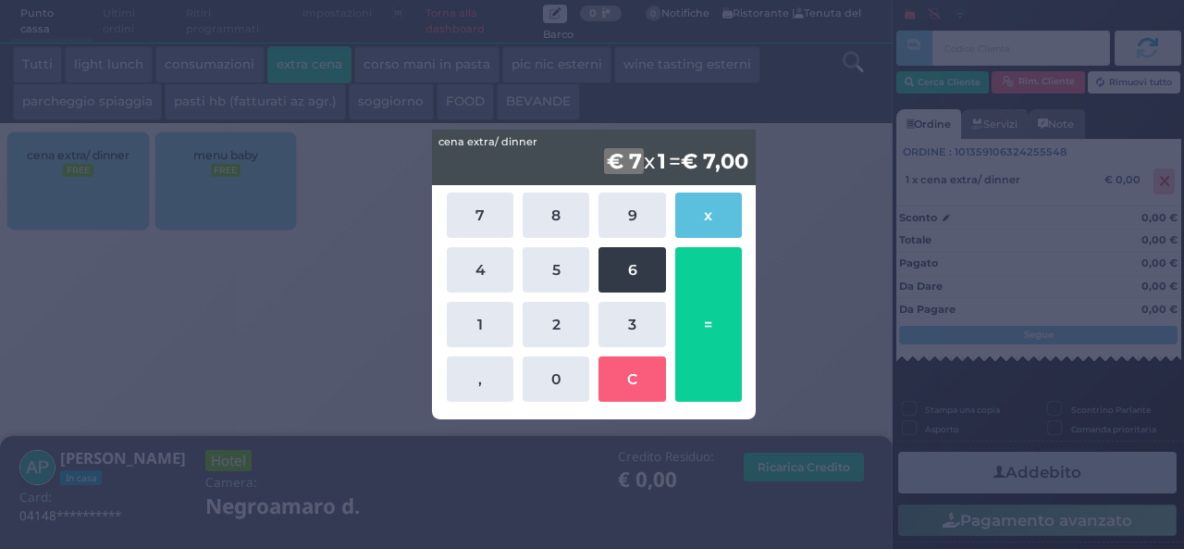
click at [638, 278] on button "6" at bounding box center [631, 269] width 67 height 45
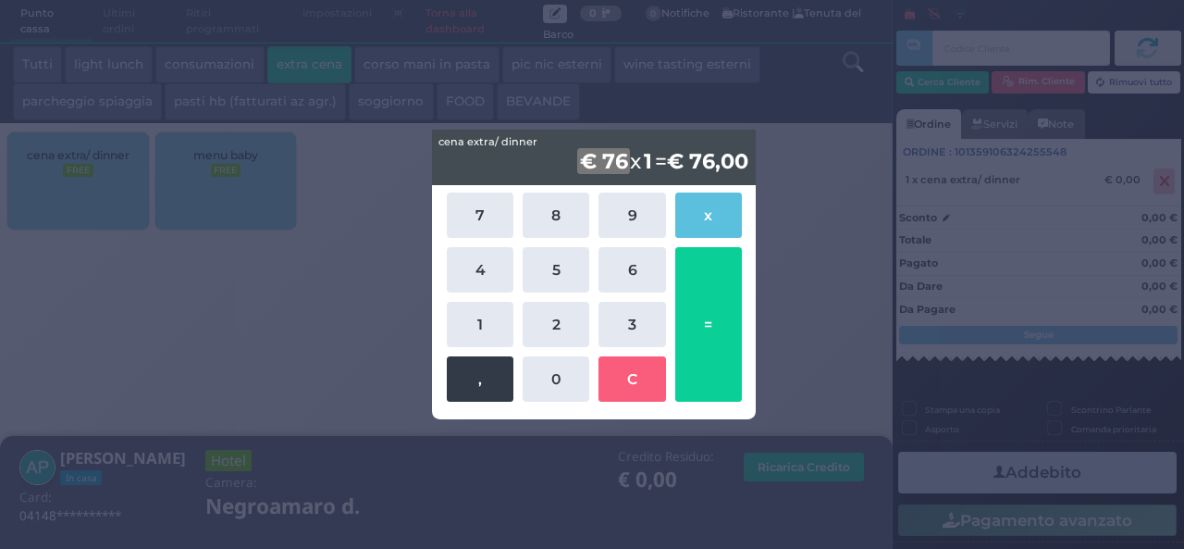
click at [488, 384] on button "," at bounding box center [480, 378] width 67 height 45
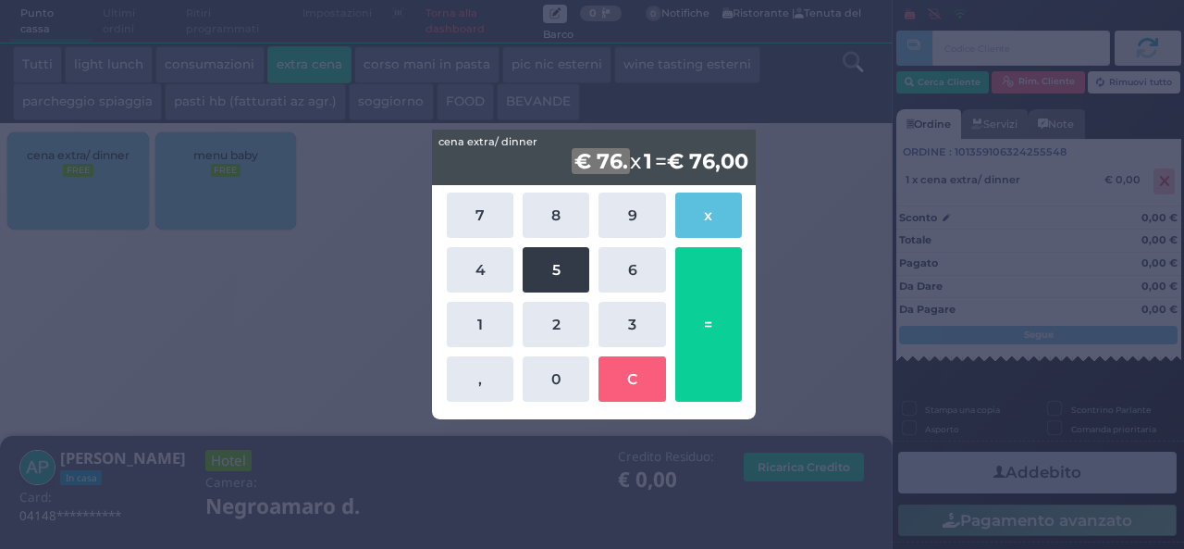
click at [548, 258] on button "5" at bounding box center [556, 269] width 67 height 45
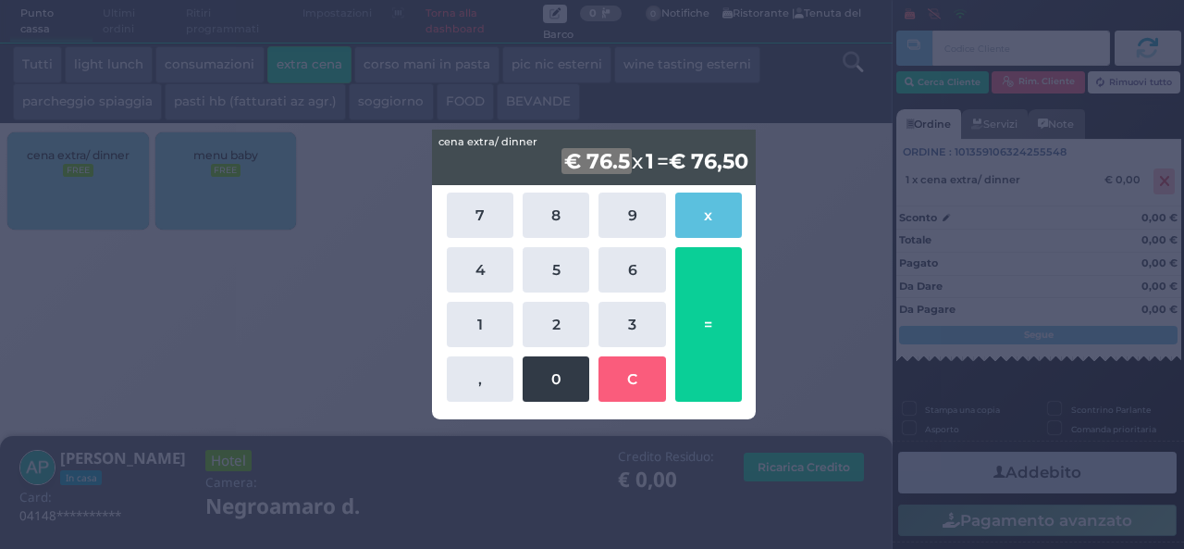
click at [549, 384] on button "0" at bounding box center [556, 378] width 67 height 45
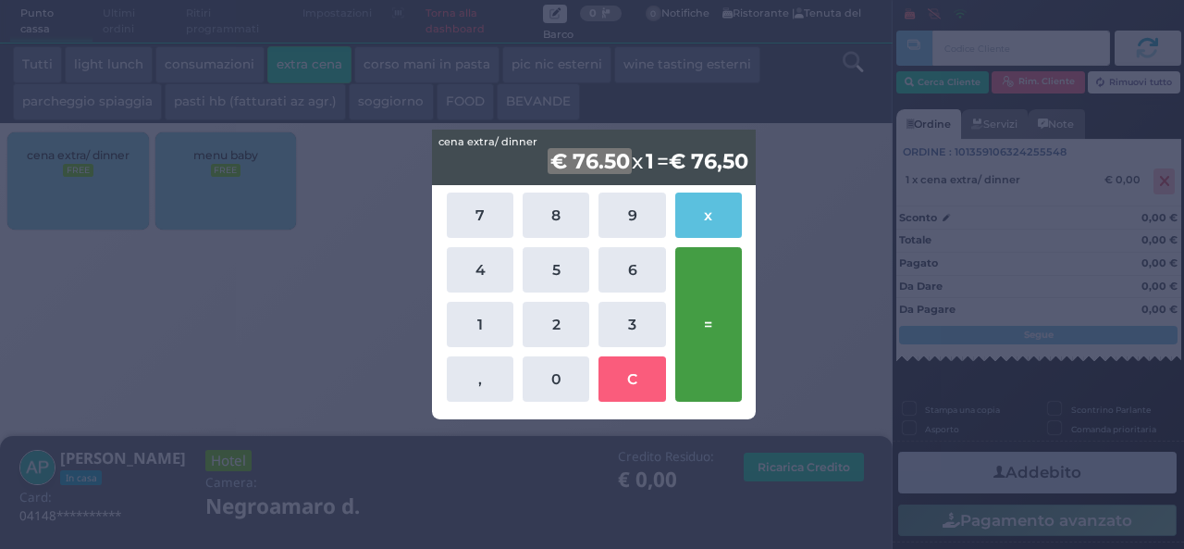
click at [696, 335] on button "=" at bounding box center [708, 324] width 67 height 154
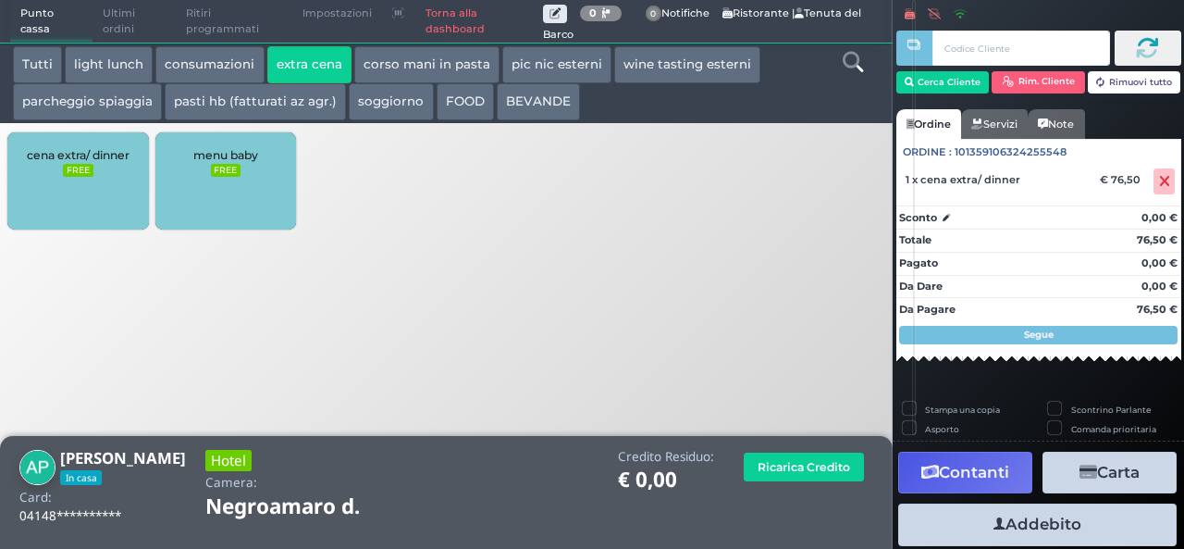
click at [1034, 524] on button "Addebito" at bounding box center [1037, 524] width 278 height 42
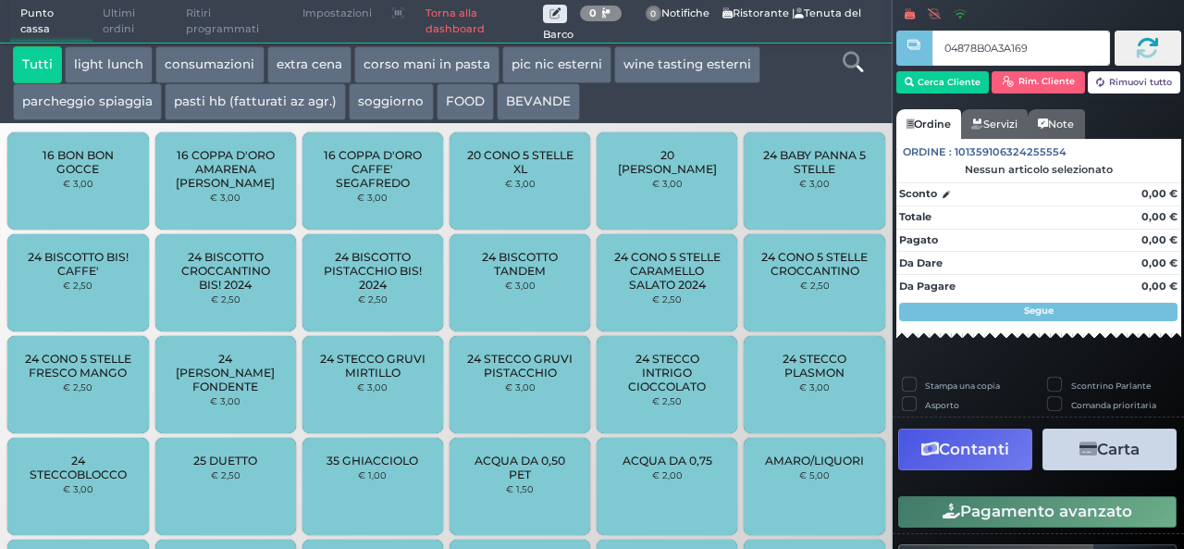
type input "04878B0A3A1695"
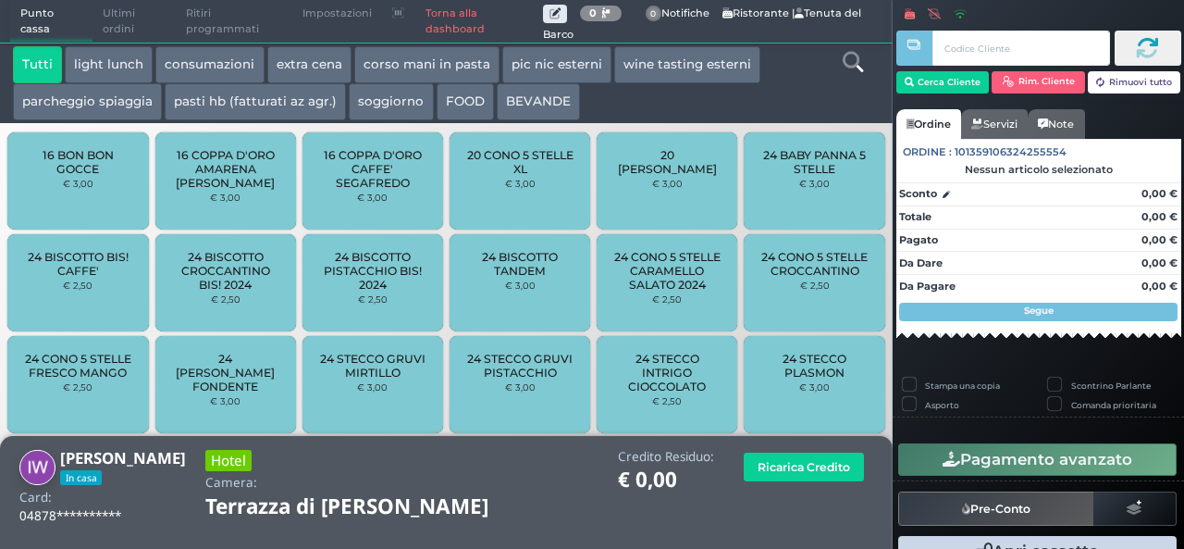
click at [328, 55] on button "extra cena" at bounding box center [309, 64] width 84 height 37
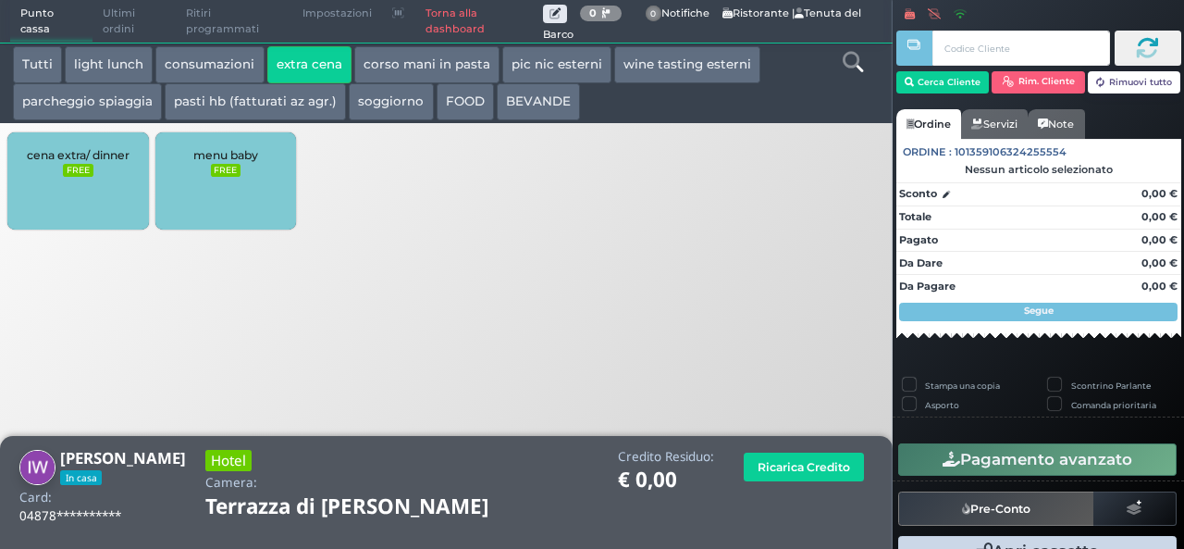
click at [80, 169] on small "FREE" at bounding box center [78, 170] width 30 height 13
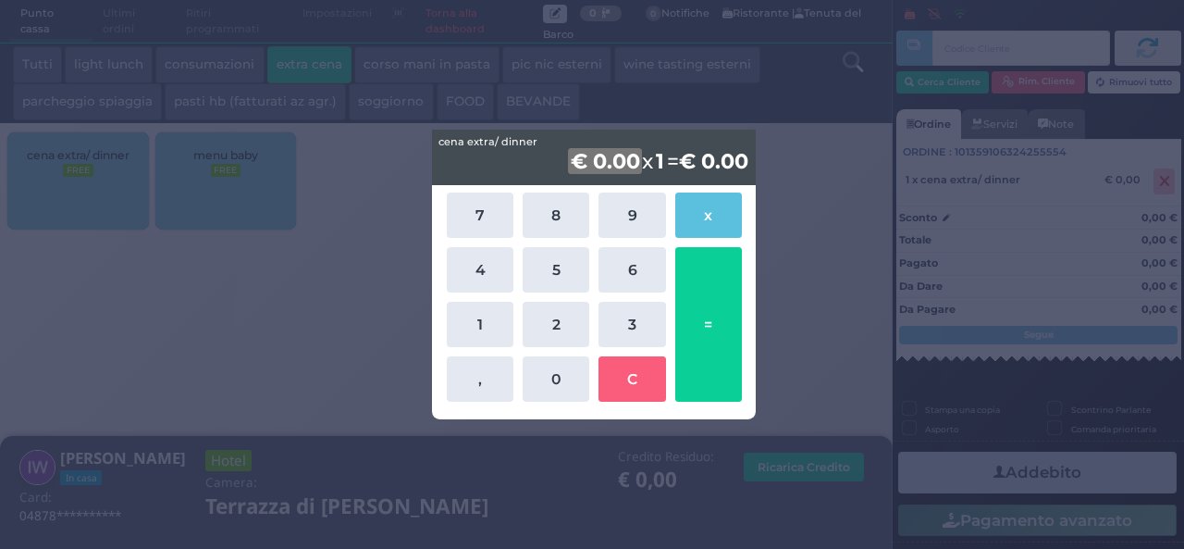
click at [471, 349] on div "7 8 9 x 4 5 6 1 2 3 , 0 C =" at bounding box center [594, 297] width 304 height 218
click at [496, 330] on button "1" at bounding box center [480, 324] width 67 height 45
click at [631, 275] on button "6" at bounding box center [631, 269] width 67 height 45
click at [493, 250] on button "4" at bounding box center [480, 269] width 67 height 45
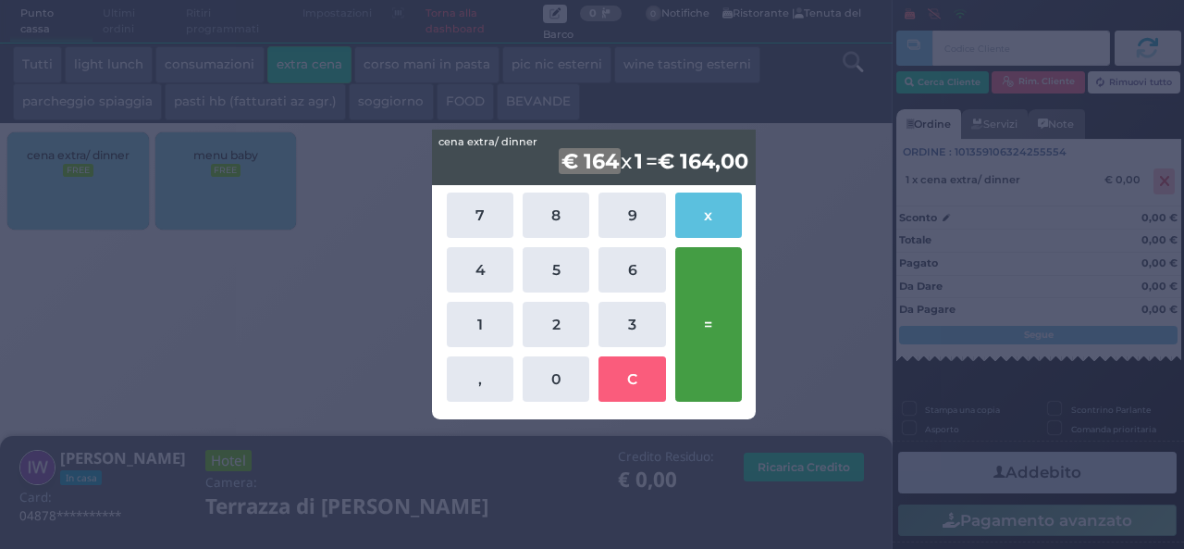
click at [724, 308] on button "=" at bounding box center [708, 324] width 67 height 154
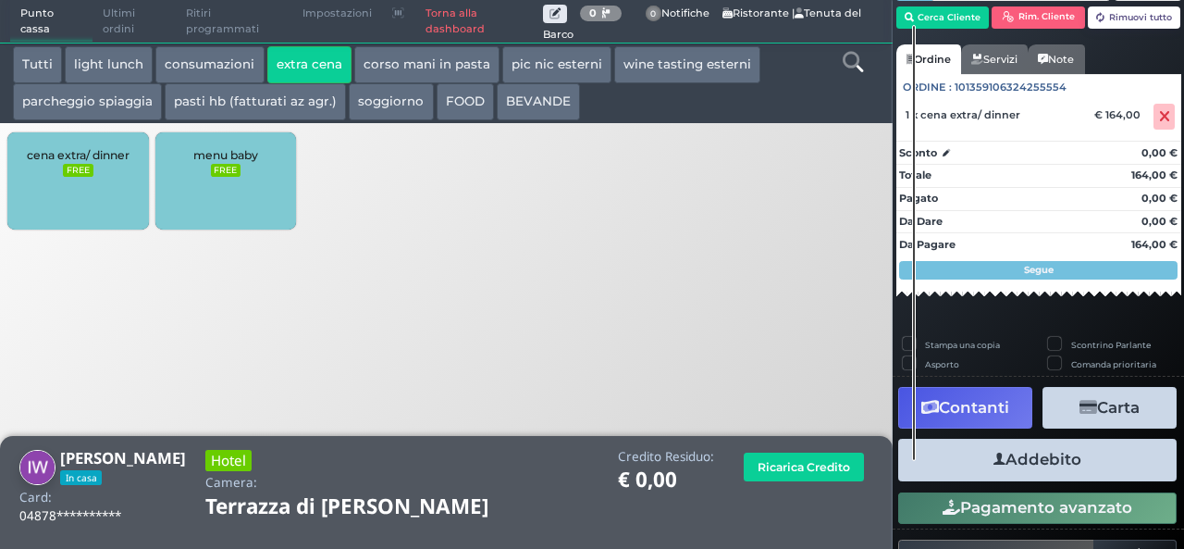
scroll to position [105, 0]
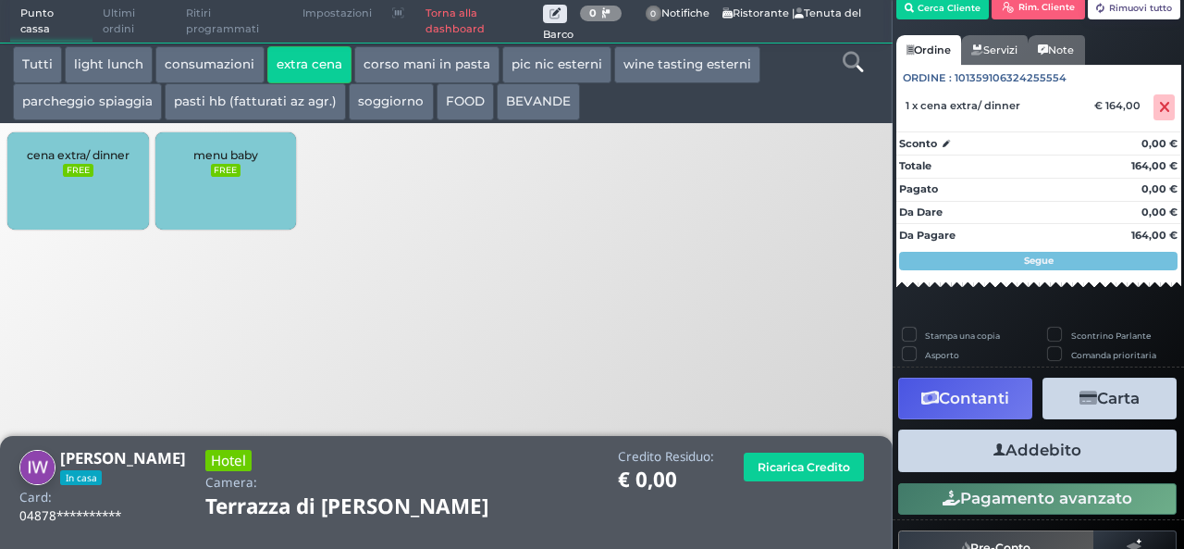
click at [1003, 452] on button "Addebito" at bounding box center [1037, 450] width 278 height 42
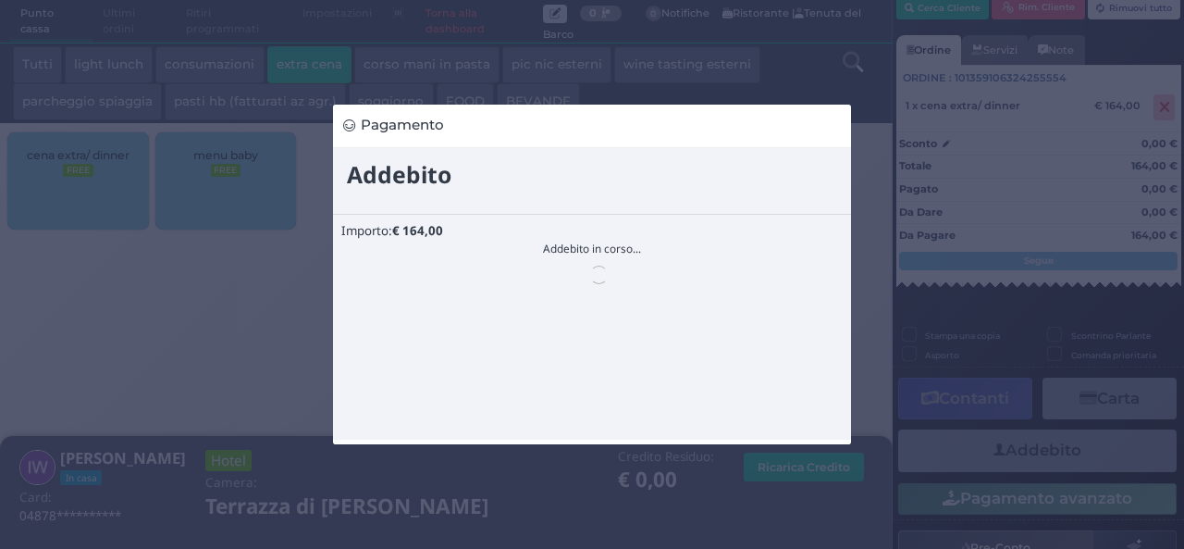
scroll to position [0, 0]
